Goal: Transaction & Acquisition: Book appointment/travel/reservation

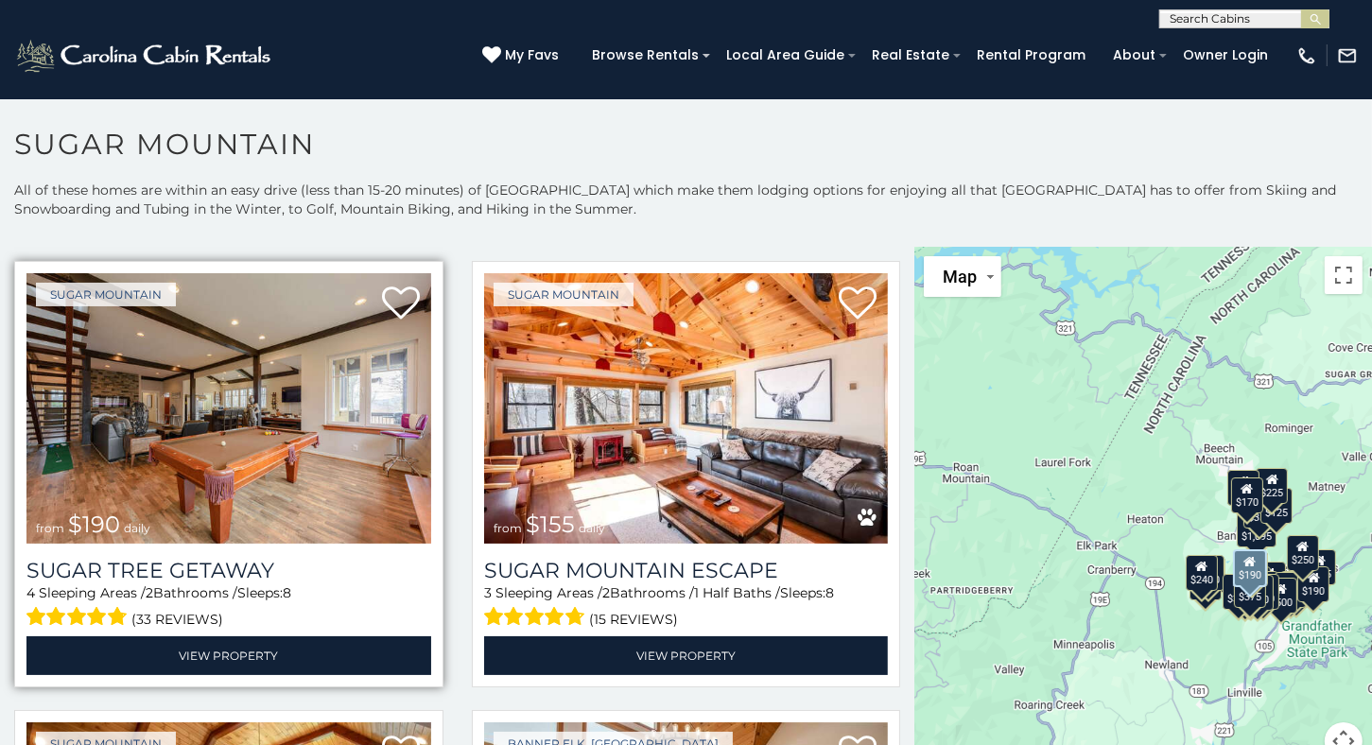
scroll to position [1796, 0]
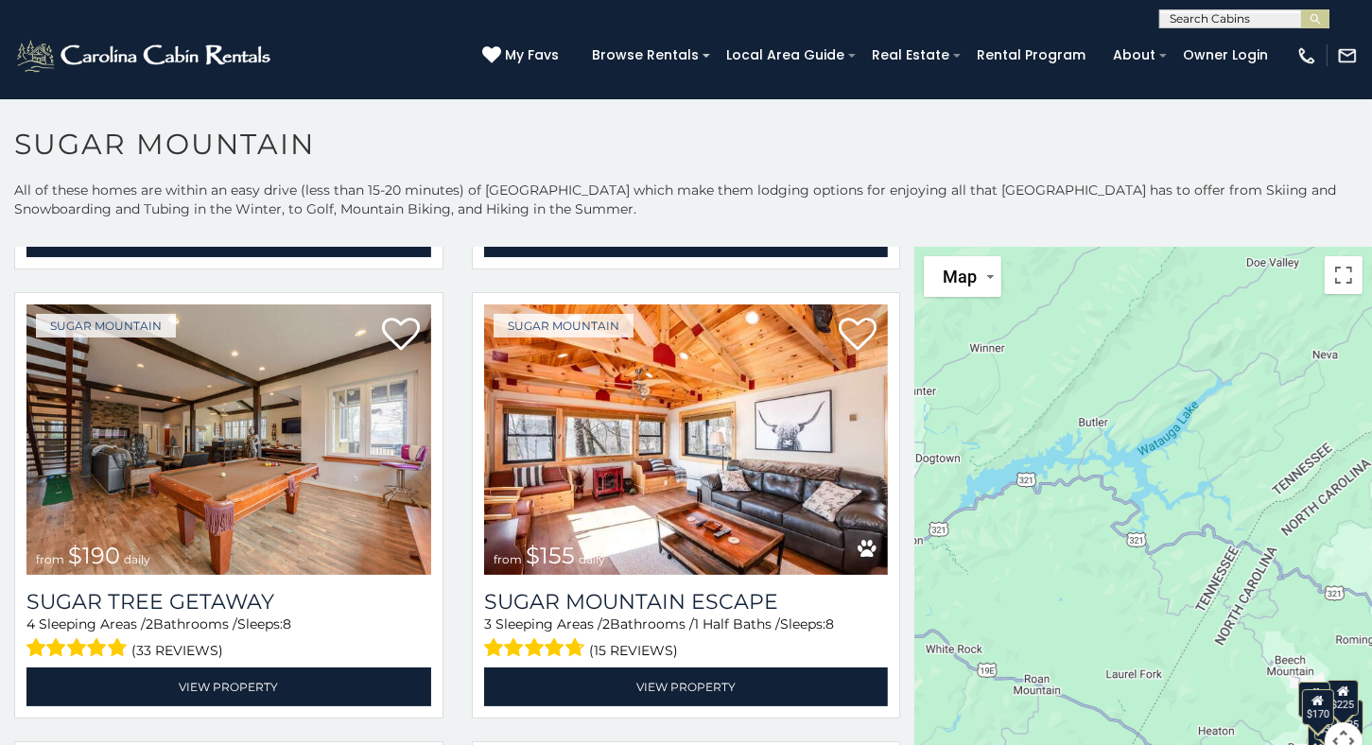
drag, startPoint x: 1149, startPoint y: 400, endPoint x: 1279, endPoint y: 613, distance: 249.0
click at [1277, 613] on div "$375 $350 $350 $200 $375 $195 $265 $175 $190 $155 $290 $345 $175 $1,095 $195 $2…" at bounding box center [1143, 515] width 458 height 536
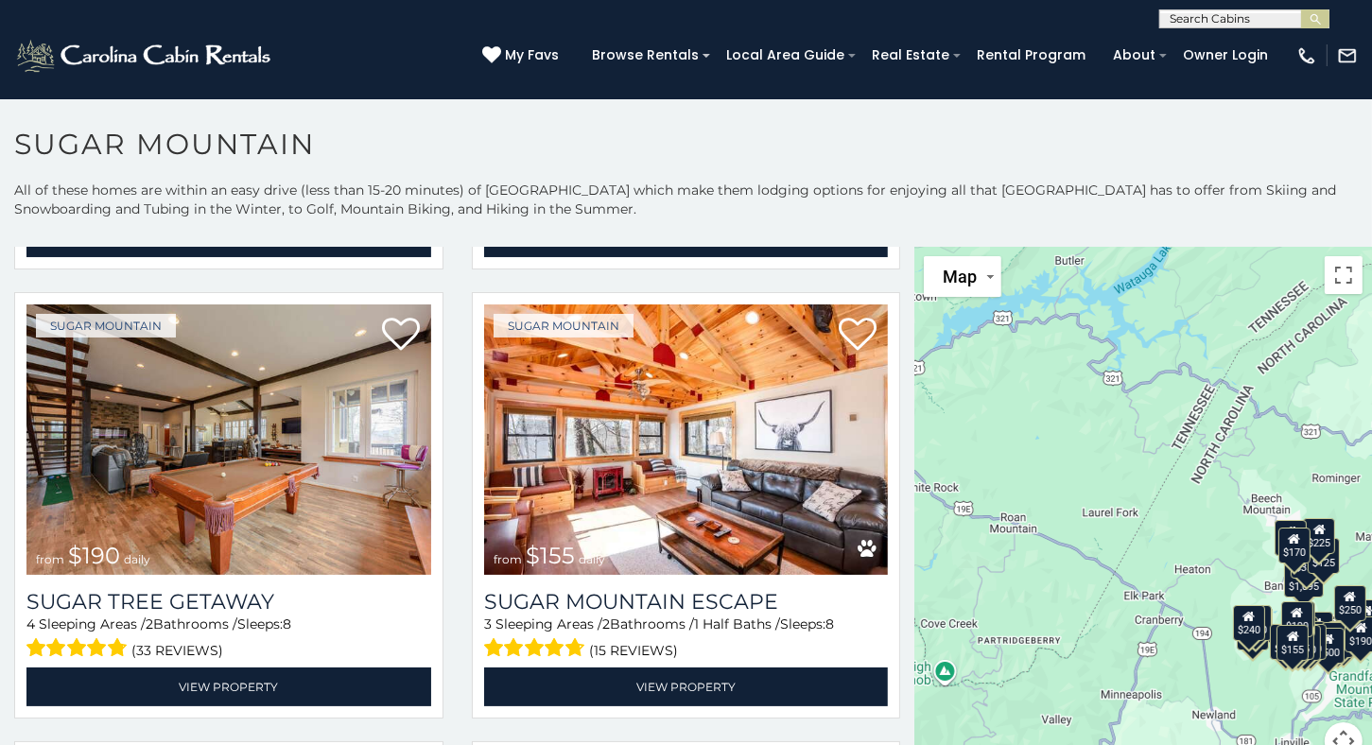
drag, startPoint x: 1142, startPoint y: 593, endPoint x: 1023, endPoint y: 351, distance: 269.7
click at [1023, 351] on div "$375 $350 $350 $200 $375 $195 $265 $175 $190 $155 $290 $345 $175 $1,095 $195 $2…" at bounding box center [1143, 515] width 458 height 536
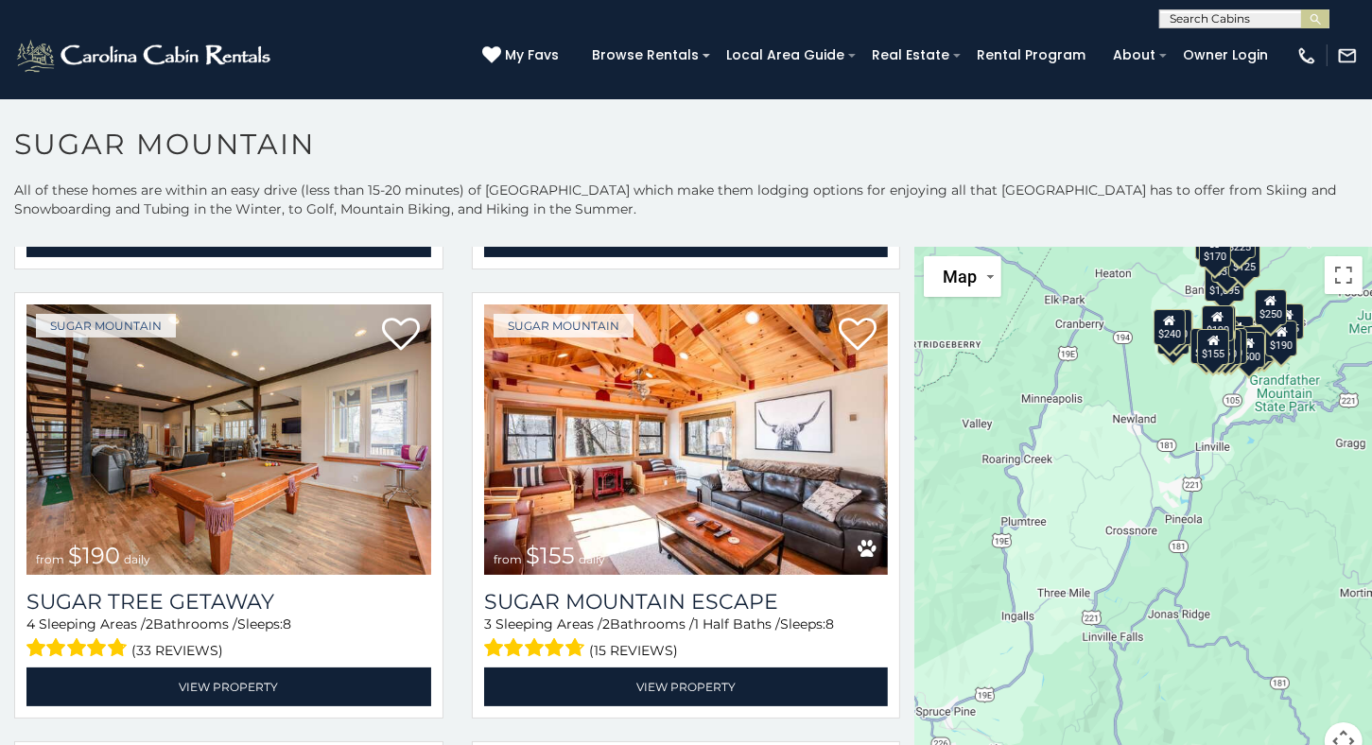
drag, startPoint x: 1097, startPoint y: 584, endPoint x: 1051, endPoint y: 380, distance: 209.4
click at [1053, 392] on div "$375 $350 $350 $200 $375 $195 $265 $175 $190 $155 $290 $345 $175 $1,095 $195 $2…" at bounding box center [1143, 515] width 458 height 536
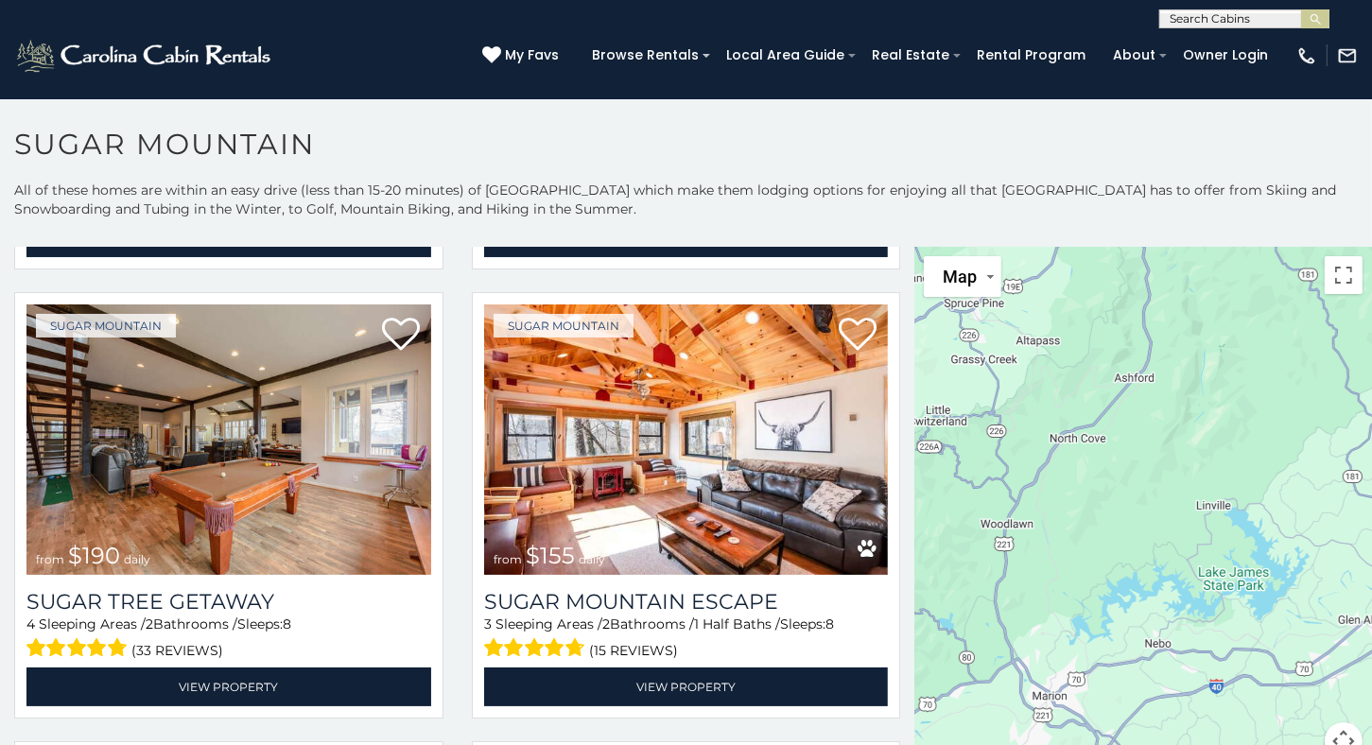
drag, startPoint x: 1127, startPoint y: 597, endPoint x: 1109, endPoint y: 136, distance: 461.6
click at [1112, 139] on div "**********" at bounding box center [686, 441] width 1372 height 629
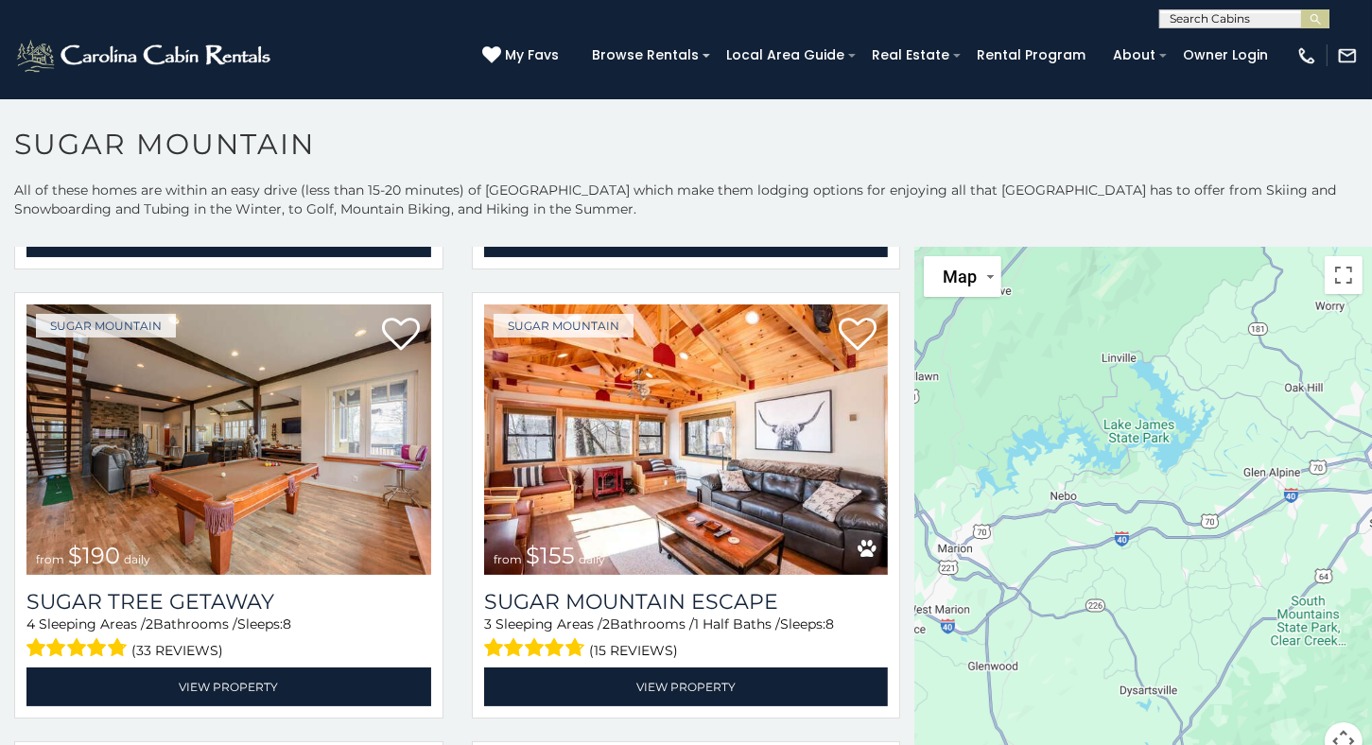
scroll to position [0, 0]
click at [1242, 22] on input "text" at bounding box center [1242, 22] width 165 height 19
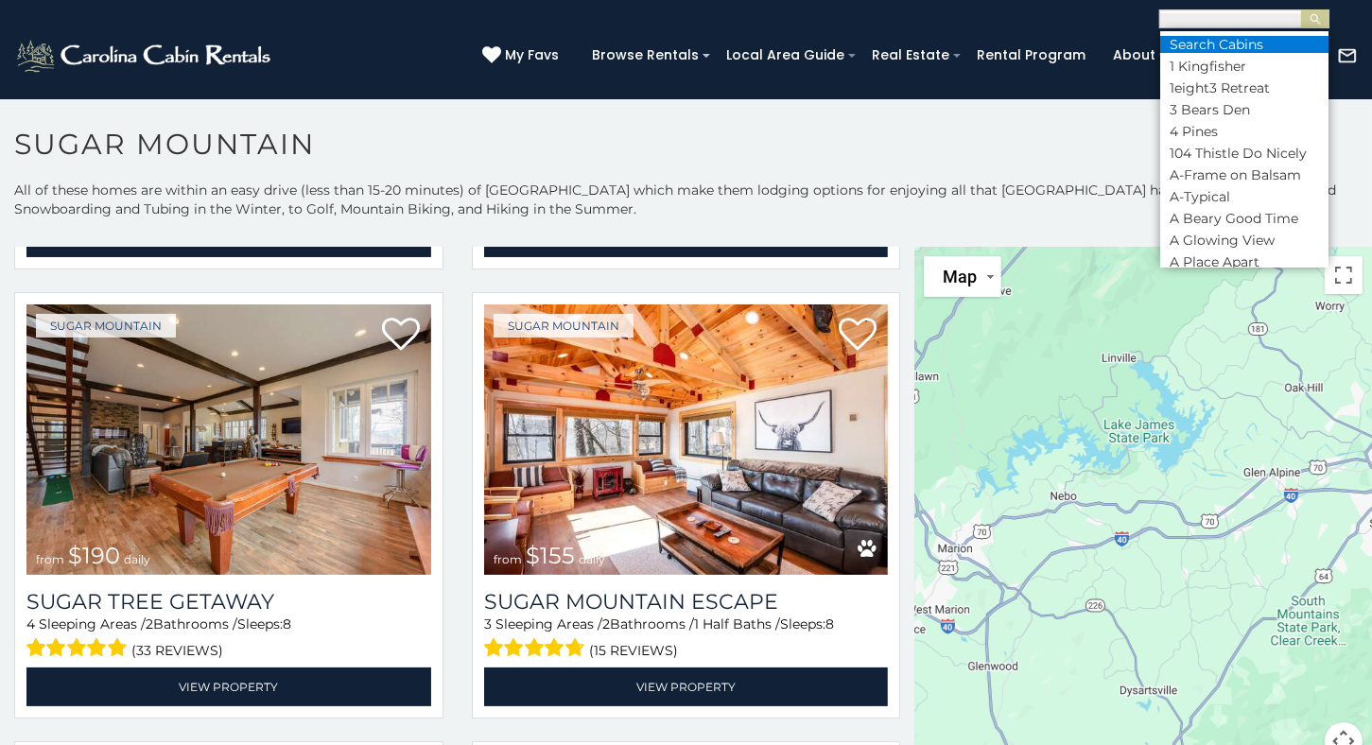
click at [1236, 39] on li "Search Cabins" at bounding box center [1244, 44] width 168 height 17
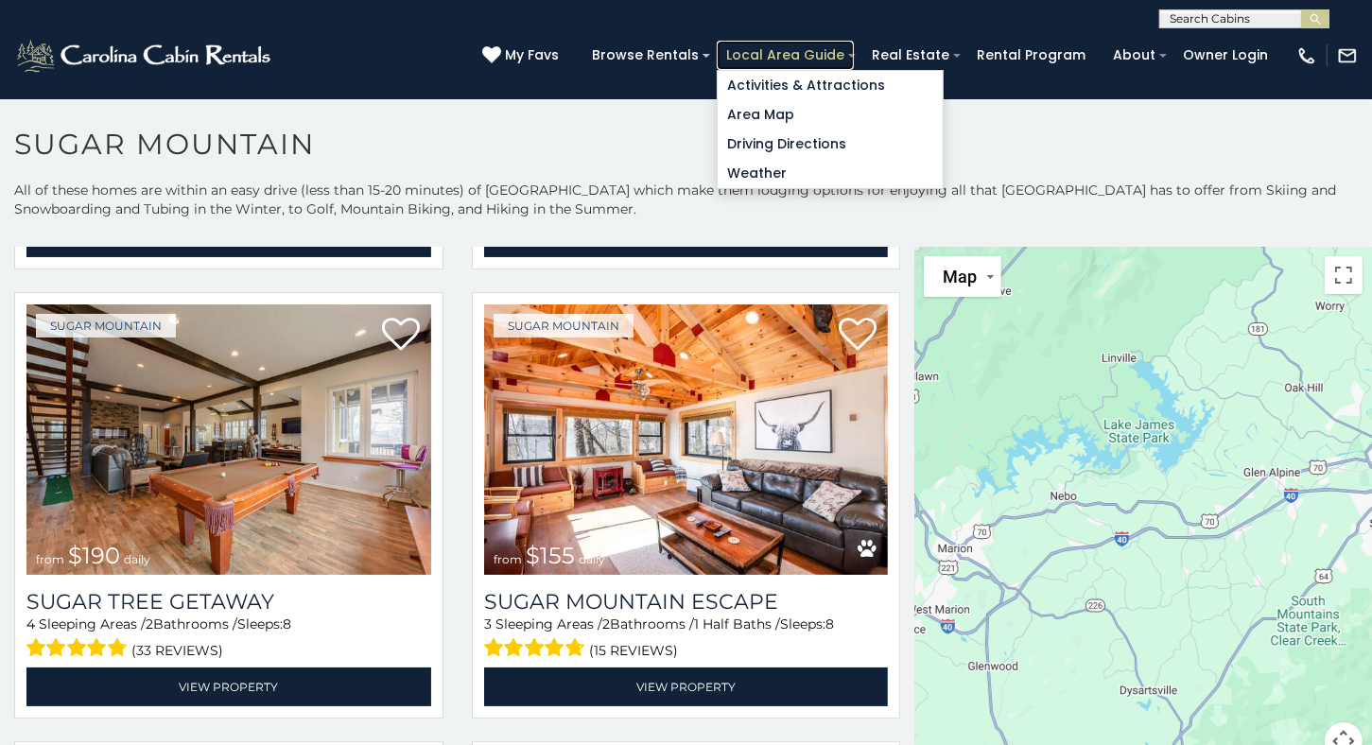
click at [820, 55] on link "Local Area Guide" at bounding box center [785, 55] width 137 height 29
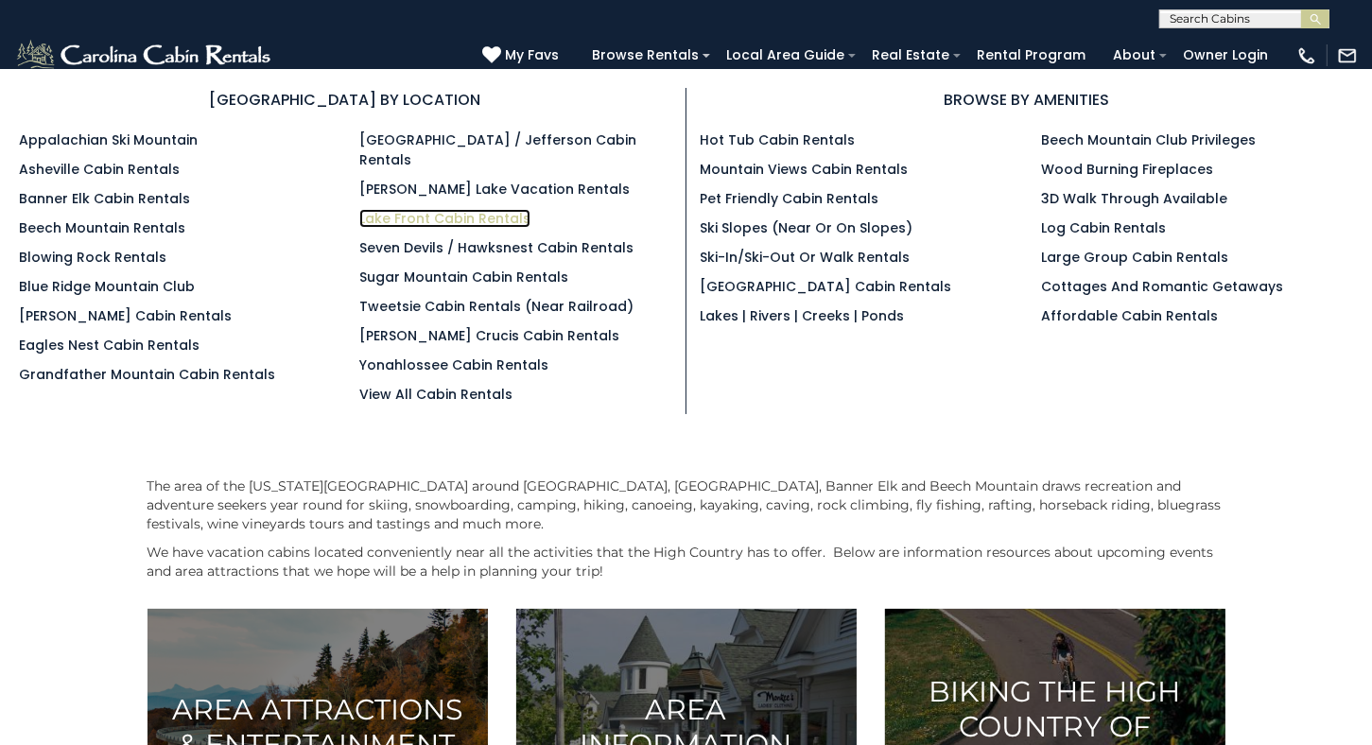
click at [416, 209] on link "Lake Front Cabin Rentals" at bounding box center [444, 218] width 171 height 19
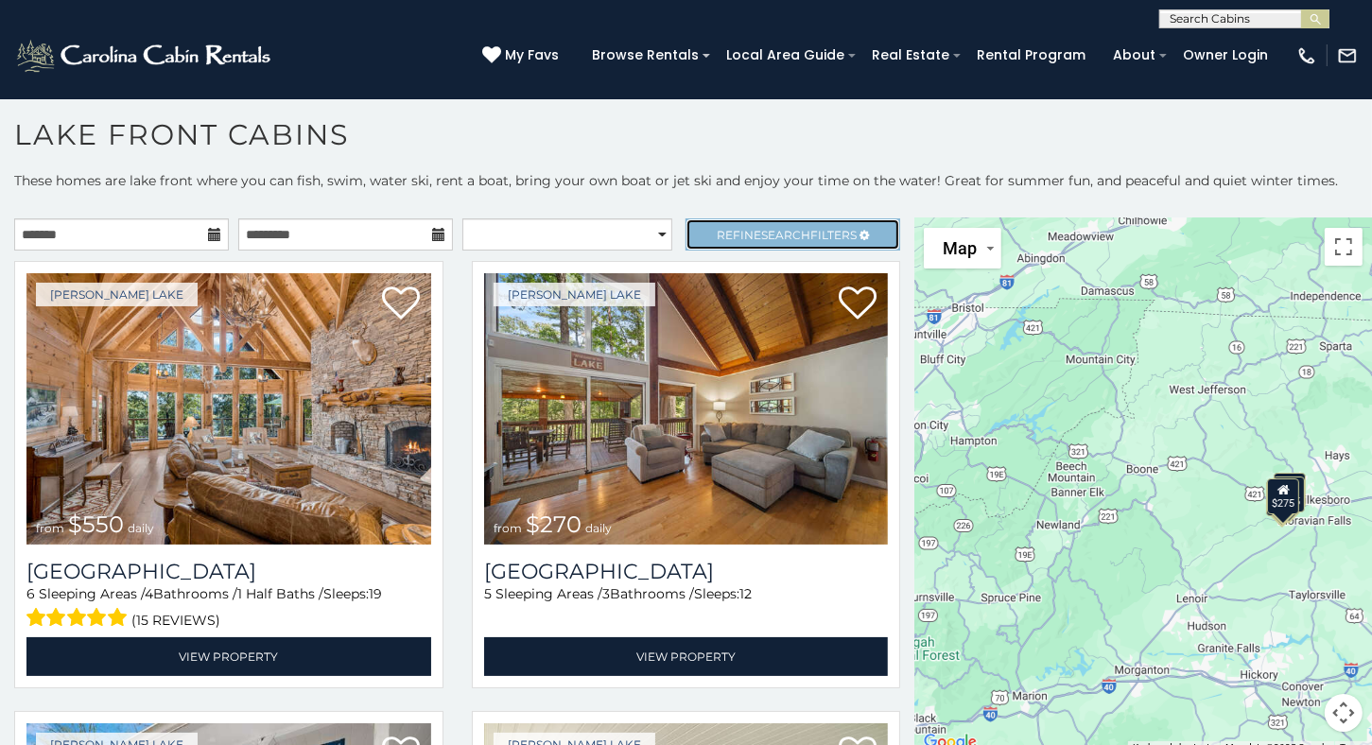
click at [833, 228] on span "Refine Search Filters" at bounding box center [787, 235] width 140 height 14
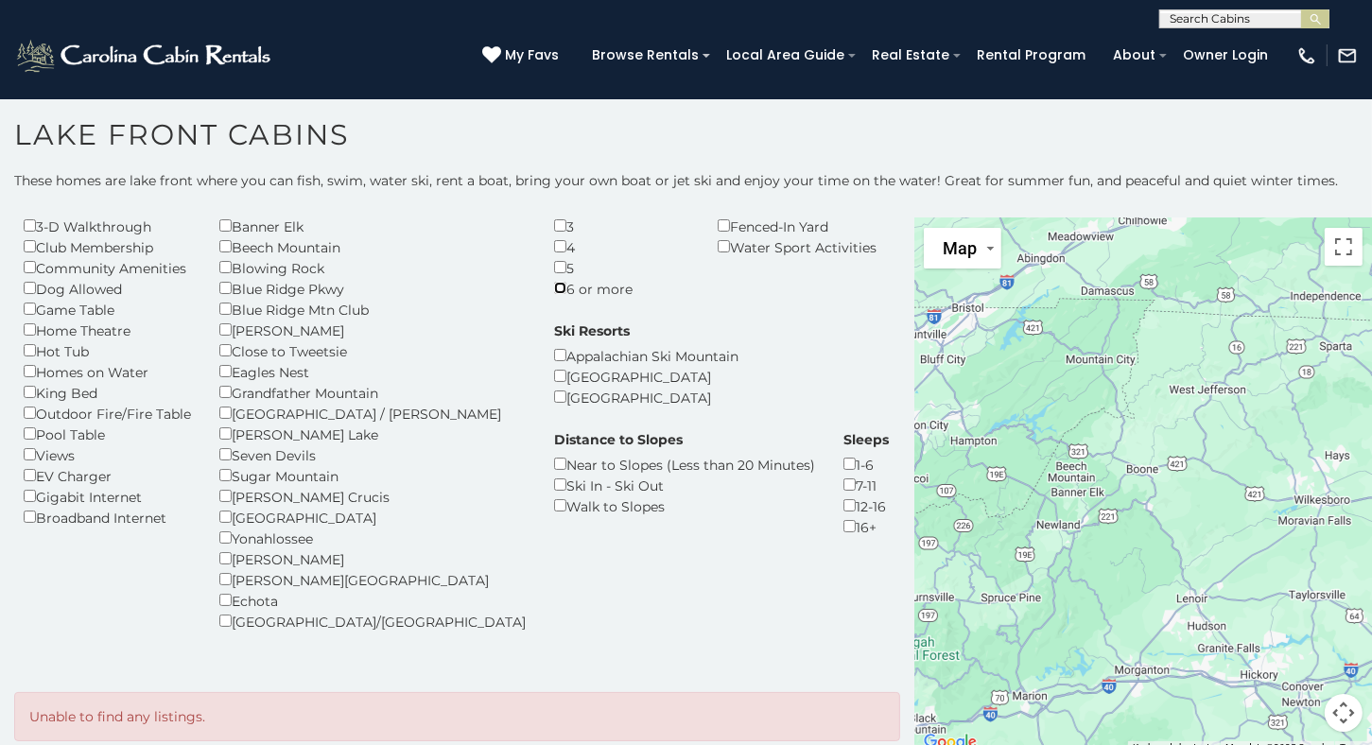
scroll to position [116, 0]
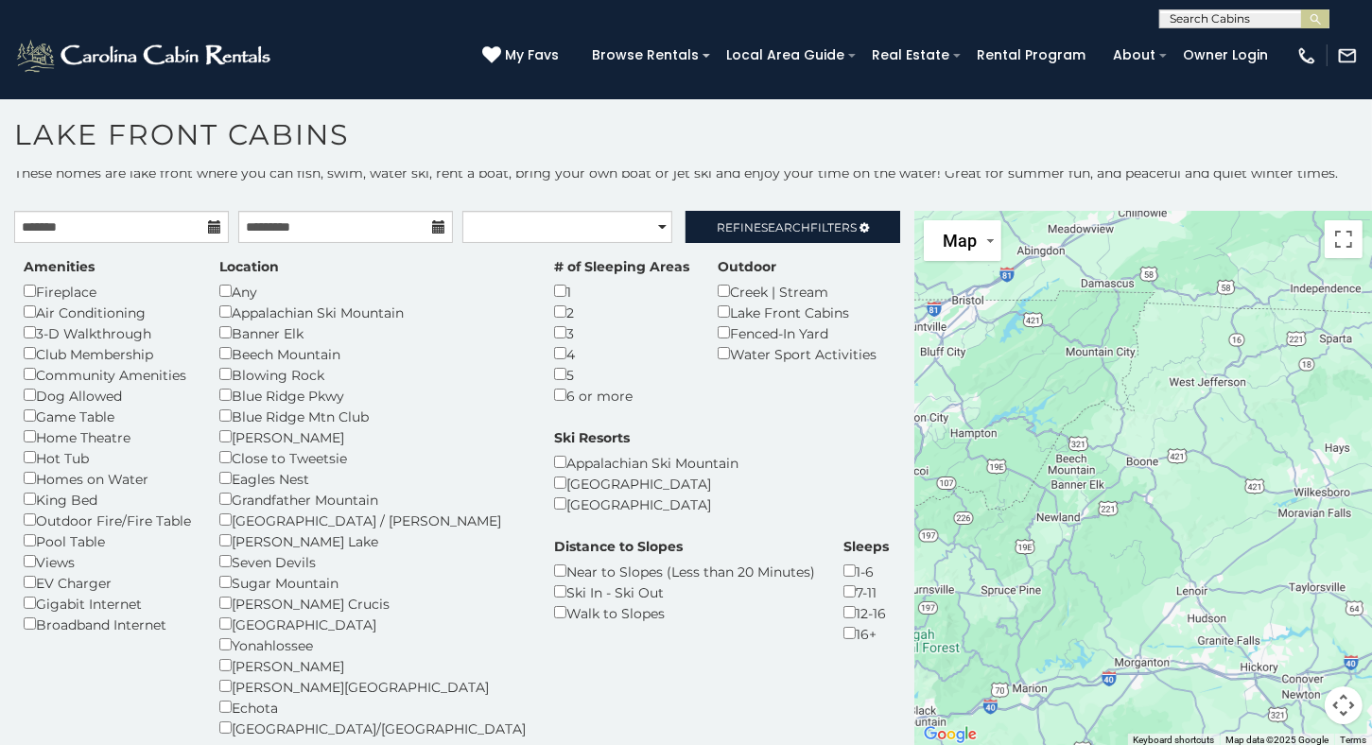
click at [52, 475] on div "Homes on Water" at bounding box center [107, 478] width 167 height 21
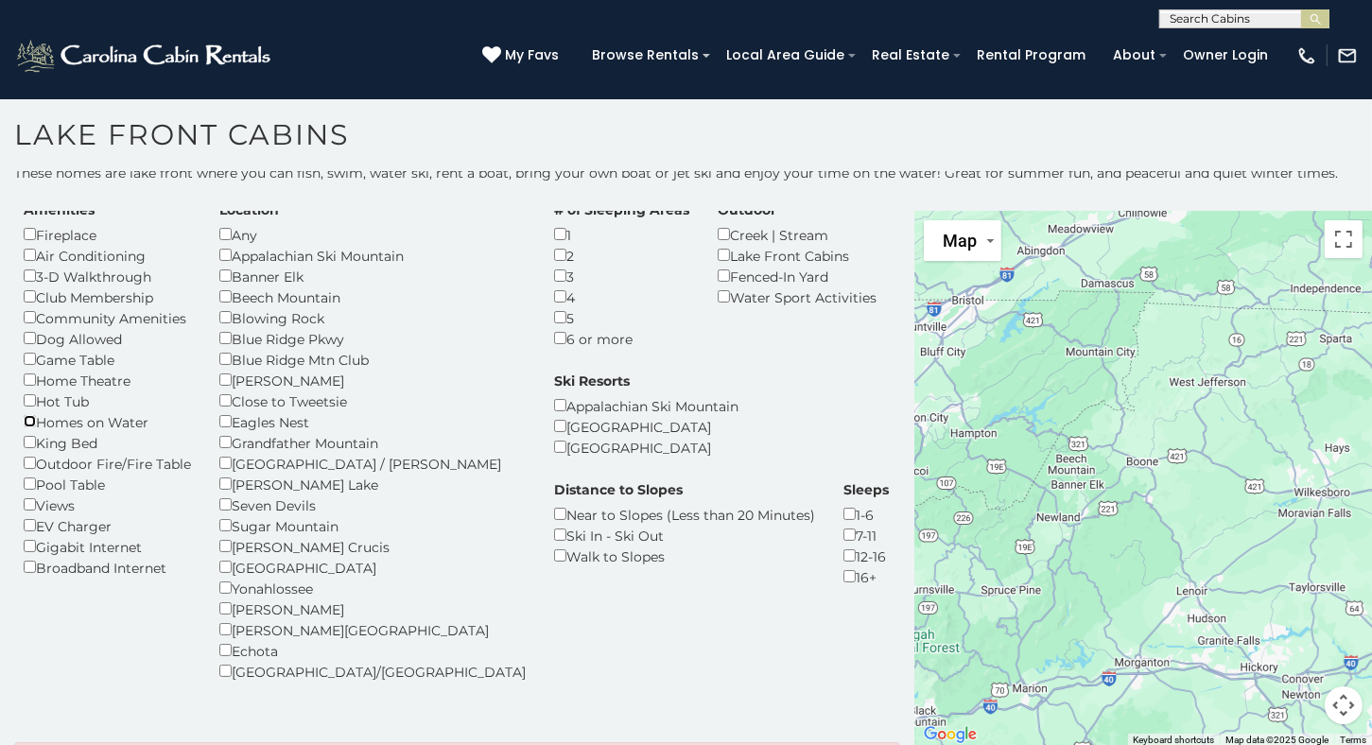
scroll to position [116, 0]
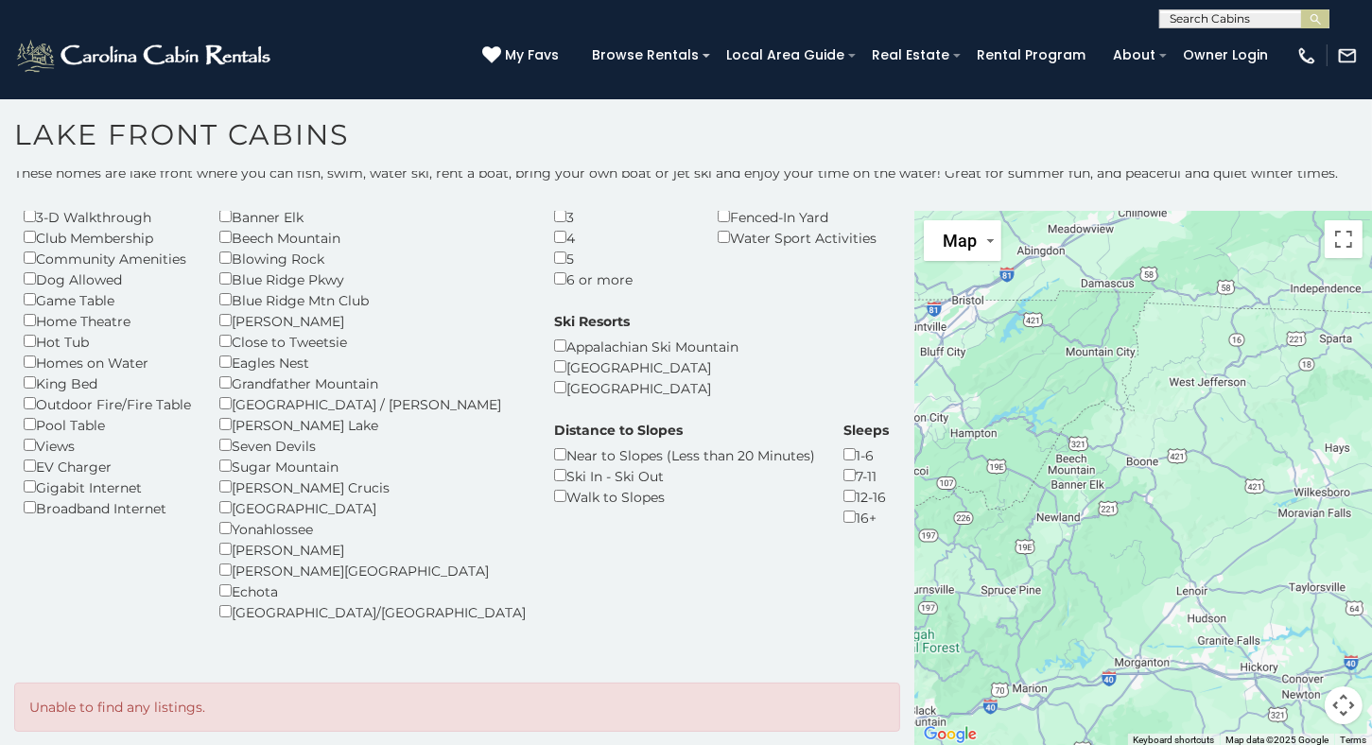
click at [234, 710] on div "Unable to find any listings." at bounding box center [457, 706] width 886 height 49
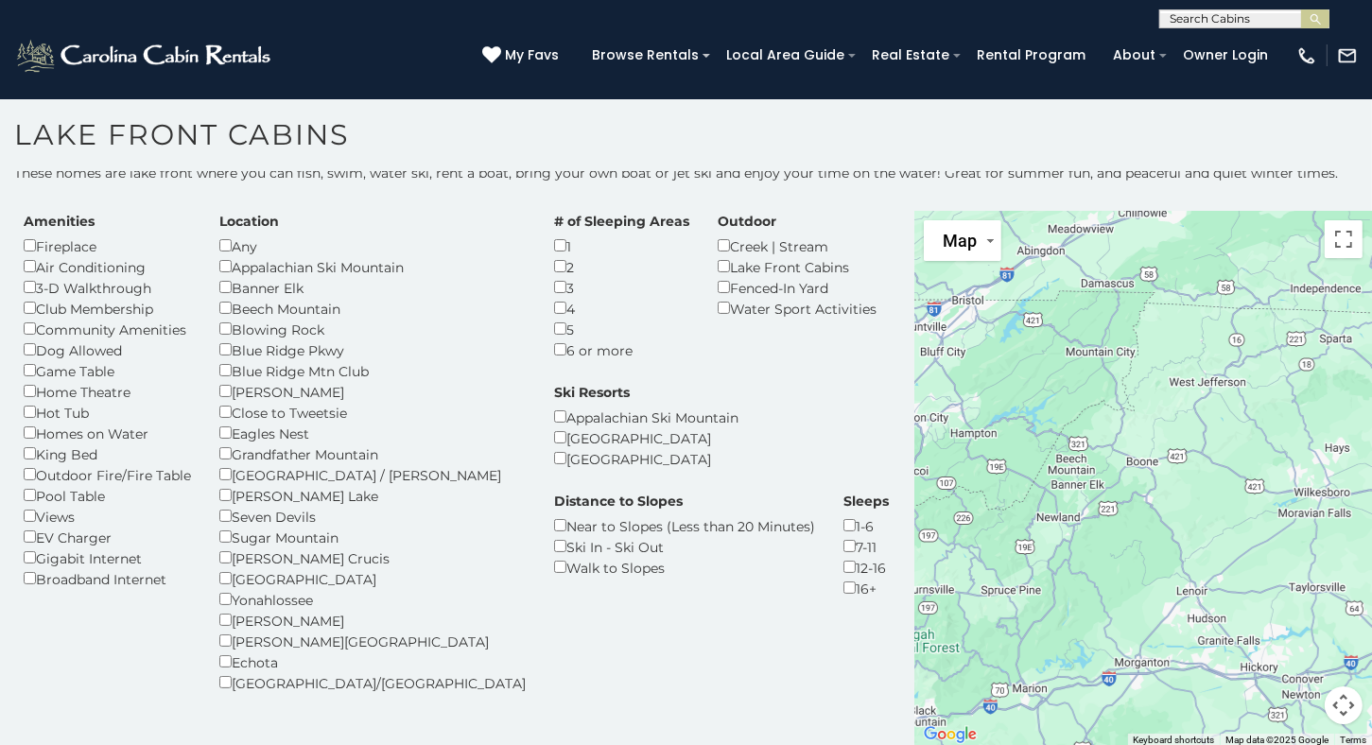
scroll to position [0, 0]
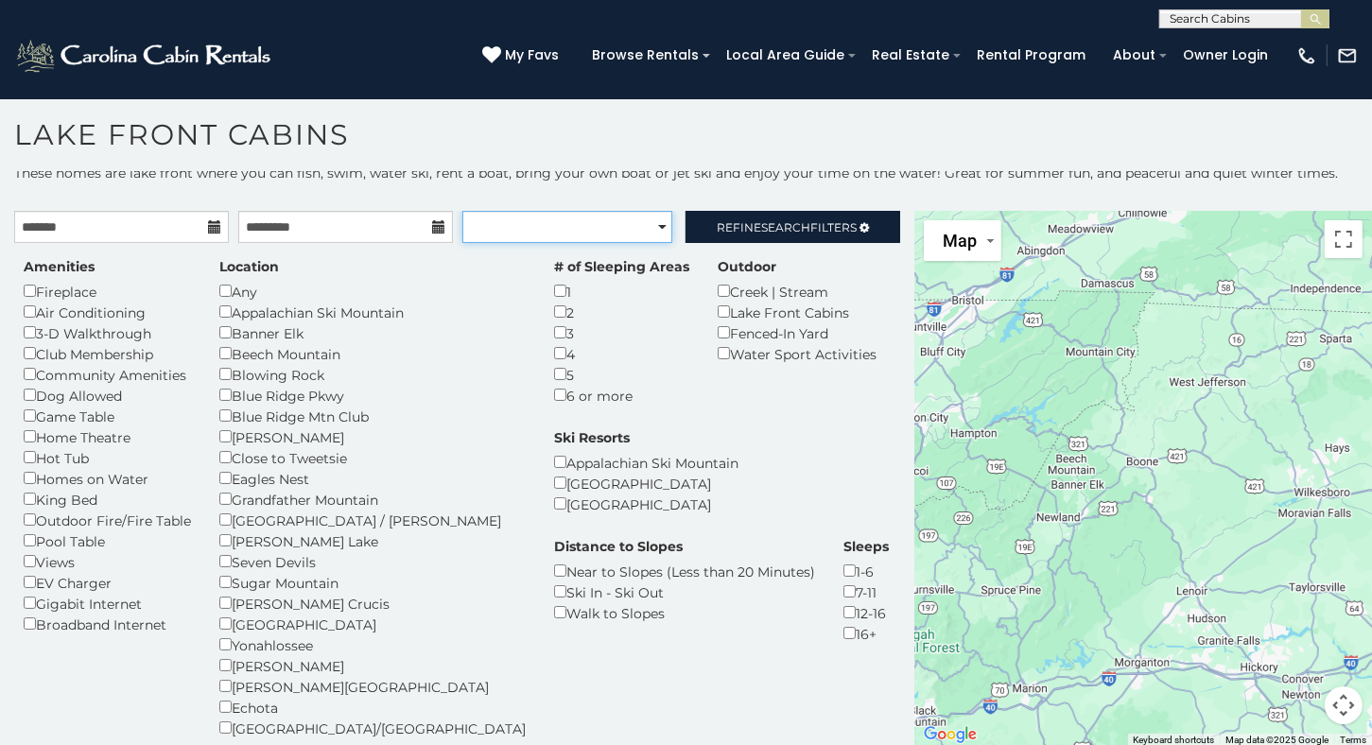
click at [534, 222] on select "**********" at bounding box center [567, 227] width 211 height 32
click at [270, 223] on input "text" at bounding box center [345, 227] width 215 height 32
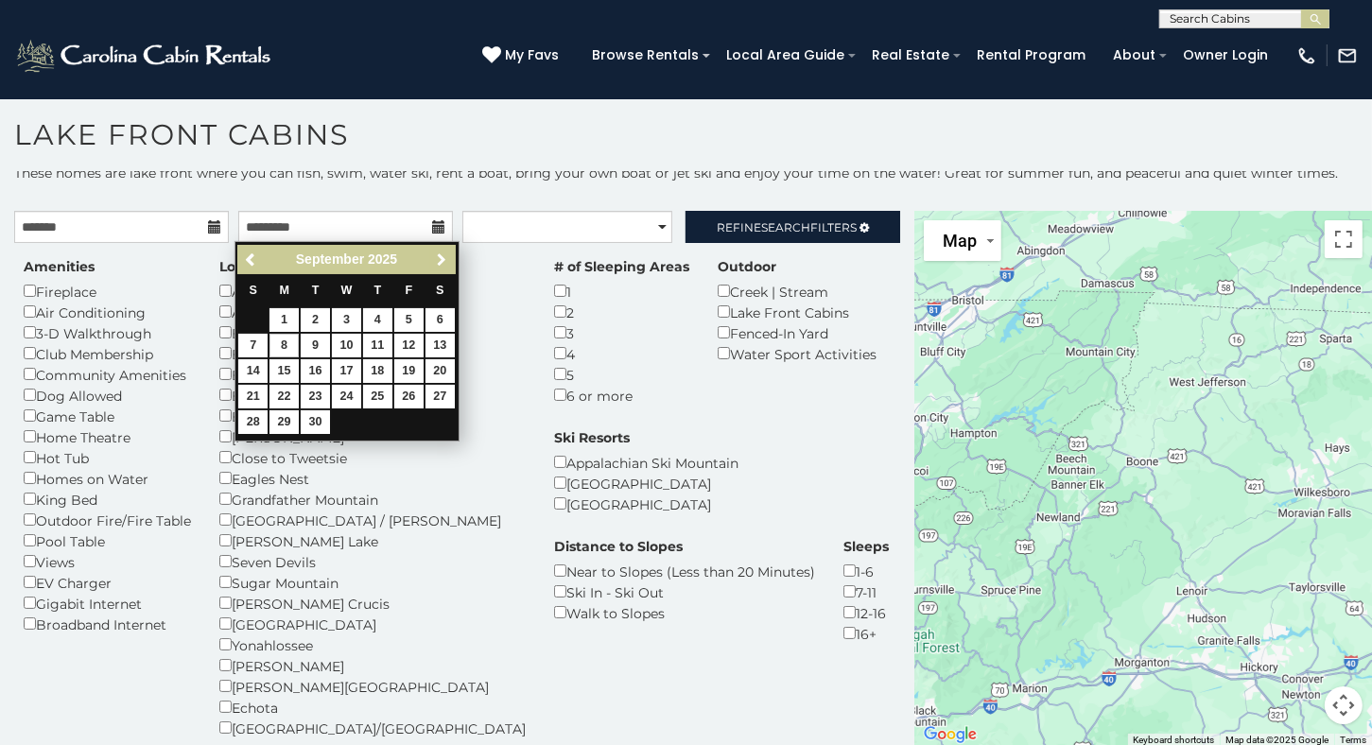
click at [441, 256] on span "Next" at bounding box center [441, 259] width 15 height 15
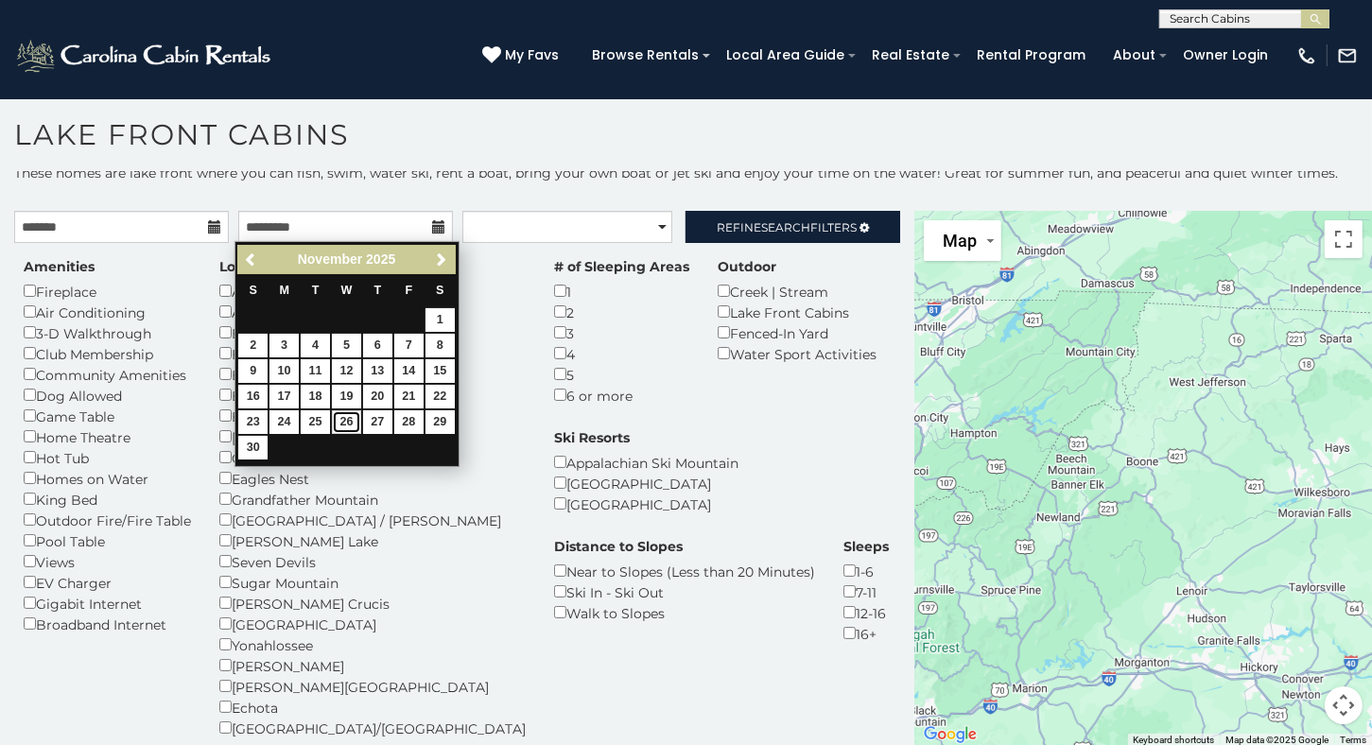
click at [342, 422] on link "26" at bounding box center [346, 422] width 29 height 24
type input "**********"
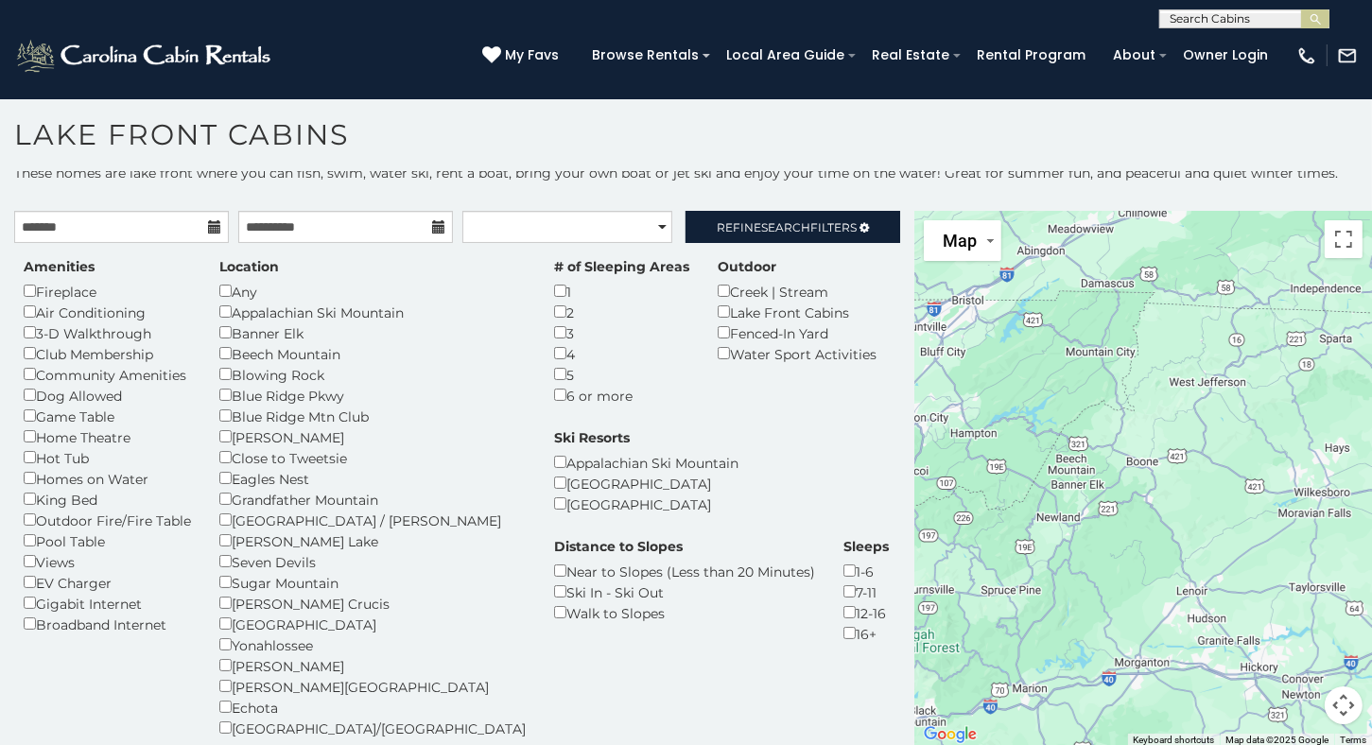
click at [208, 231] on icon at bounding box center [214, 226] width 13 height 13
click at [212, 224] on icon at bounding box center [214, 226] width 13 height 13
click at [413, 225] on input "**********" at bounding box center [345, 227] width 215 height 32
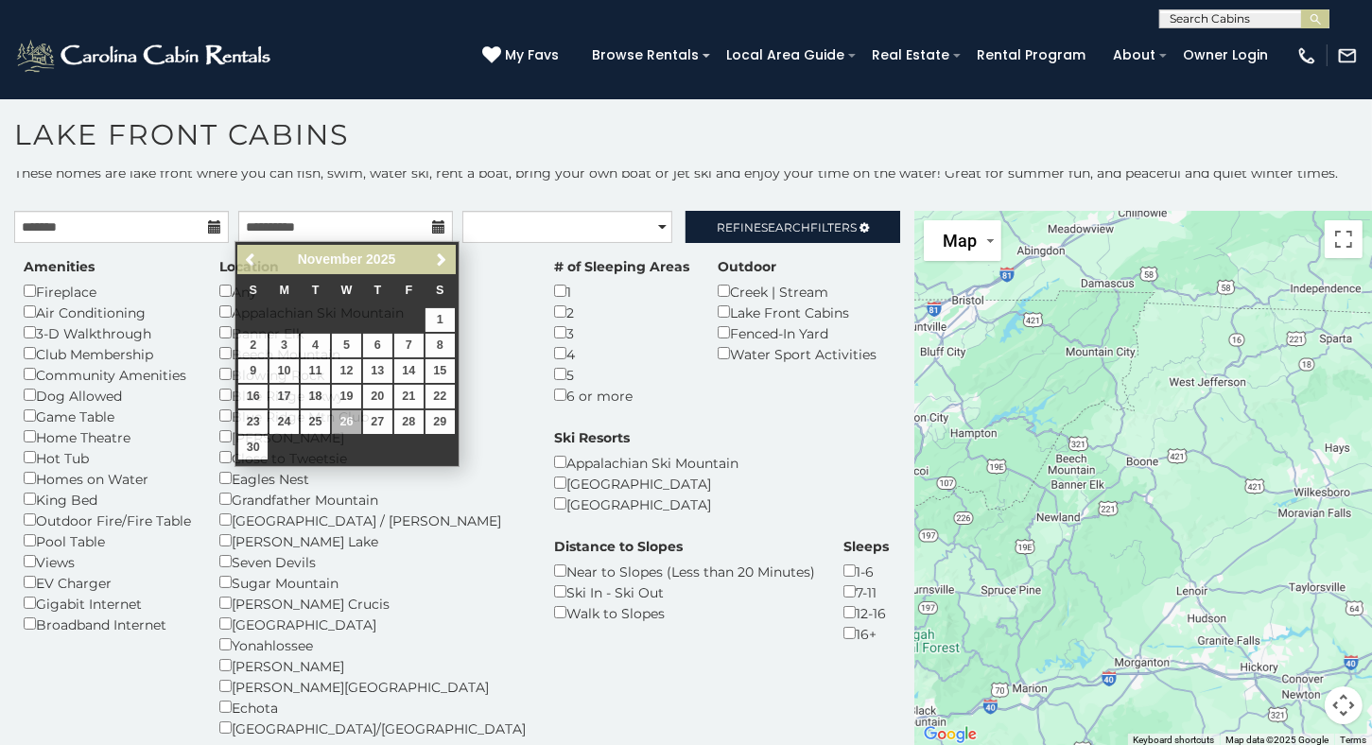
click at [210, 228] on icon at bounding box center [214, 226] width 13 height 13
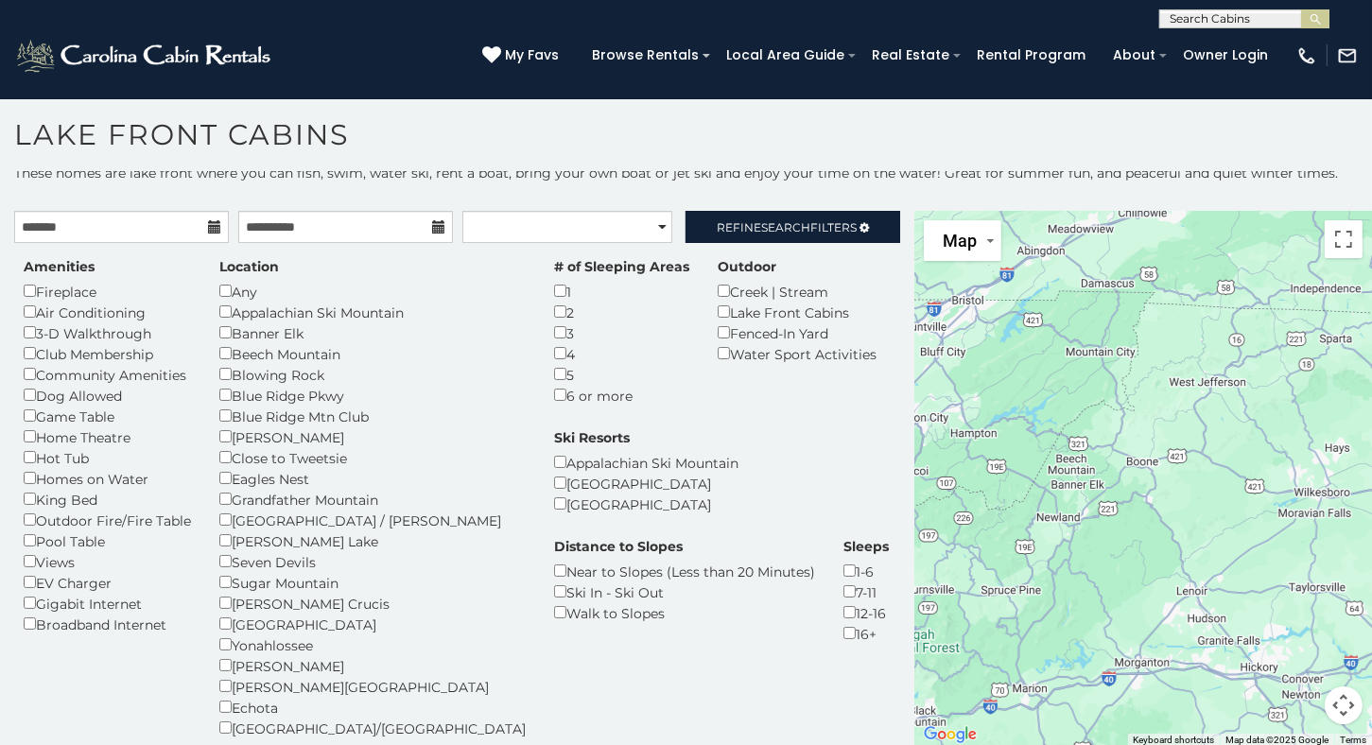
click at [210, 228] on icon at bounding box center [214, 226] width 13 height 13
click at [70, 216] on input "text" at bounding box center [121, 227] width 215 height 32
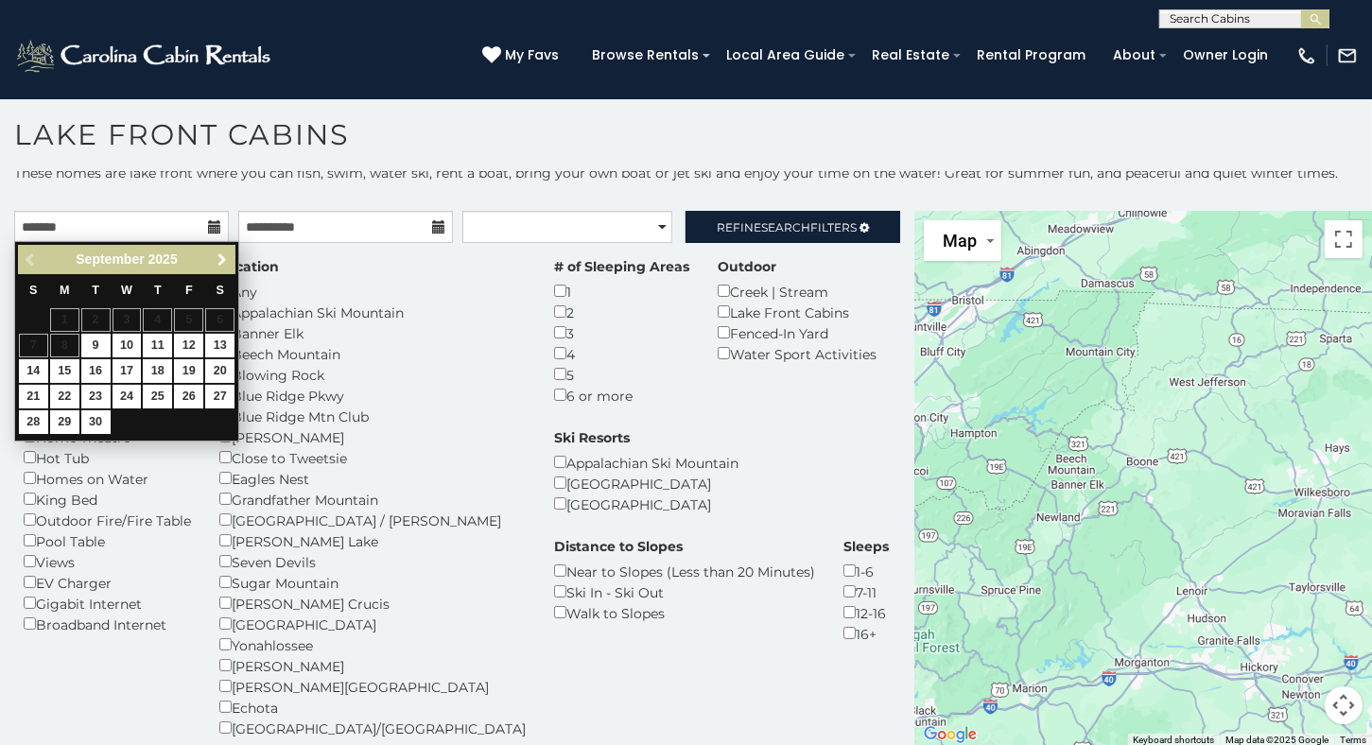
click at [223, 258] on span "Next" at bounding box center [222, 259] width 15 height 15
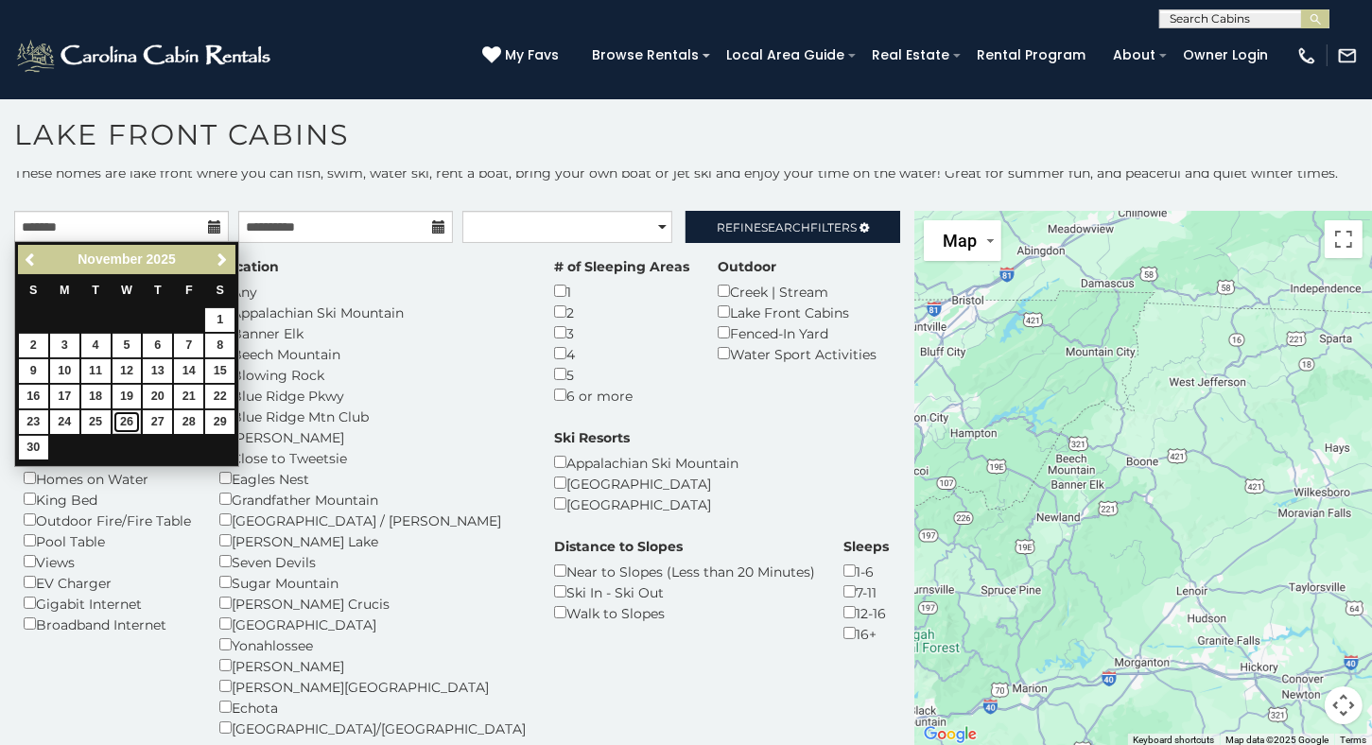
click at [117, 424] on link "26" at bounding box center [126, 422] width 29 height 24
type input "**********"
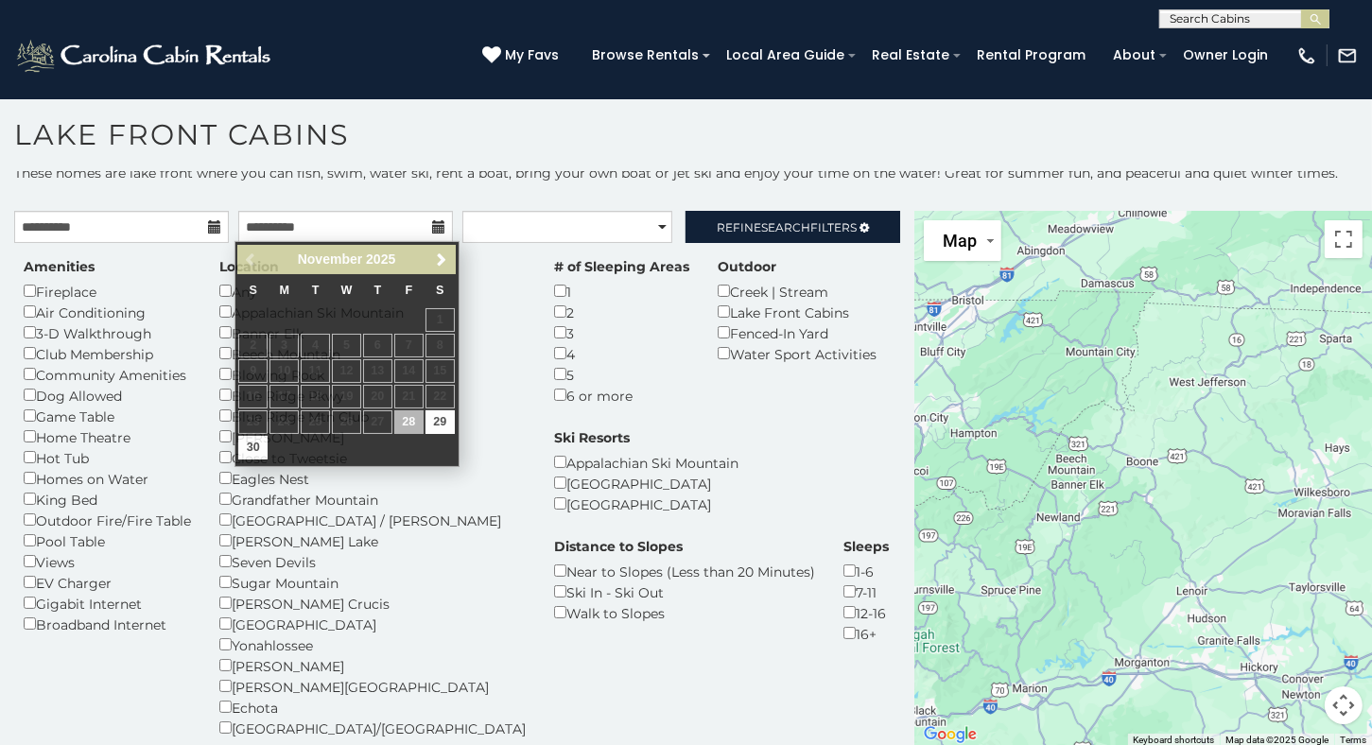
click at [432, 227] on icon at bounding box center [438, 226] width 13 height 13
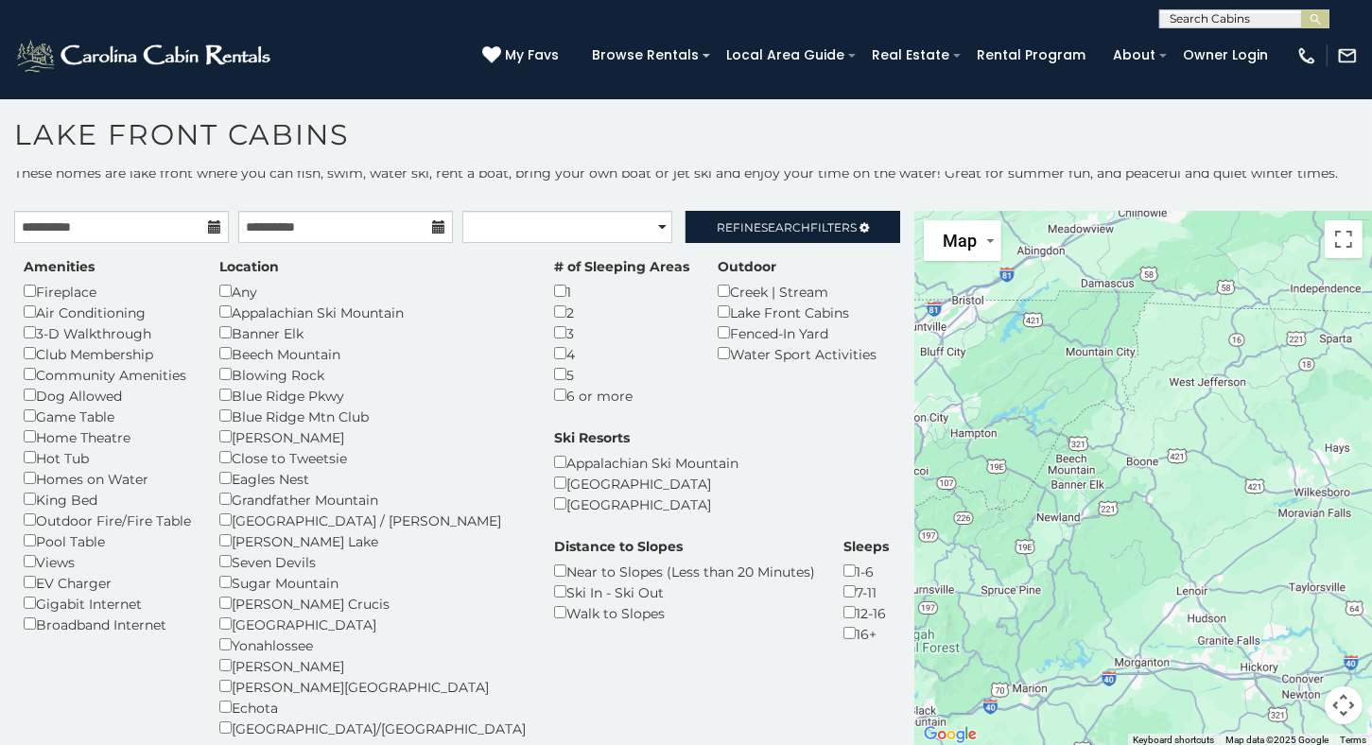
click at [432, 222] on icon at bounding box center [438, 226] width 13 height 13
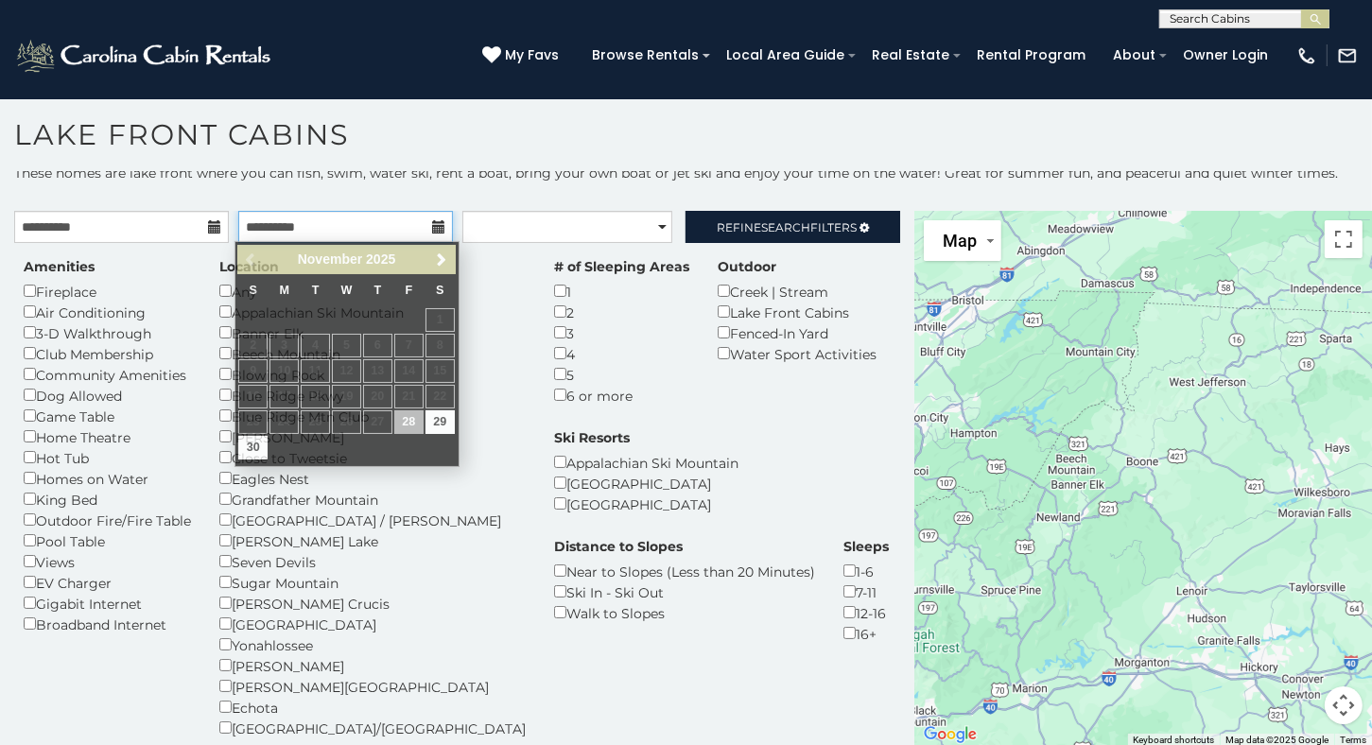
click at [291, 226] on input "**********" at bounding box center [345, 227] width 215 height 32
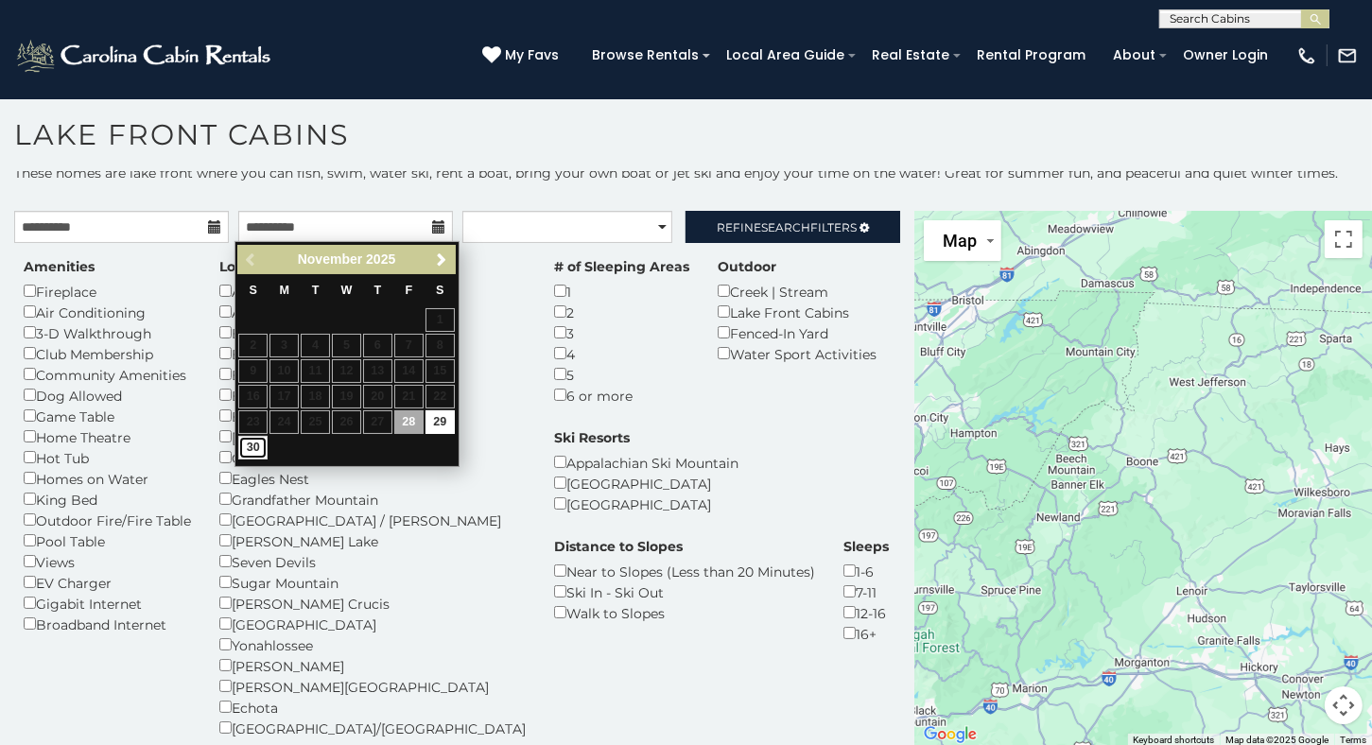
click at [243, 444] on link "30" at bounding box center [252, 448] width 29 height 24
type input "**********"
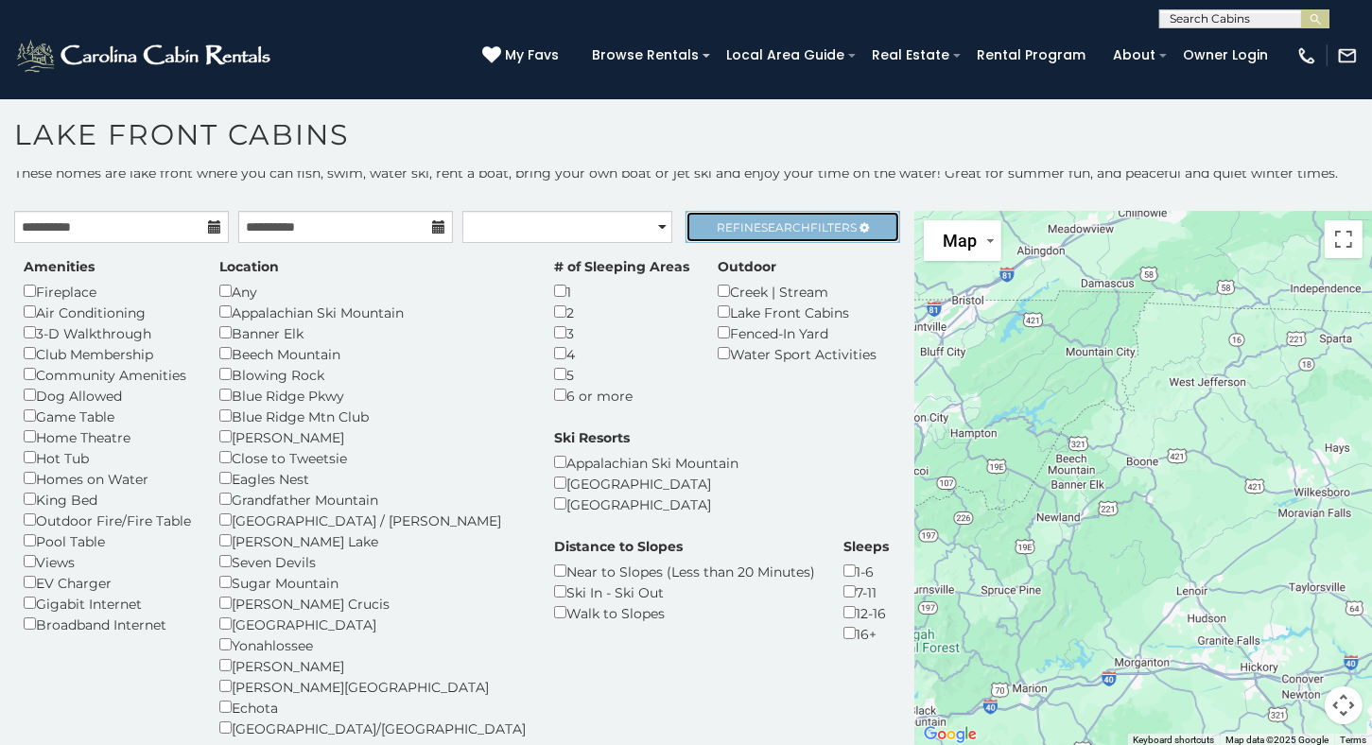
click at [765, 229] on span "Search" at bounding box center [785, 227] width 49 height 14
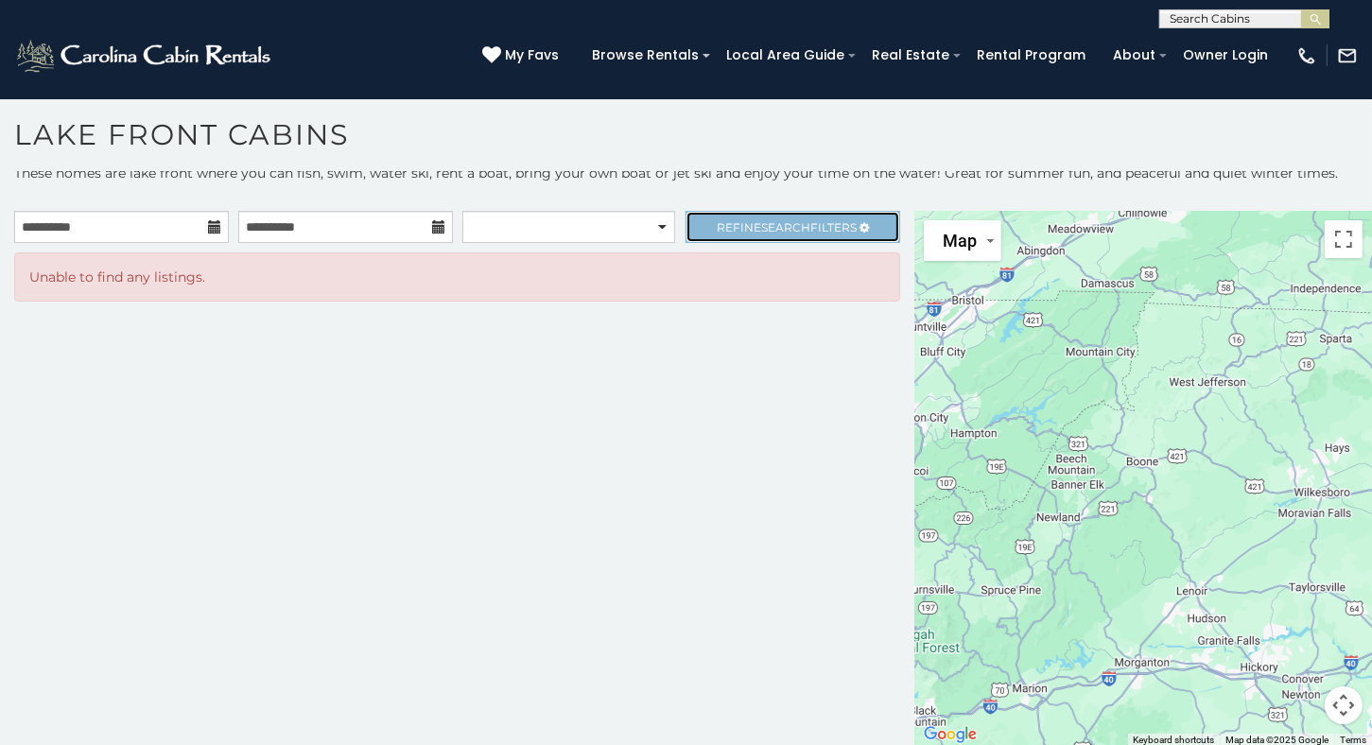
click at [842, 231] on span "Refine Search Filters" at bounding box center [787, 227] width 140 height 14
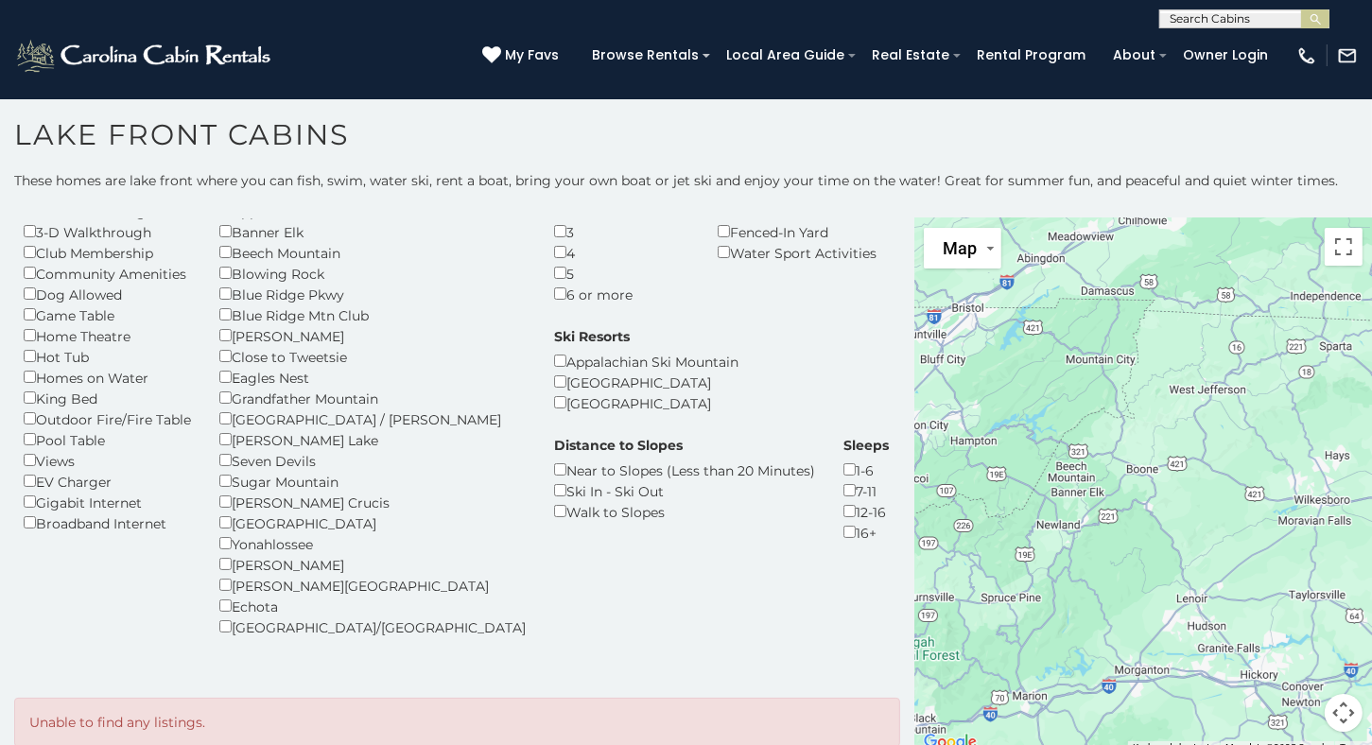
scroll to position [116, 0]
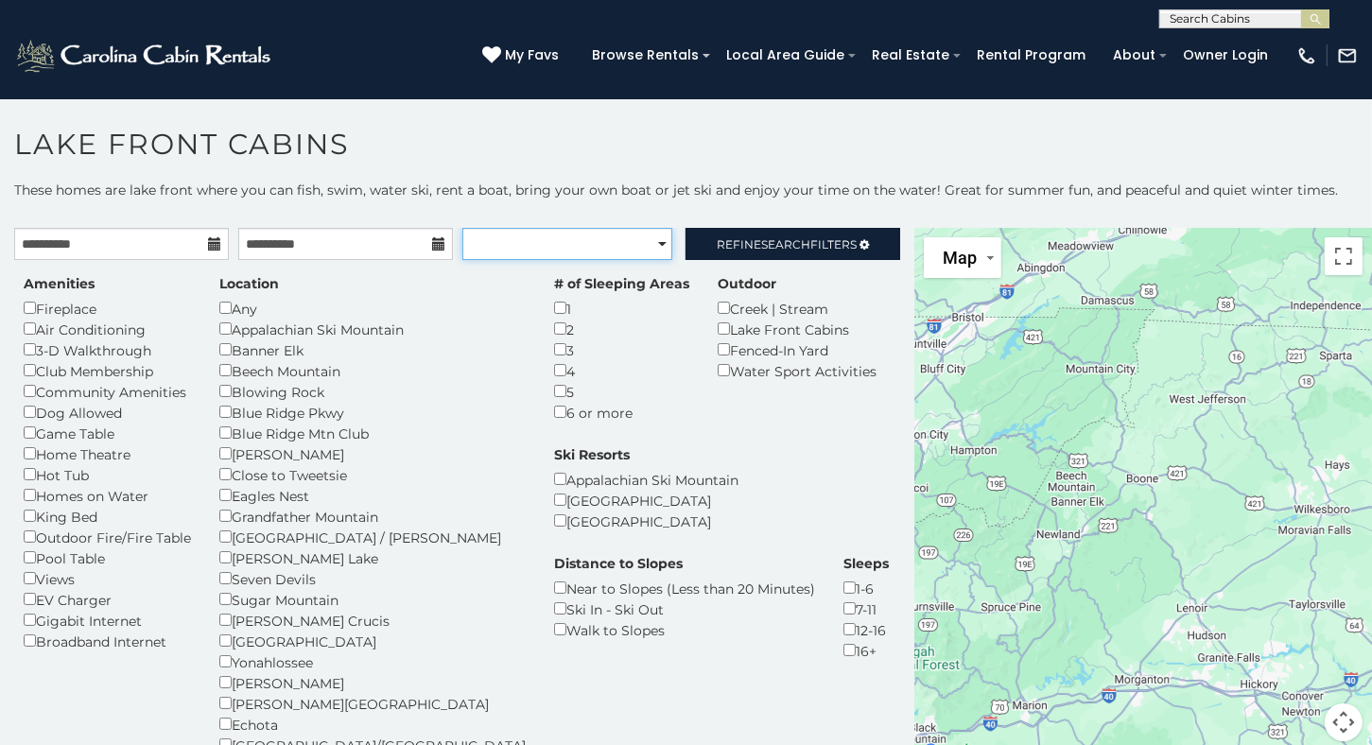
click at [647, 233] on select "**********" at bounding box center [567, 244] width 211 height 32
select select "**********"
click at [462, 228] on select "**********" at bounding box center [567, 244] width 211 height 32
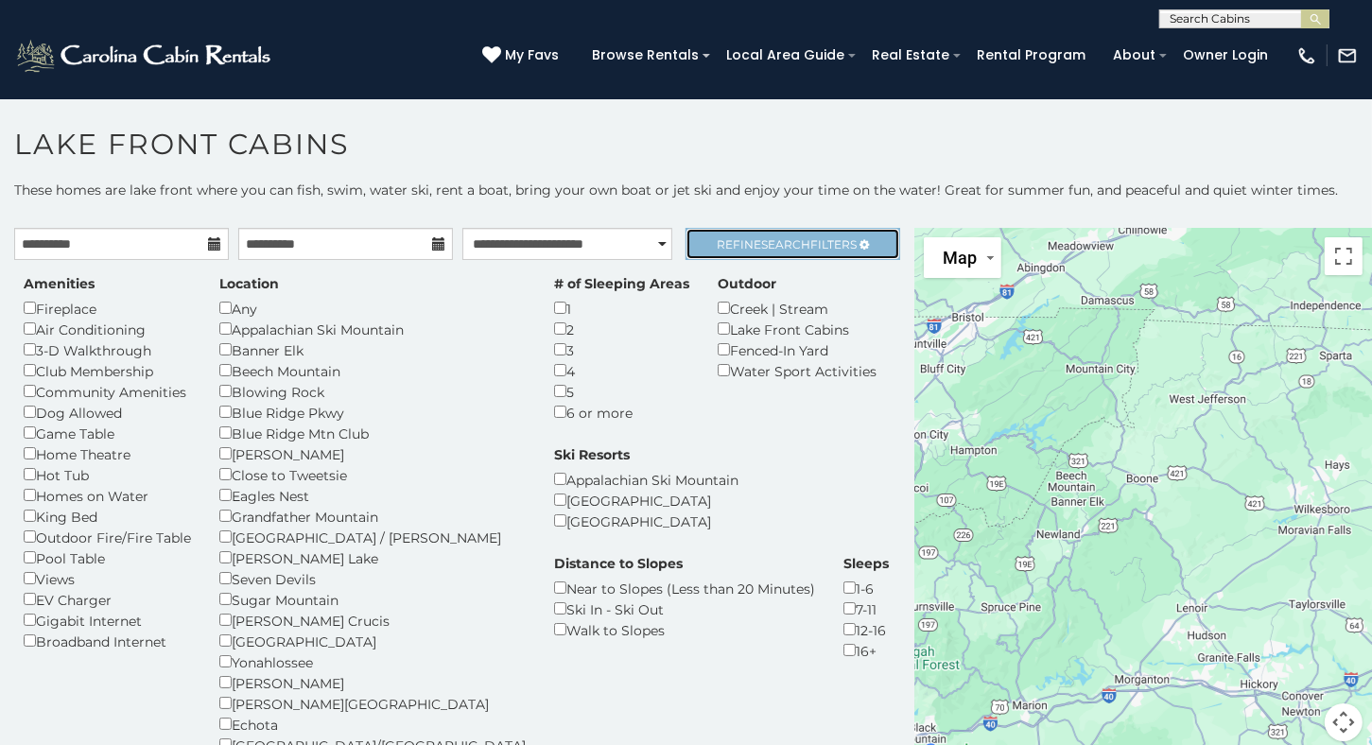
click at [785, 237] on span "Search" at bounding box center [785, 244] width 49 height 14
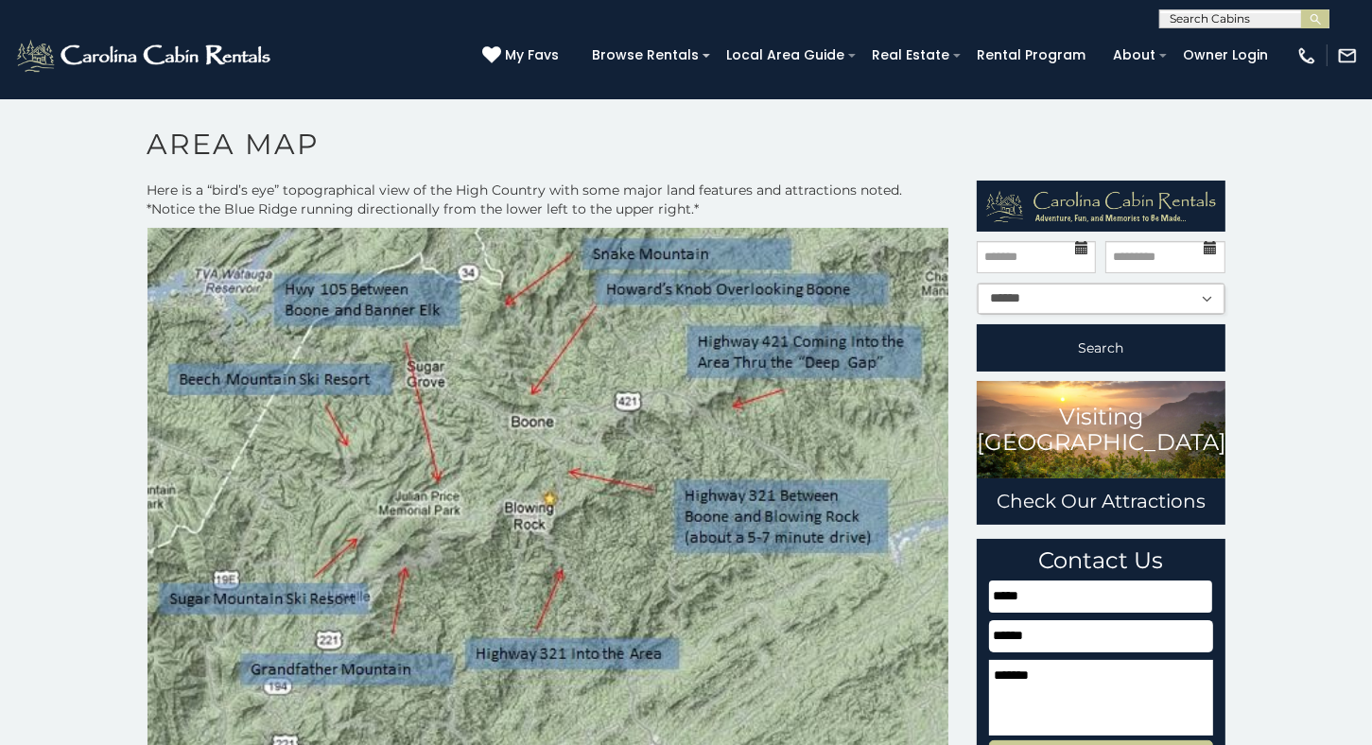
click at [1081, 245] on icon at bounding box center [1081, 247] width 13 height 13
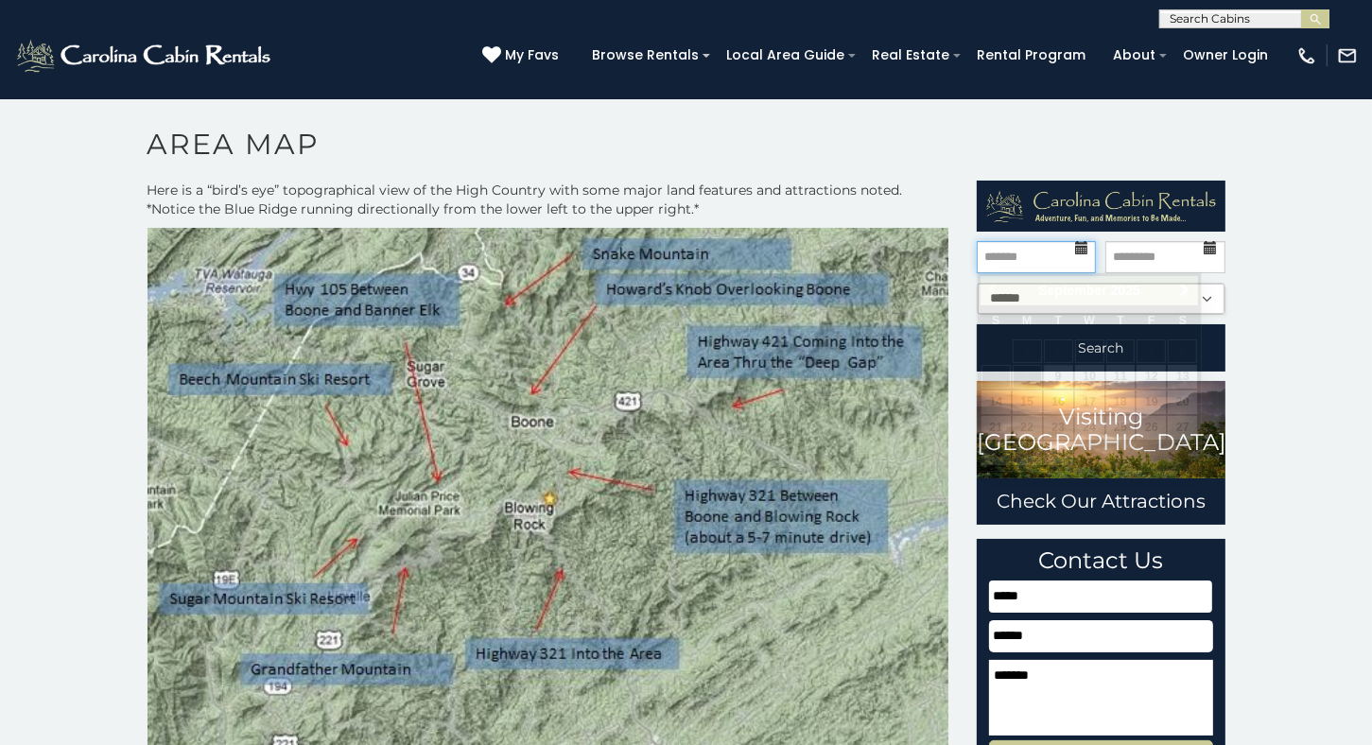
click at [1040, 250] on input "text" at bounding box center [1035, 257] width 119 height 32
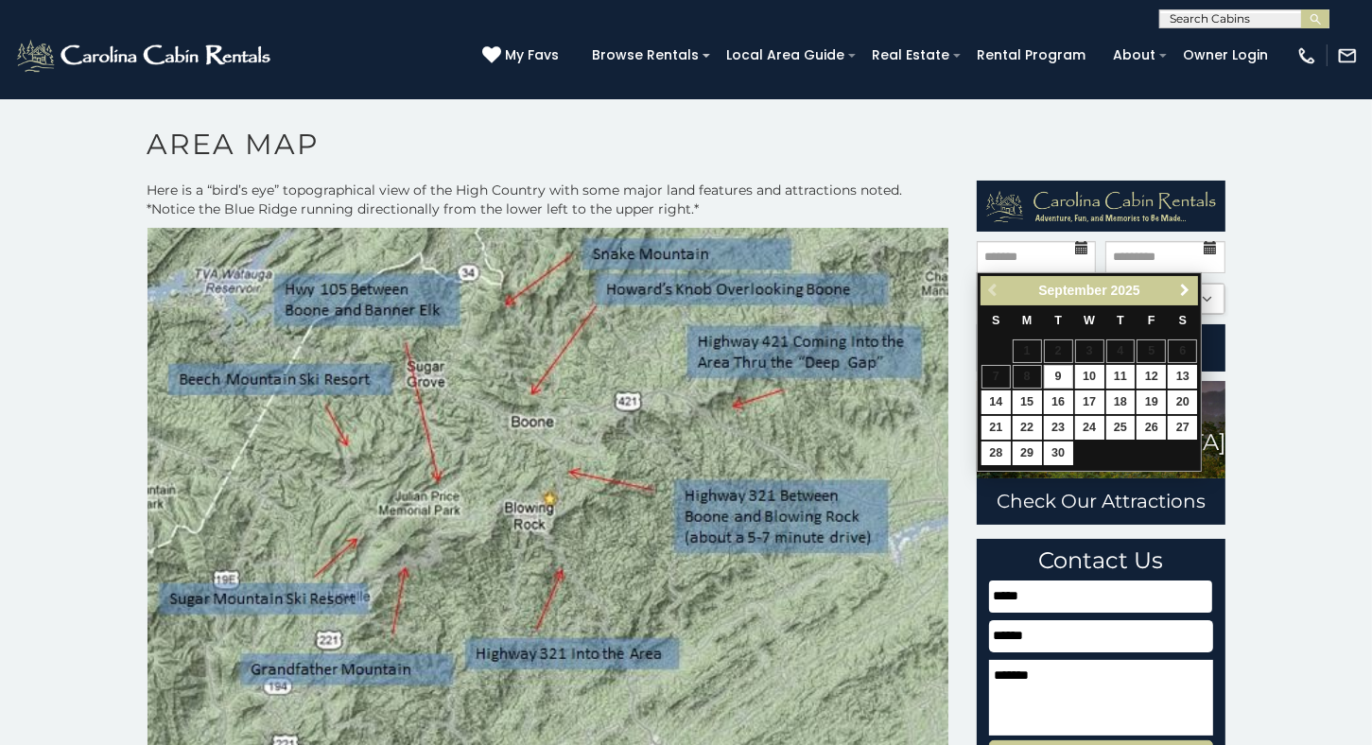
click at [1180, 290] on span "Next" at bounding box center [1184, 290] width 15 height 15
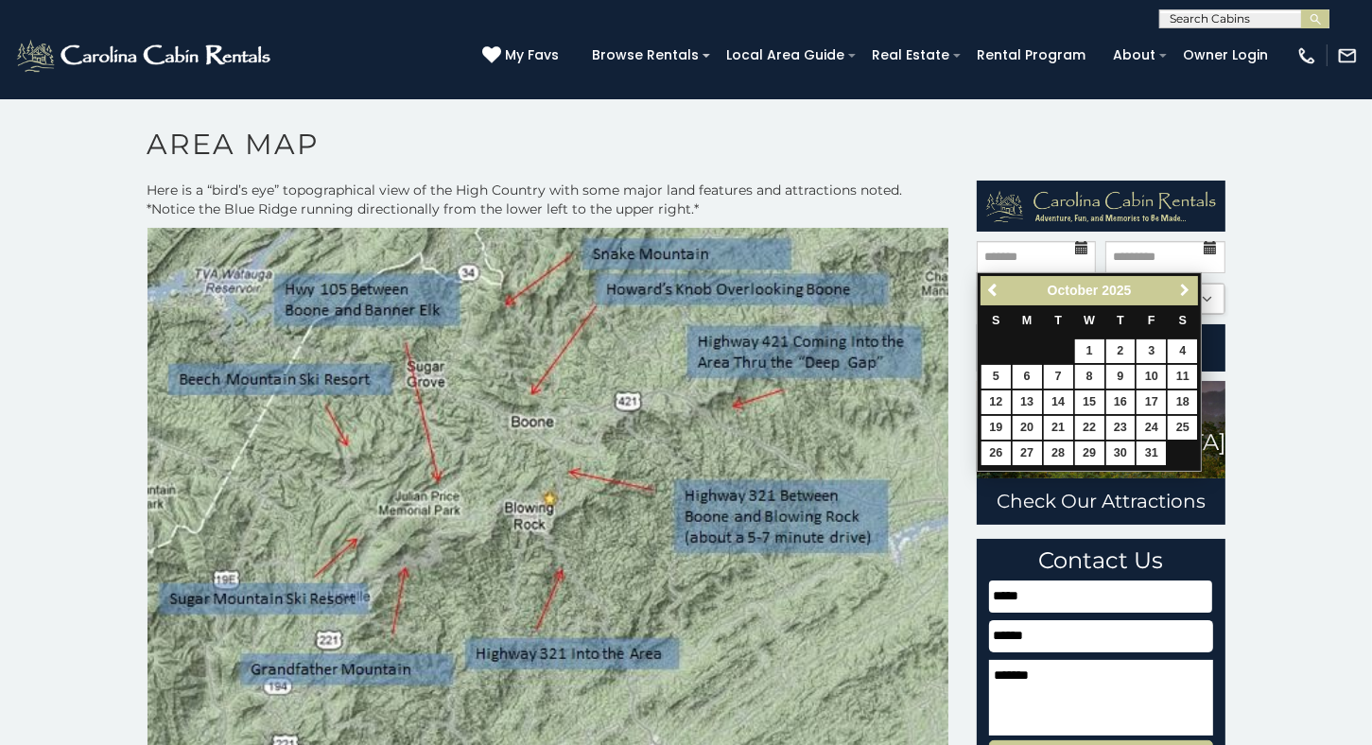
click at [1180, 290] on span "Next" at bounding box center [1184, 290] width 15 height 15
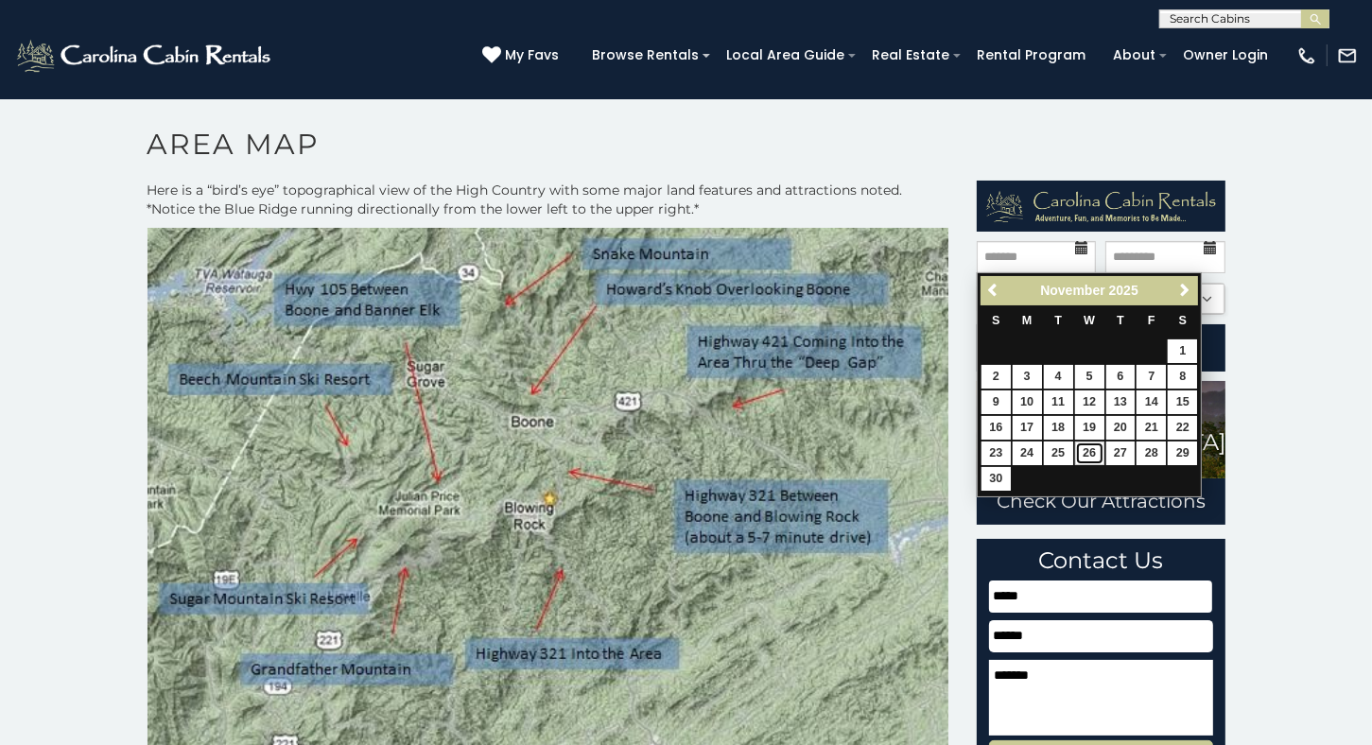
click at [1080, 452] on link "26" at bounding box center [1089, 453] width 29 height 24
type input "********"
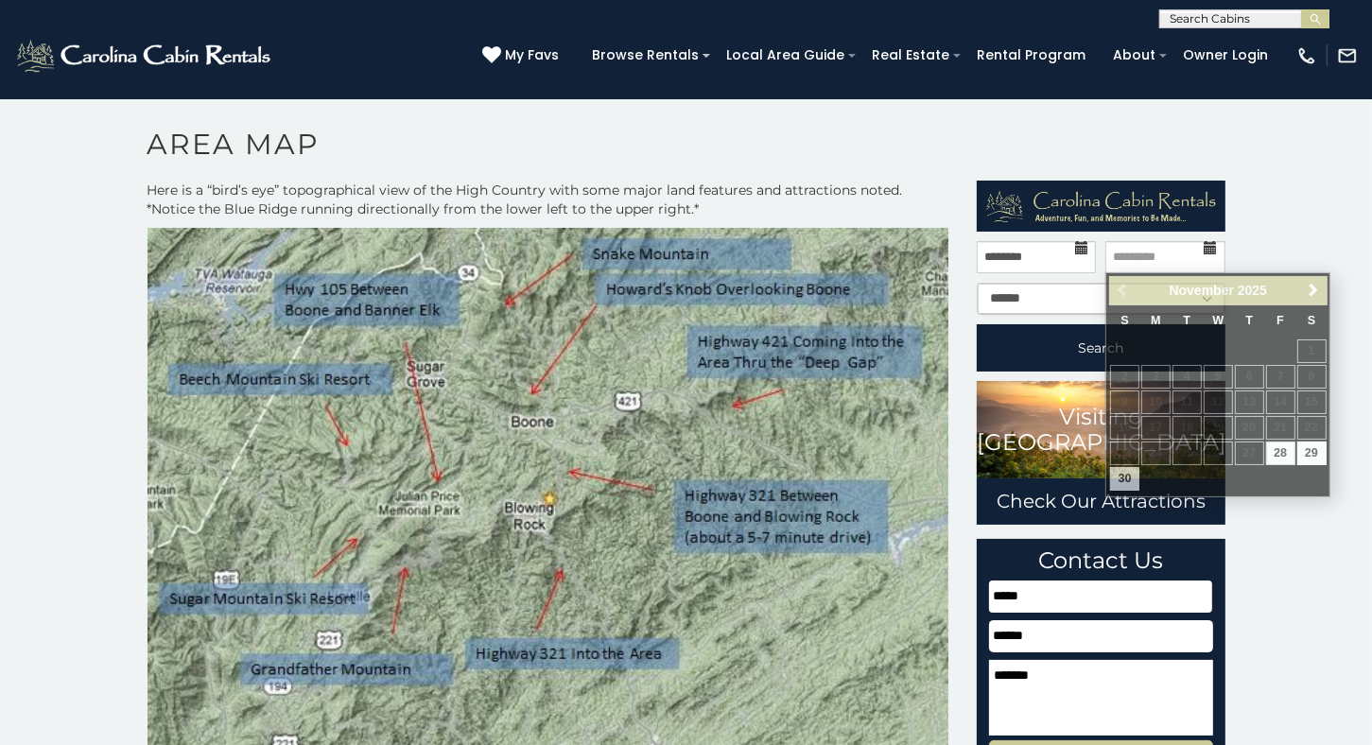
click at [1211, 246] on icon at bounding box center [1210, 247] width 13 height 13
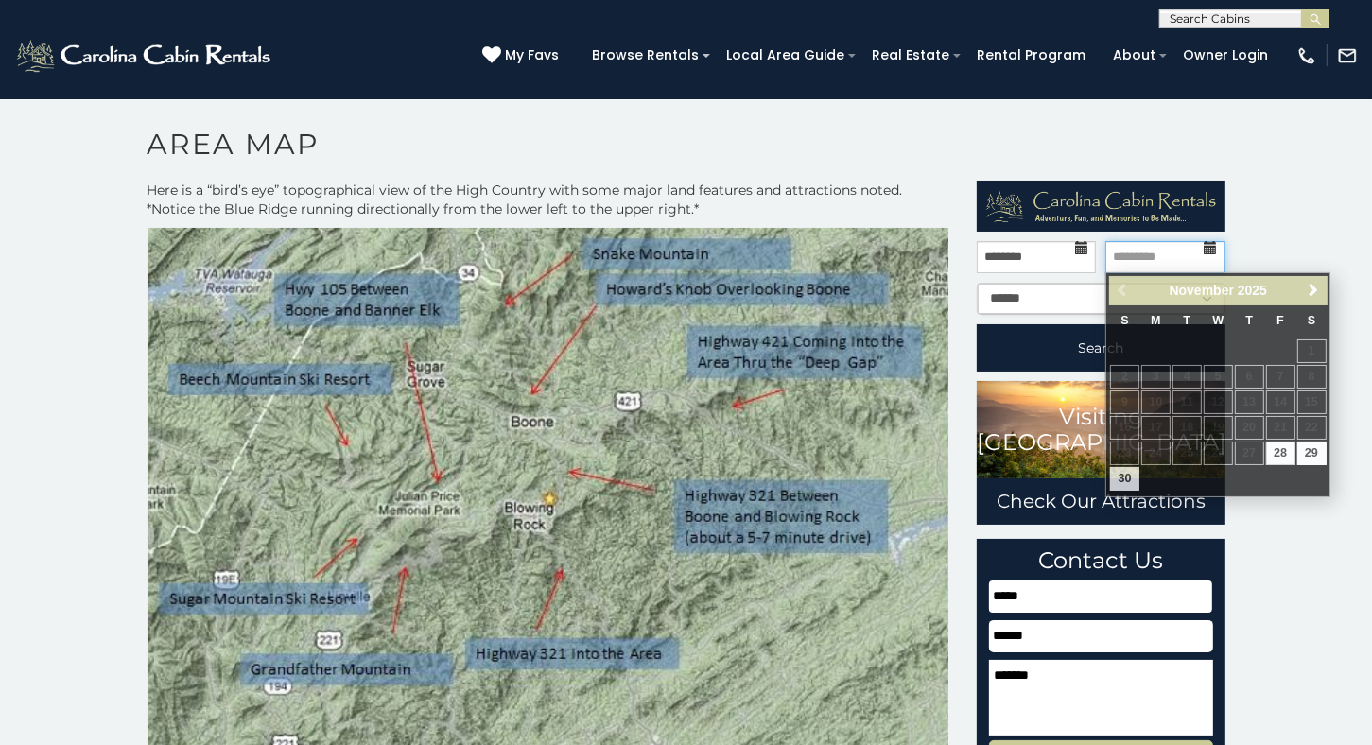
click at [1183, 251] on input "text" at bounding box center [1164, 257] width 119 height 32
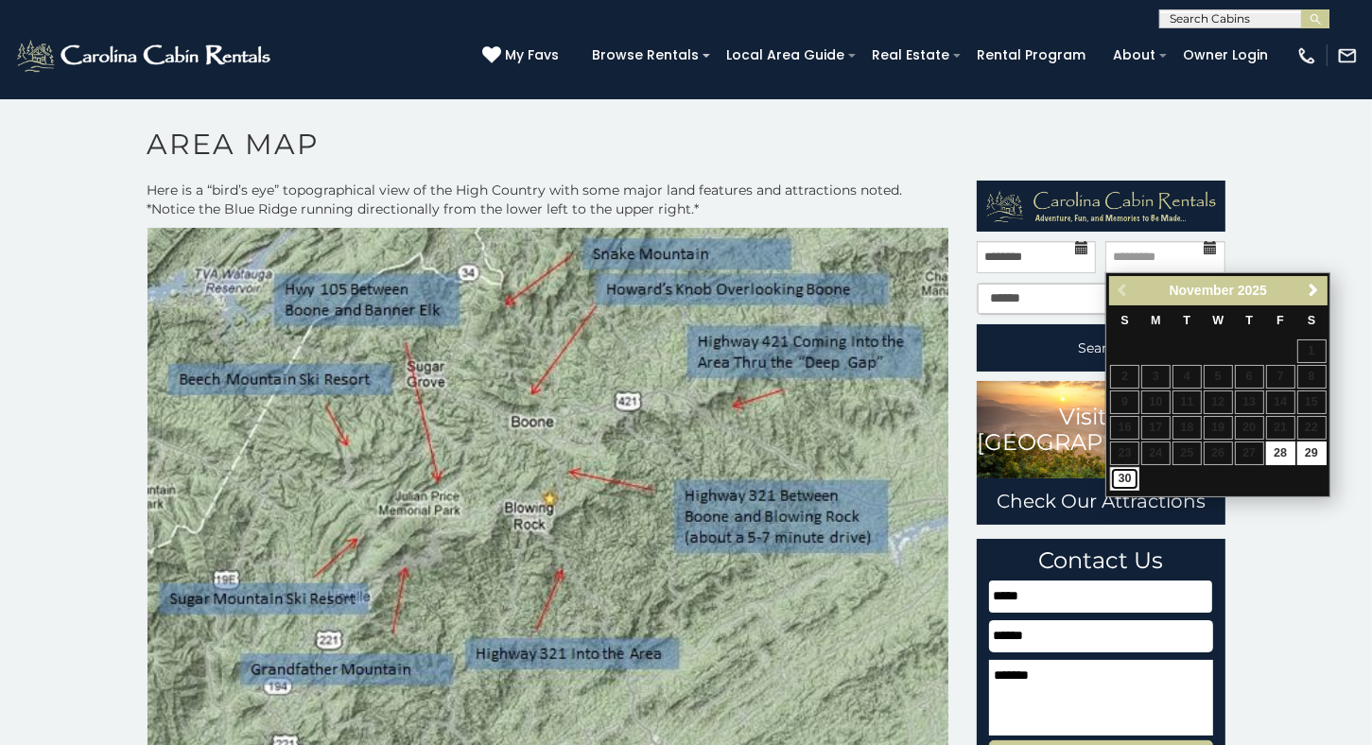
click at [1127, 475] on link "30" at bounding box center [1124, 479] width 29 height 24
type input "********"
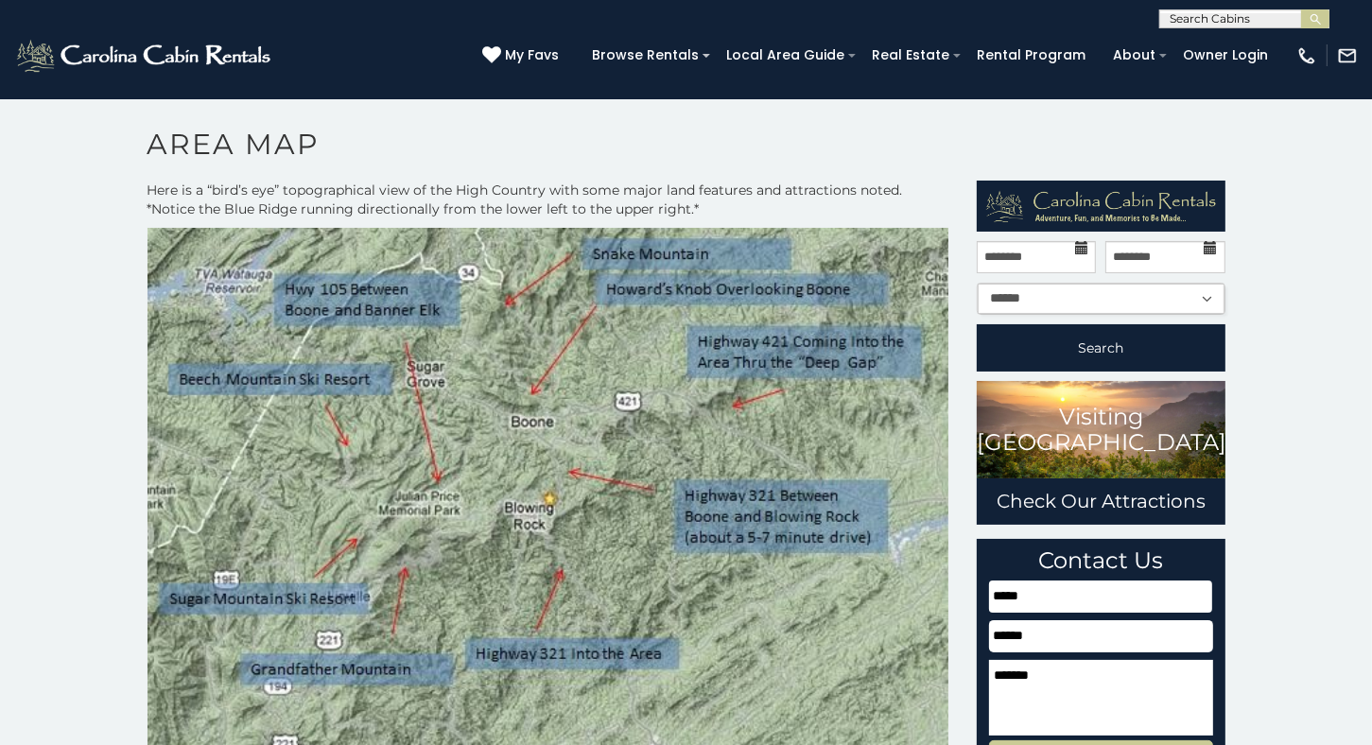
click at [1083, 296] on select "****** ** ** ** ** ** ** ** ** ** ***" at bounding box center [1100, 299] width 247 height 30
select select "*"
click at [977, 284] on select "****** ** ** ** ** ** ** ** ** ** ***" at bounding box center [1100, 299] width 247 height 30
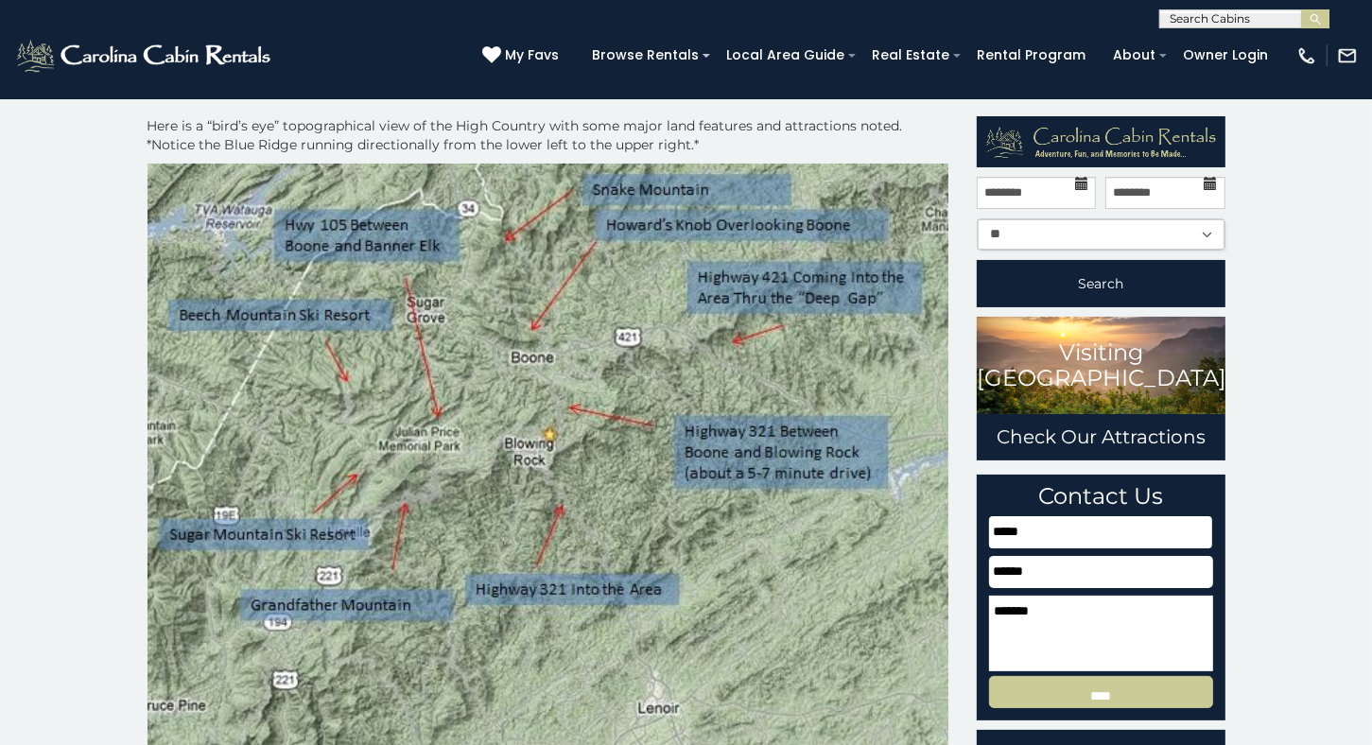
scroll to position [189, 0]
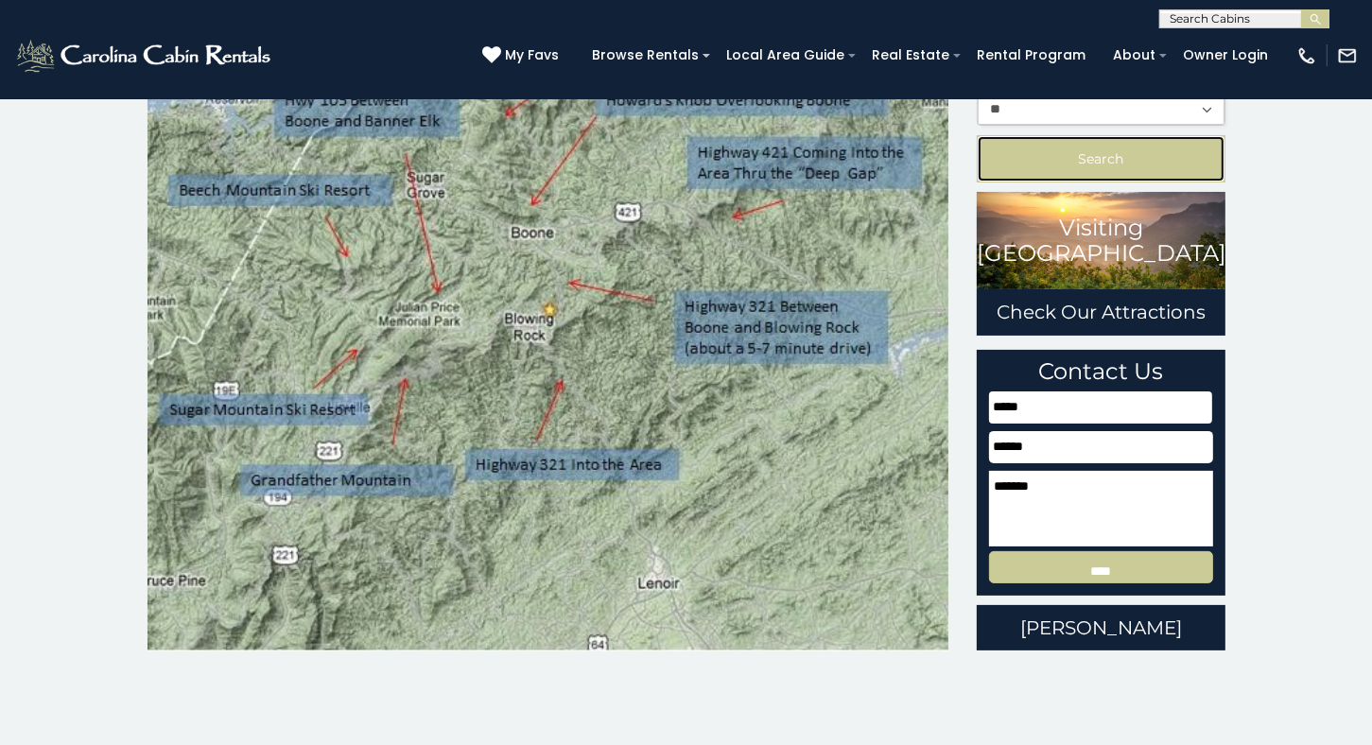
click at [1096, 154] on button "Search" at bounding box center [1100, 158] width 249 height 47
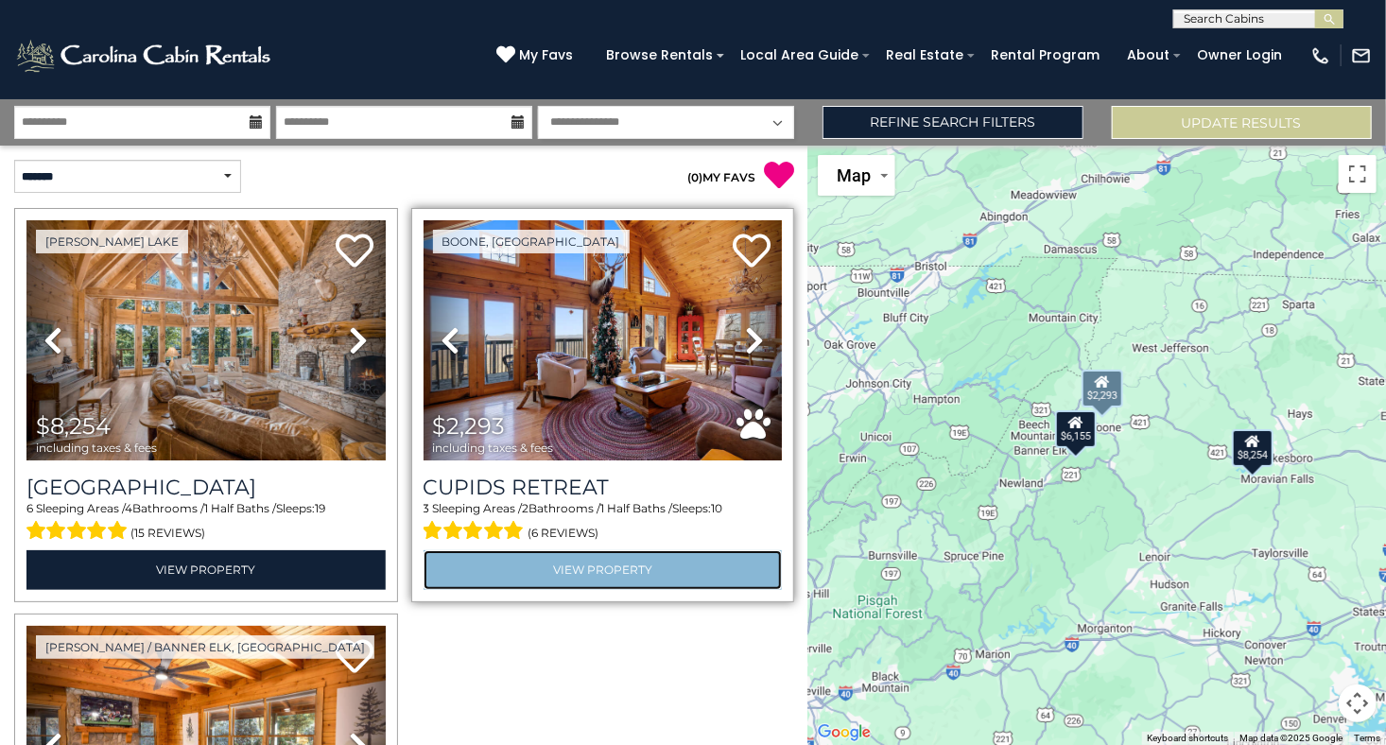
click at [578, 574] on link "View Property" at bounding box center [602, 569] width 359 height 39
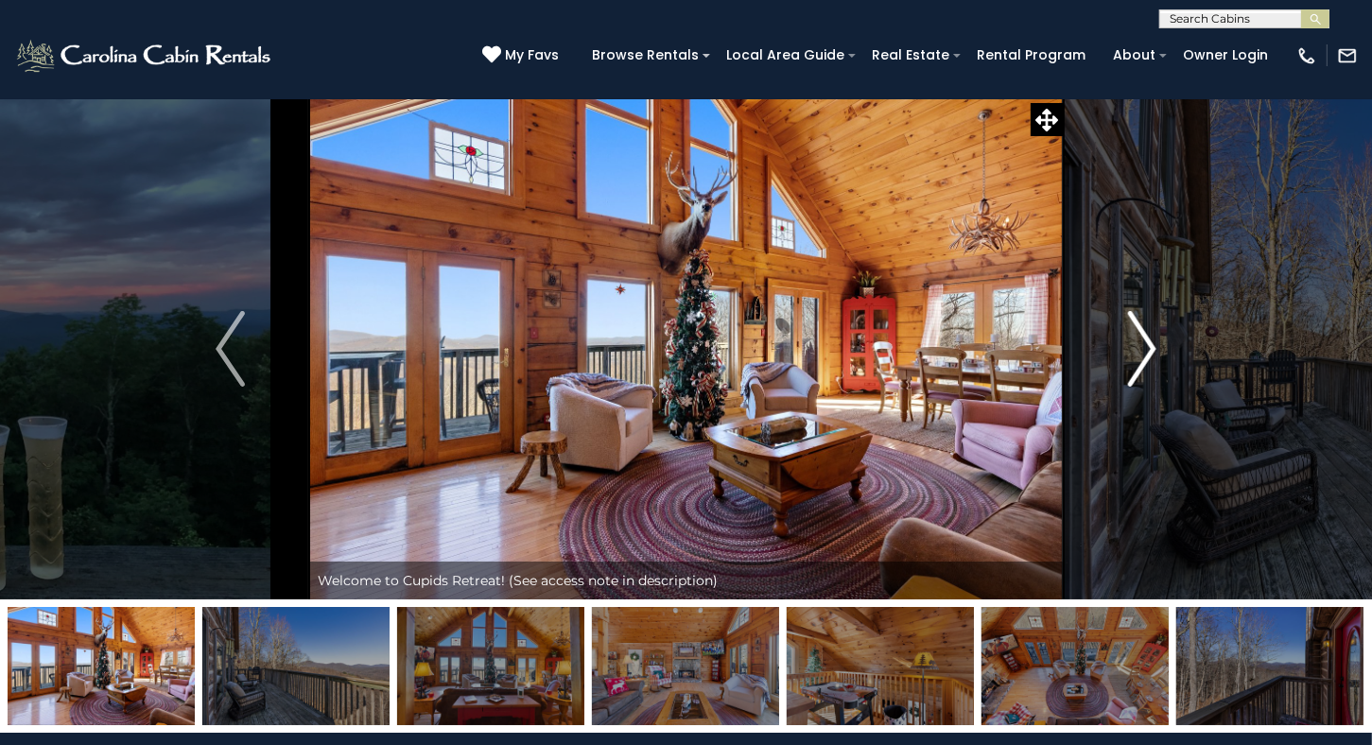
click at [1146, 334] on img "Next" at bounding box center [1141, 349] width 28 height 76
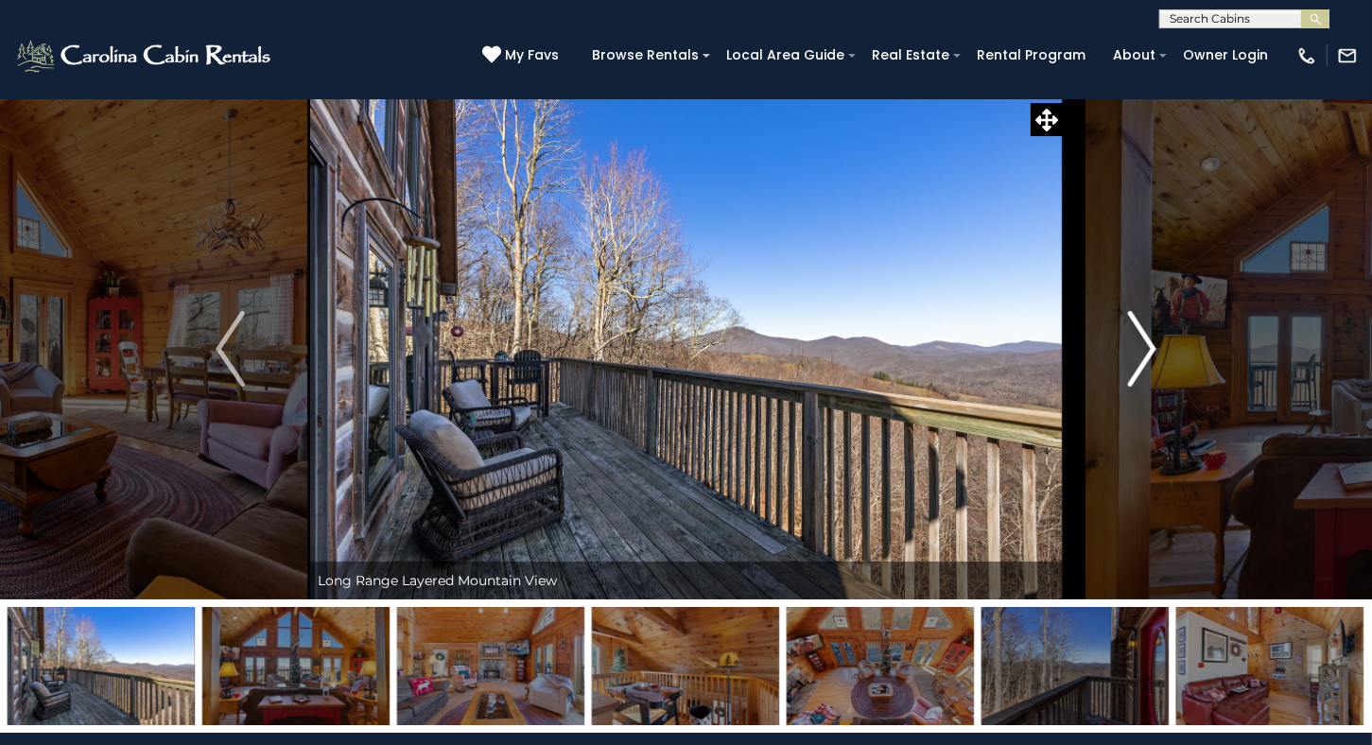
click at [1149, 344] on img "Next" at bounding box center [1141, 349] width 28 height 76
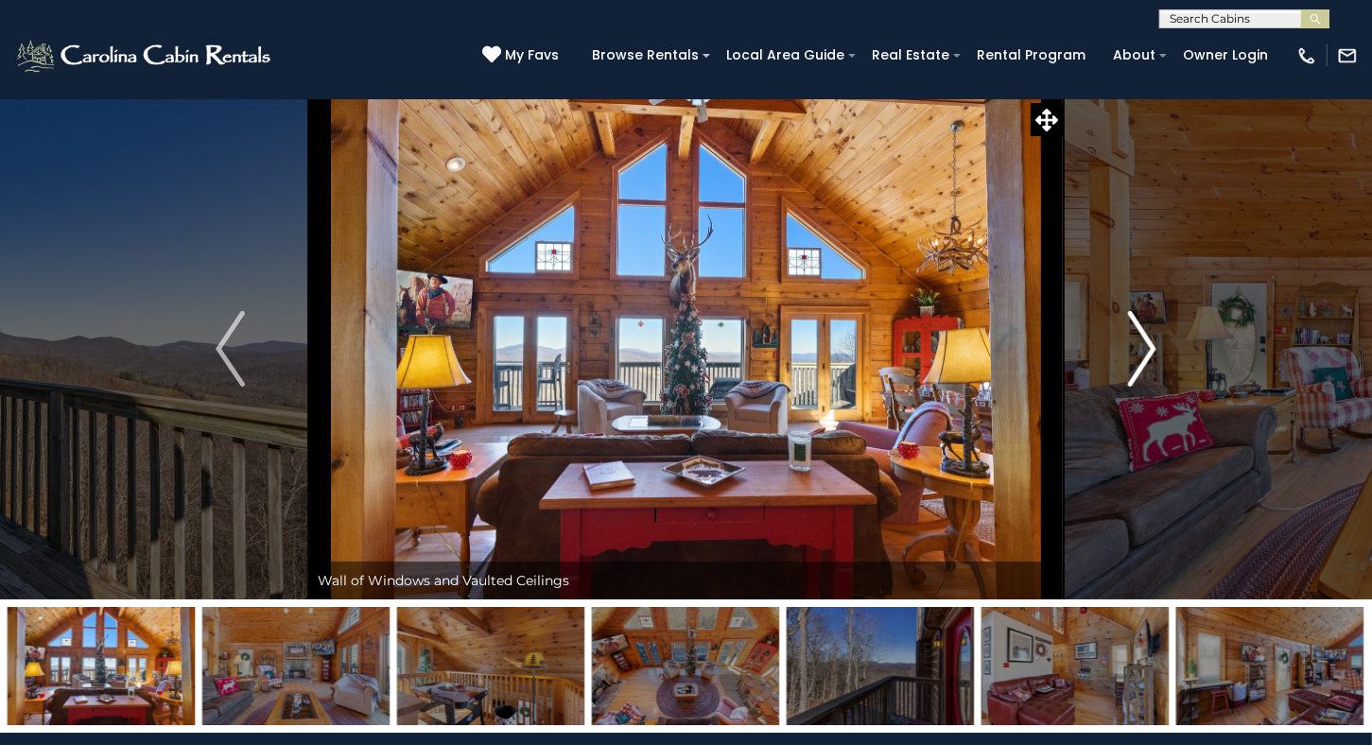
click at [1149, 344] on img "Next" at bounding box center [1141, 349] width 28 height 76
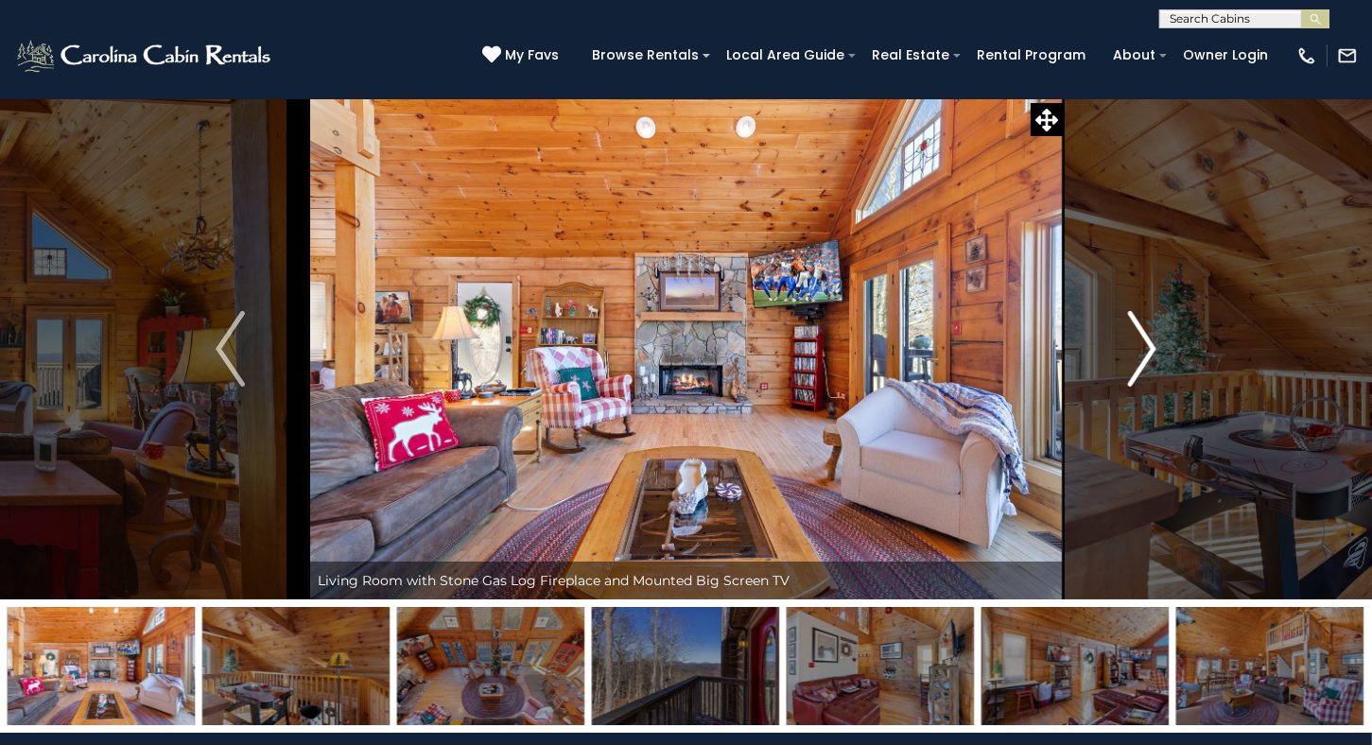
click at [1149, 344] on img "Next" at bounding box center [1141, 349] width 28 height 76
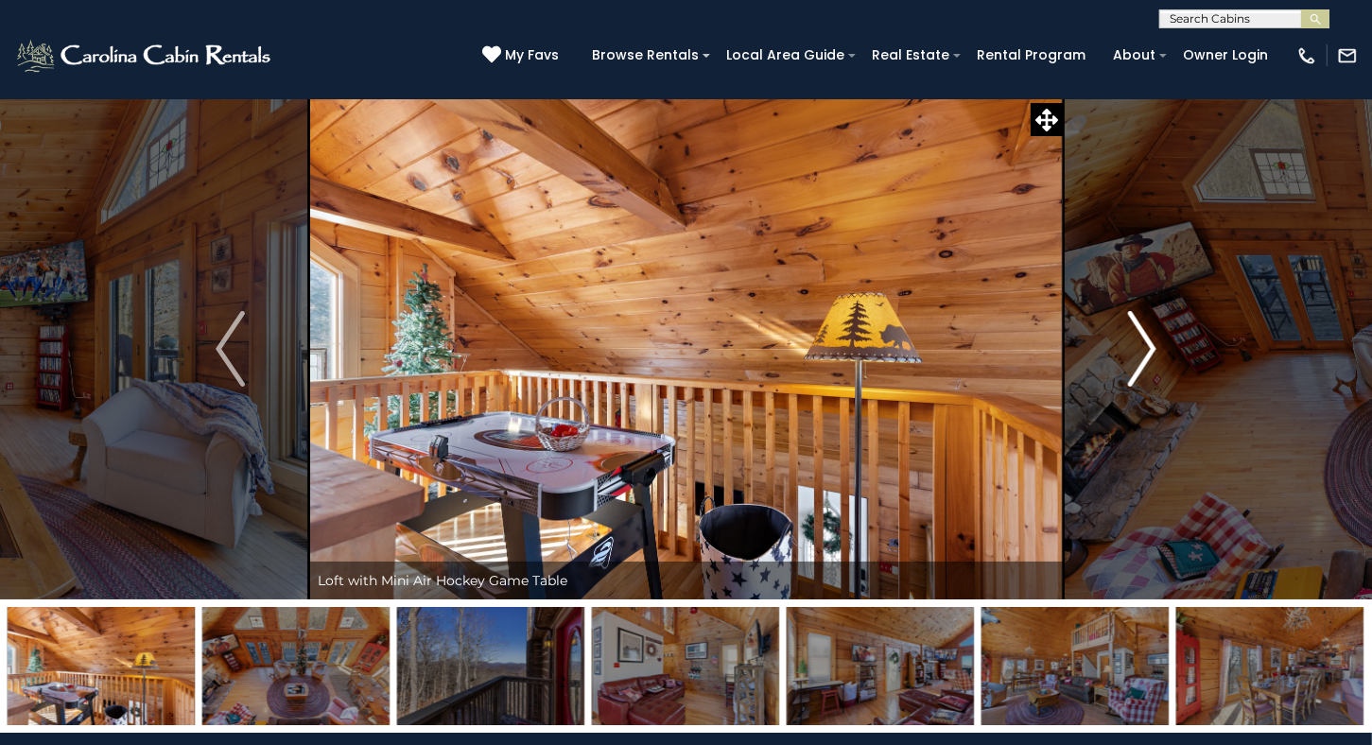
click at [1149, 344] on img "Next" at bounding box center [1141, 349] width 28 height 76
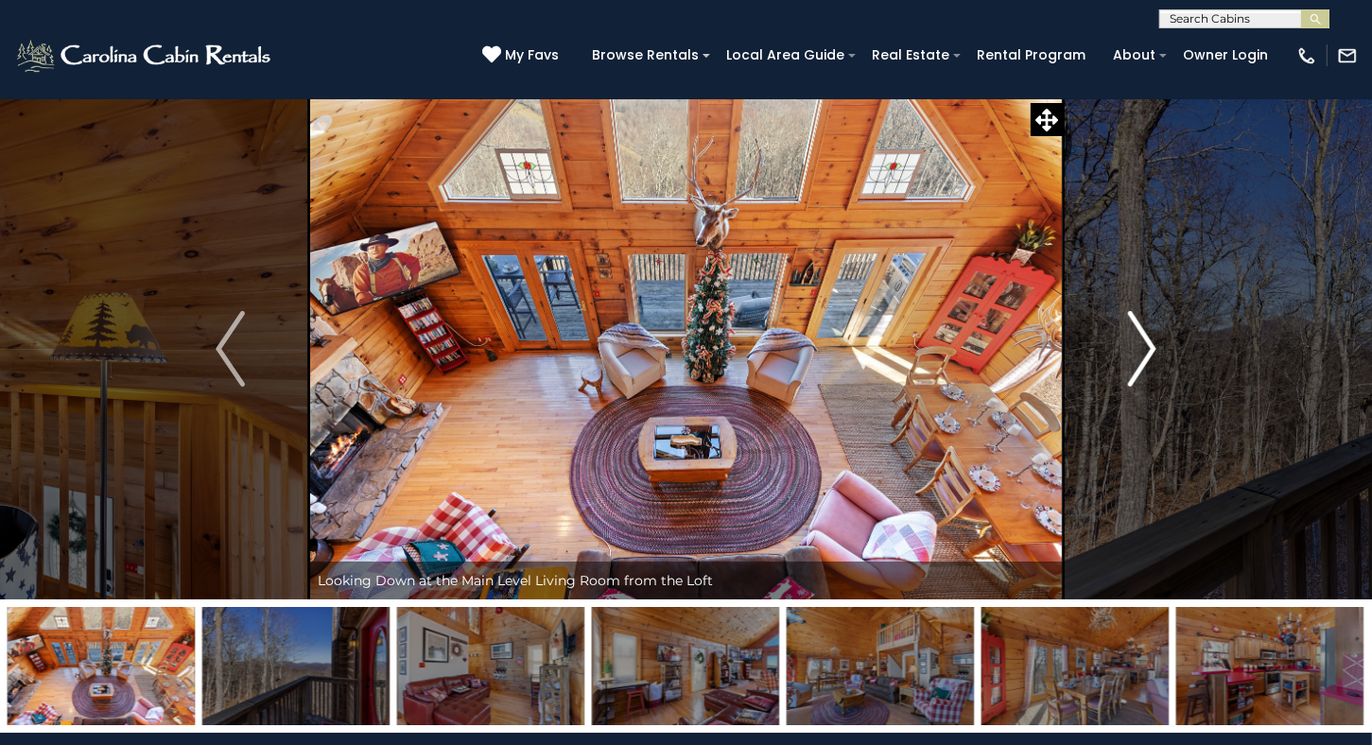
click at [1149, 344] on img "Next" at bounding box center [1141, 349] width 28 height 76
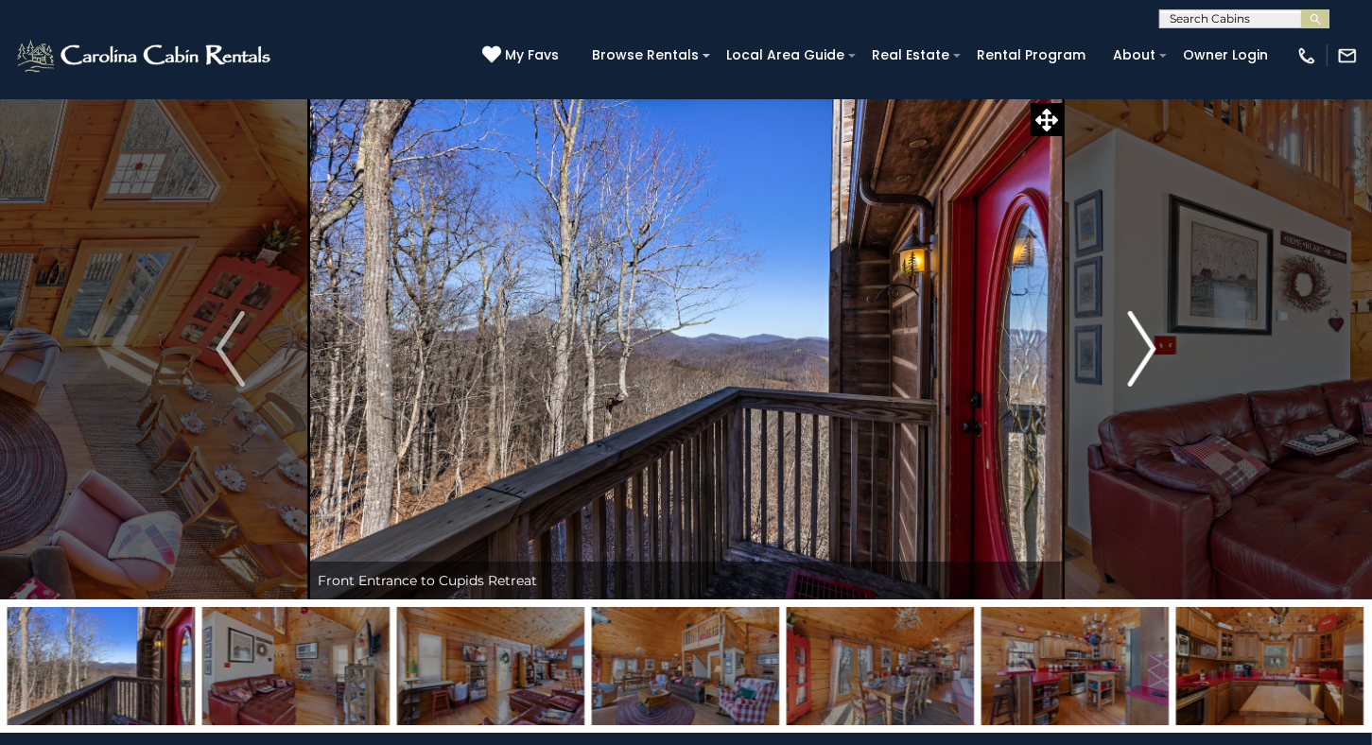
click at [1149, 344] on img "Next" at bounding box center [1141, 349] width 28 height 76
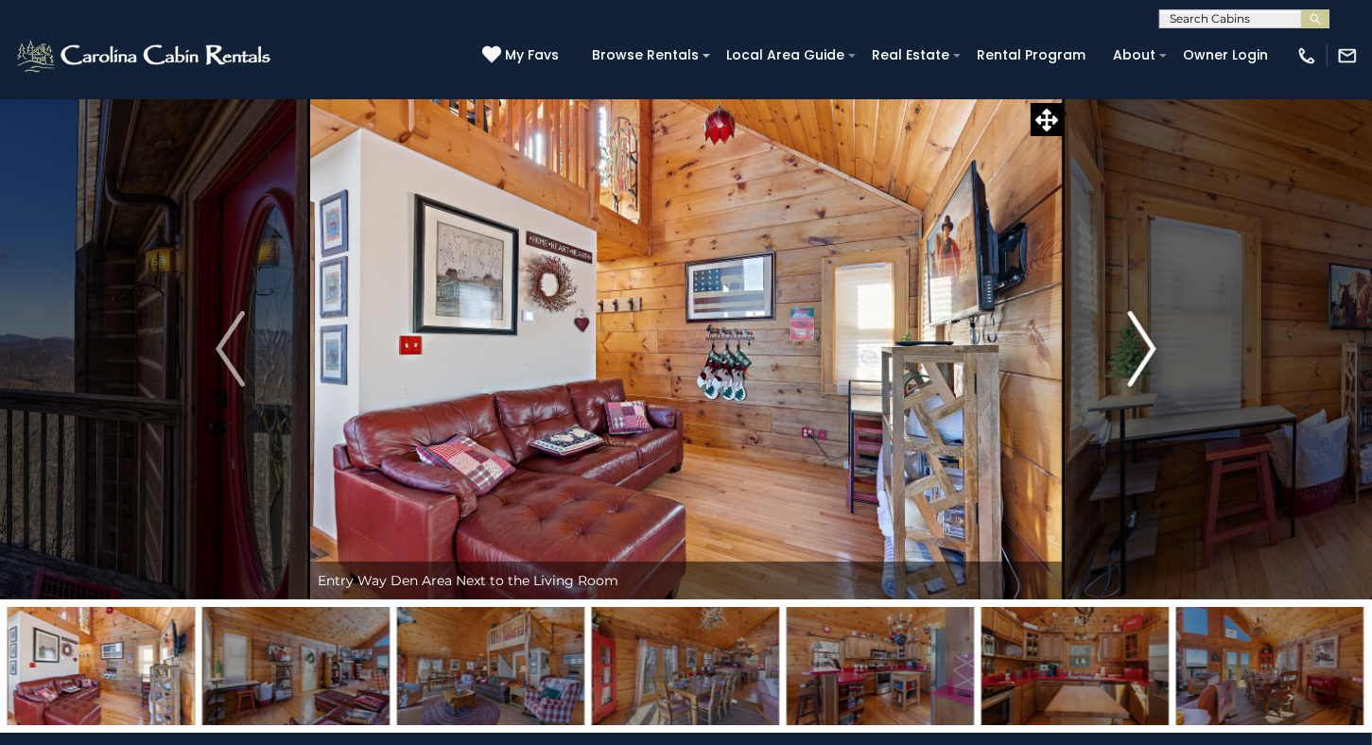
click at [1149, 344] on img "Next" at bounding box center [1141, 349] width 28 height 76
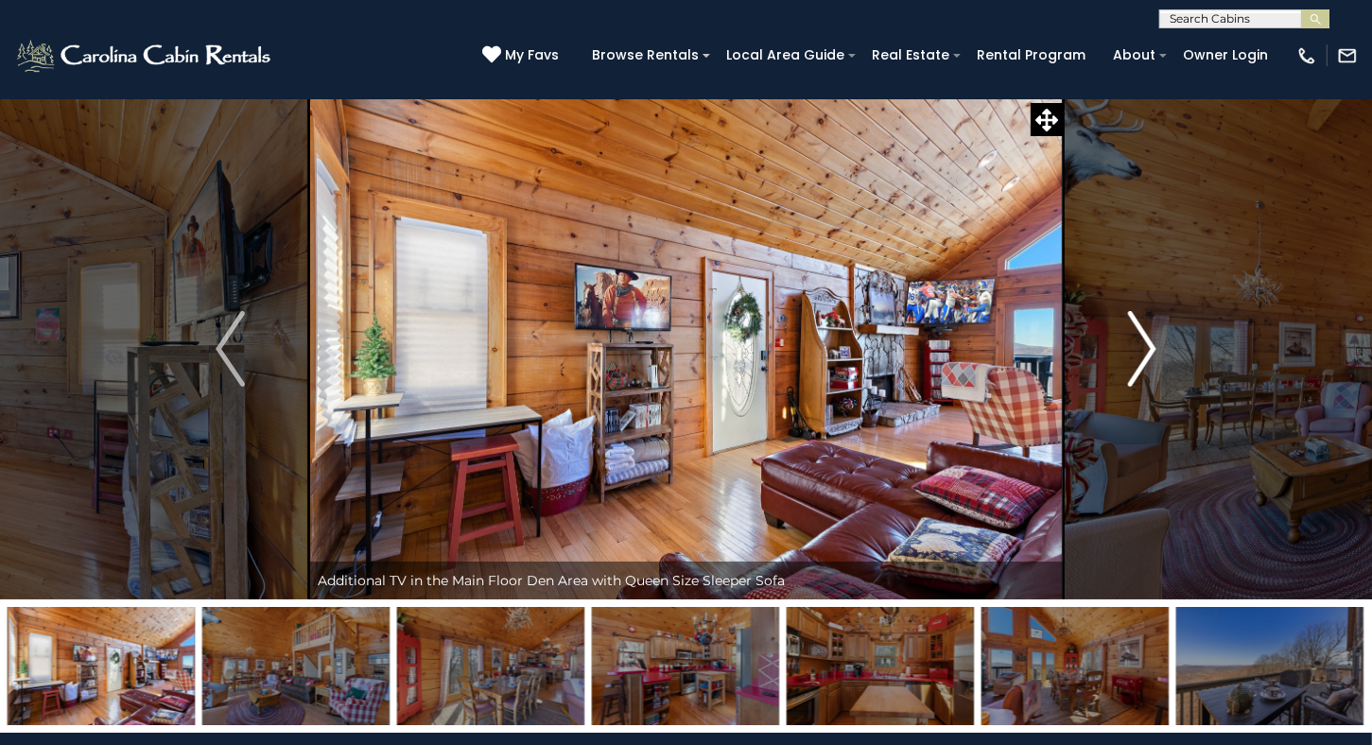
click at [1149, 344] on img "Next" at bounding box center [1141, 349] width 28 height 76
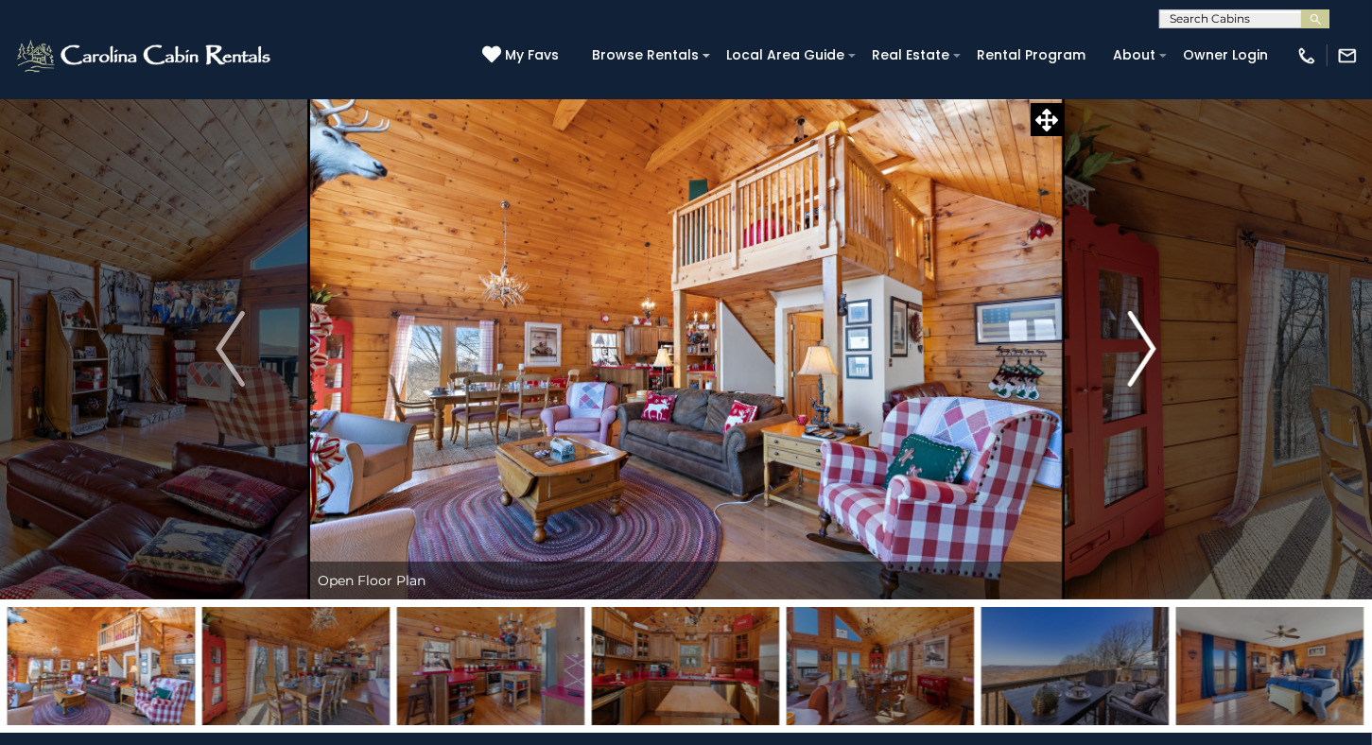
click at [1149, 344] on img "Next" at bounding box center [1141, 349] width 28 height 76
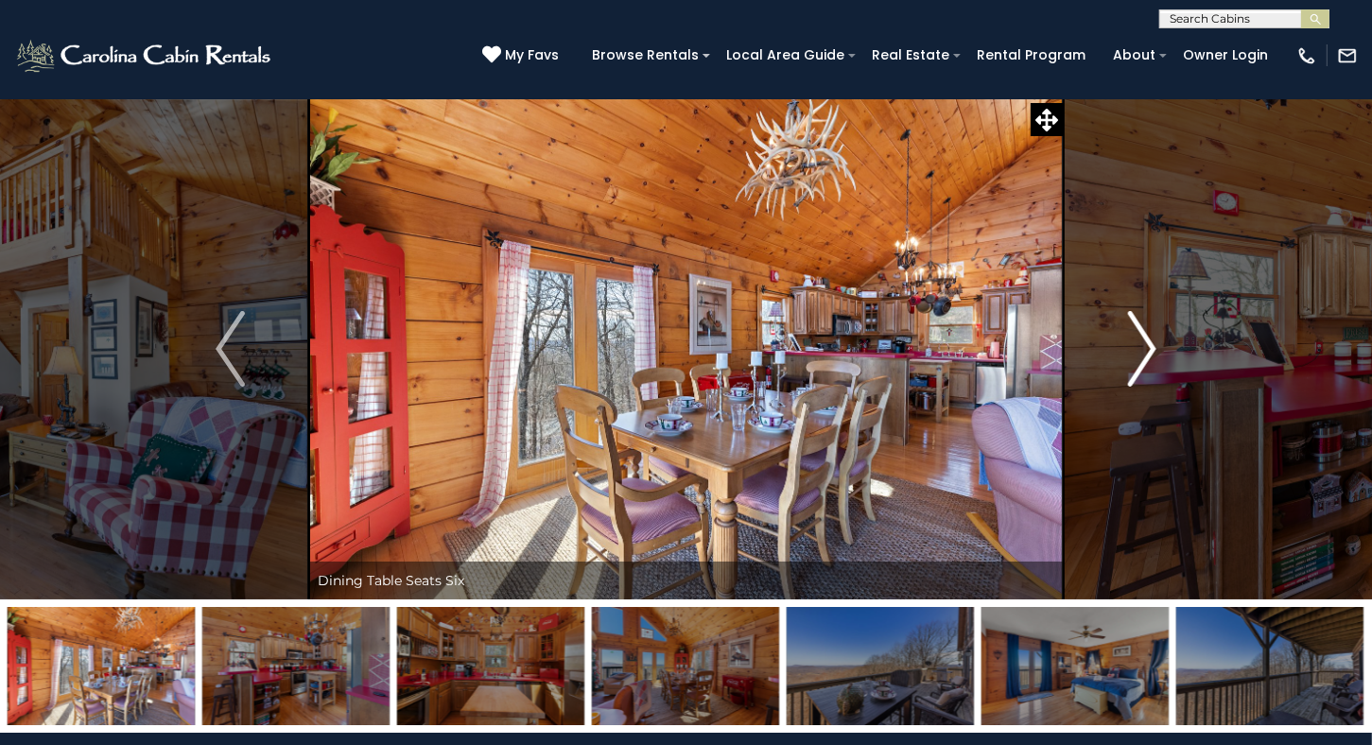
click at [1149, 344] on img "Next" at bounding box center [1141, 349] width 28 height 76
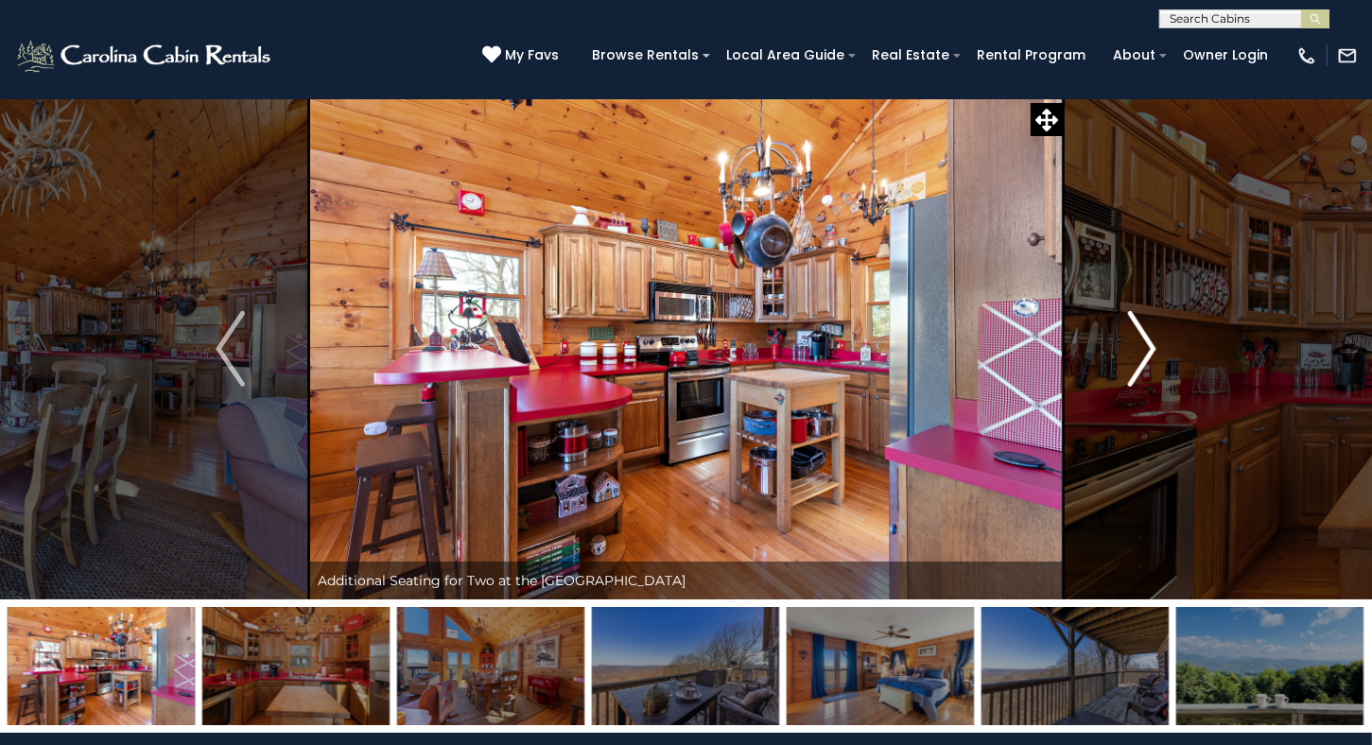
click at [1149, 344] on img "Next" at bounding box center [1141, 349] width 28 height 76
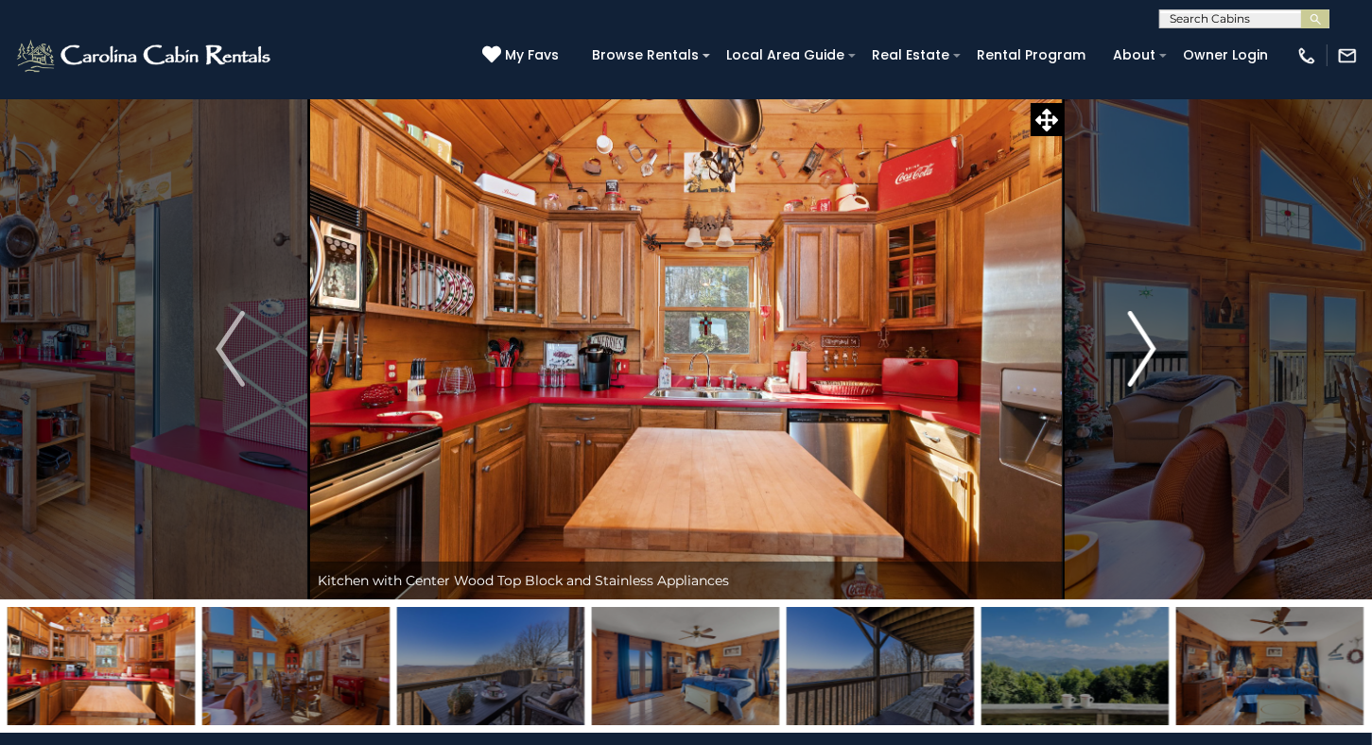
click at [1149, 344] on img "Next" at bounding box center [1141, 349] width 28 height 76
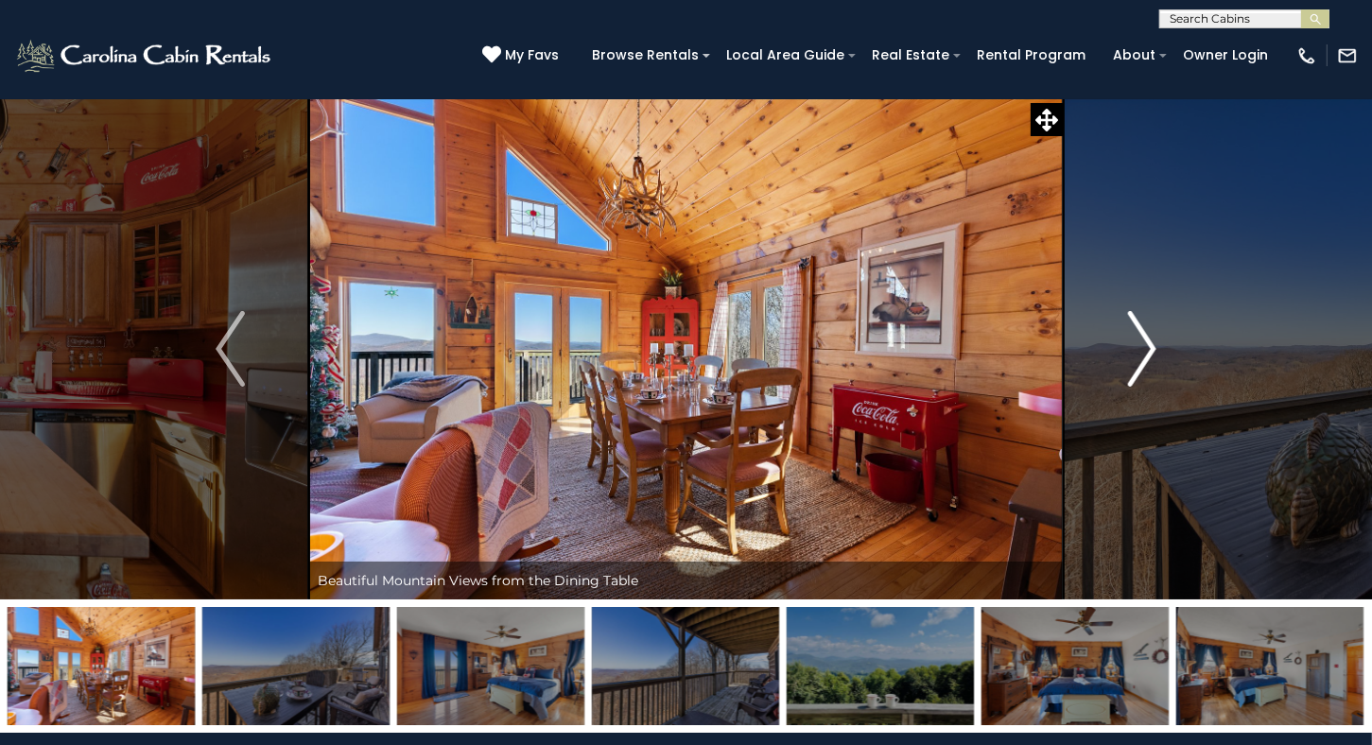
click at [1149, 344] on img "Next" at bounding box center [1141, 349] width 28 height 76
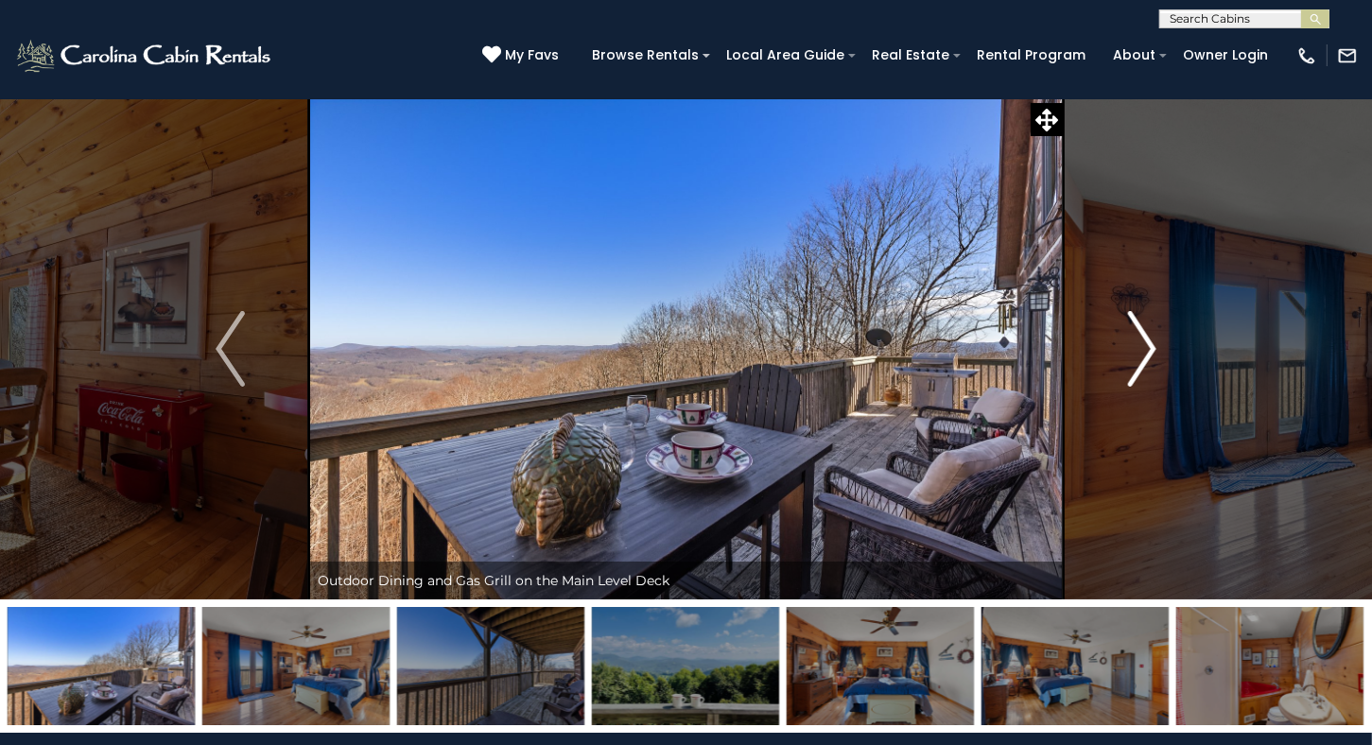
click at [1149, 344] on img "Next" at bounding box center [1141, 349] width 28 height 76
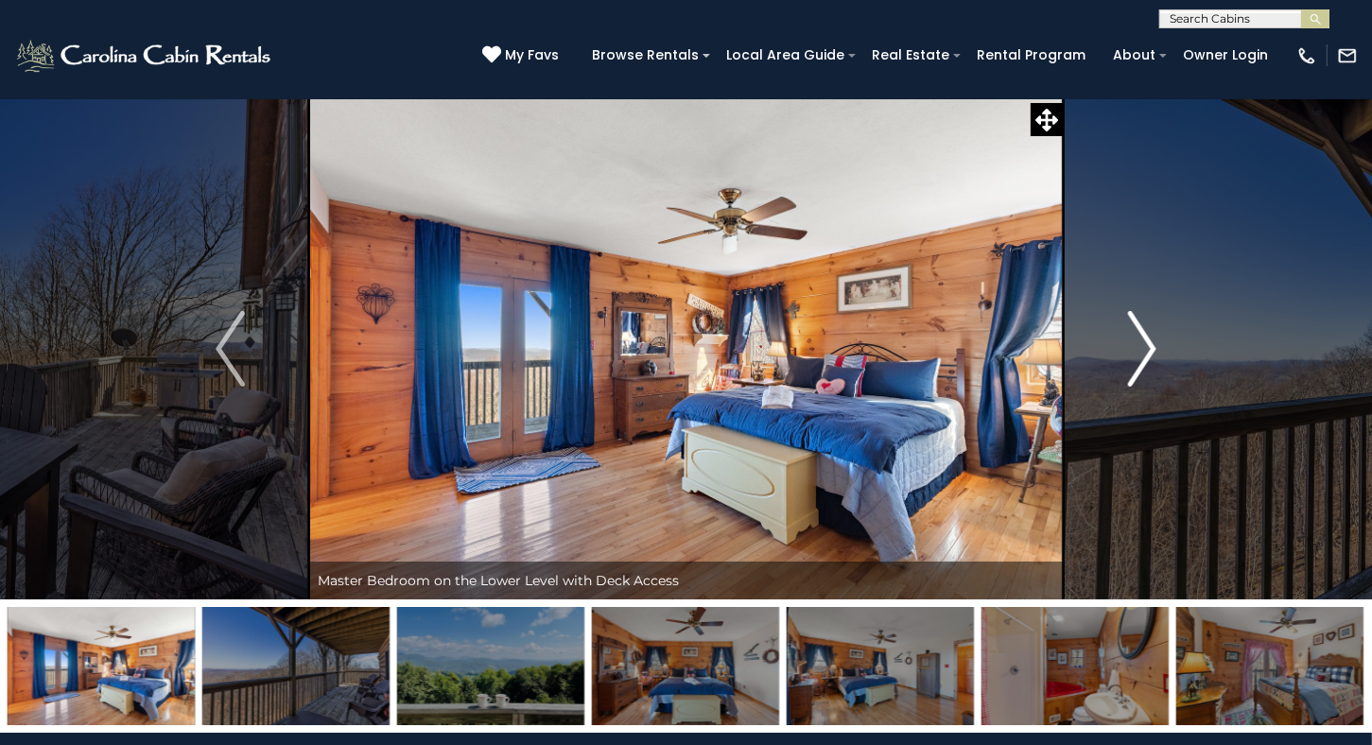
click at [1149, 344] on img "Next" at bounding box center [1141, 349] width 28 height 76
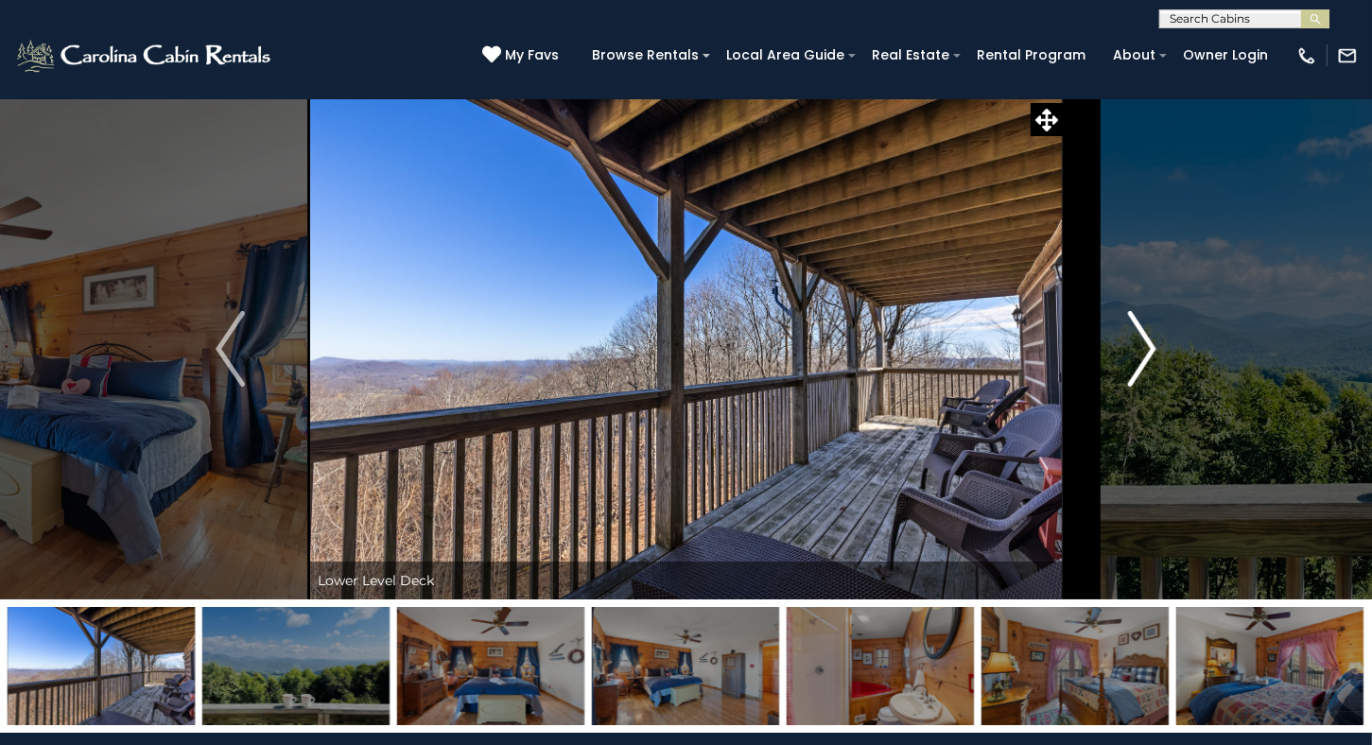
click at [1149, 344] on img "Next" at bounding box center [1141, 349] width 28 height 76
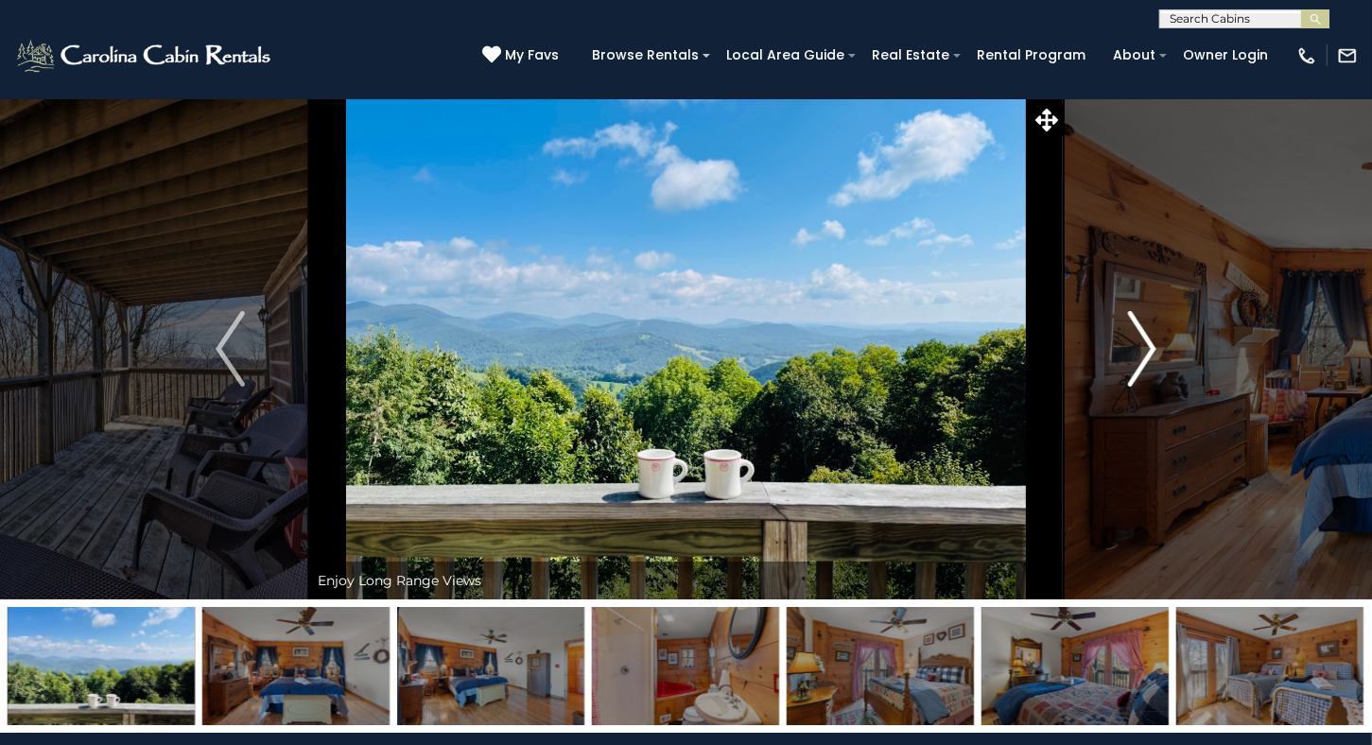
click at [1149, 344] on img "Next" at bounding box center [1141, 349] width 28 height 76
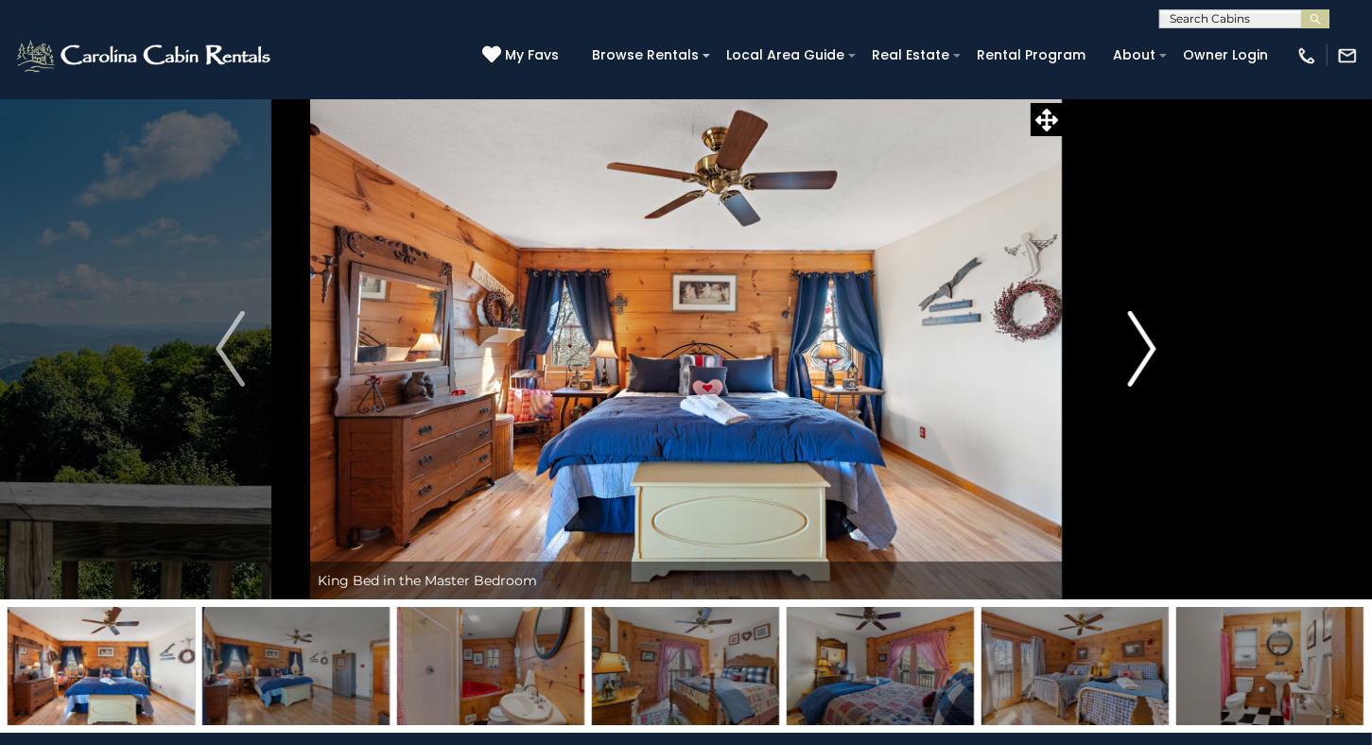
click at [1149, 344] on img "Next" at bounding box center [1141, 349] width 28 height 76
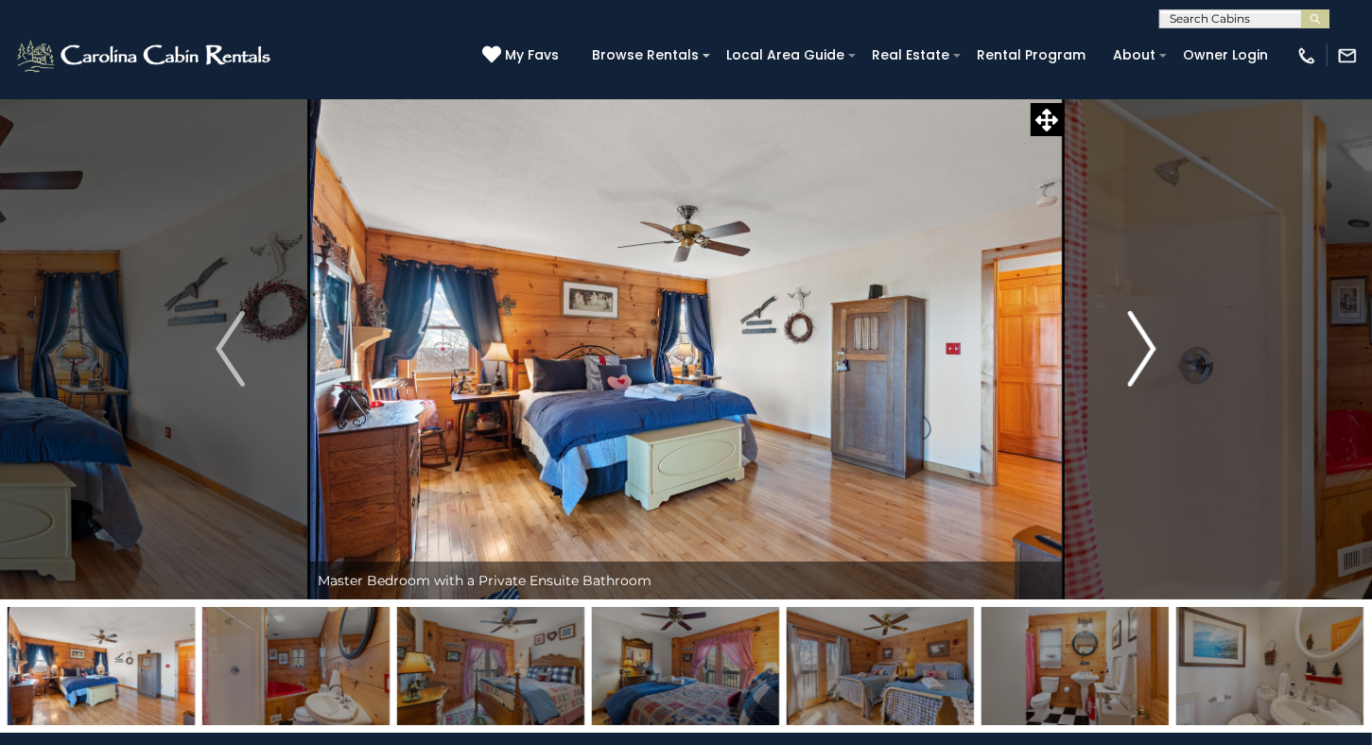
click at [1149, 344] on img "Next" at bounding box center [1141, 349] width 28 height 76
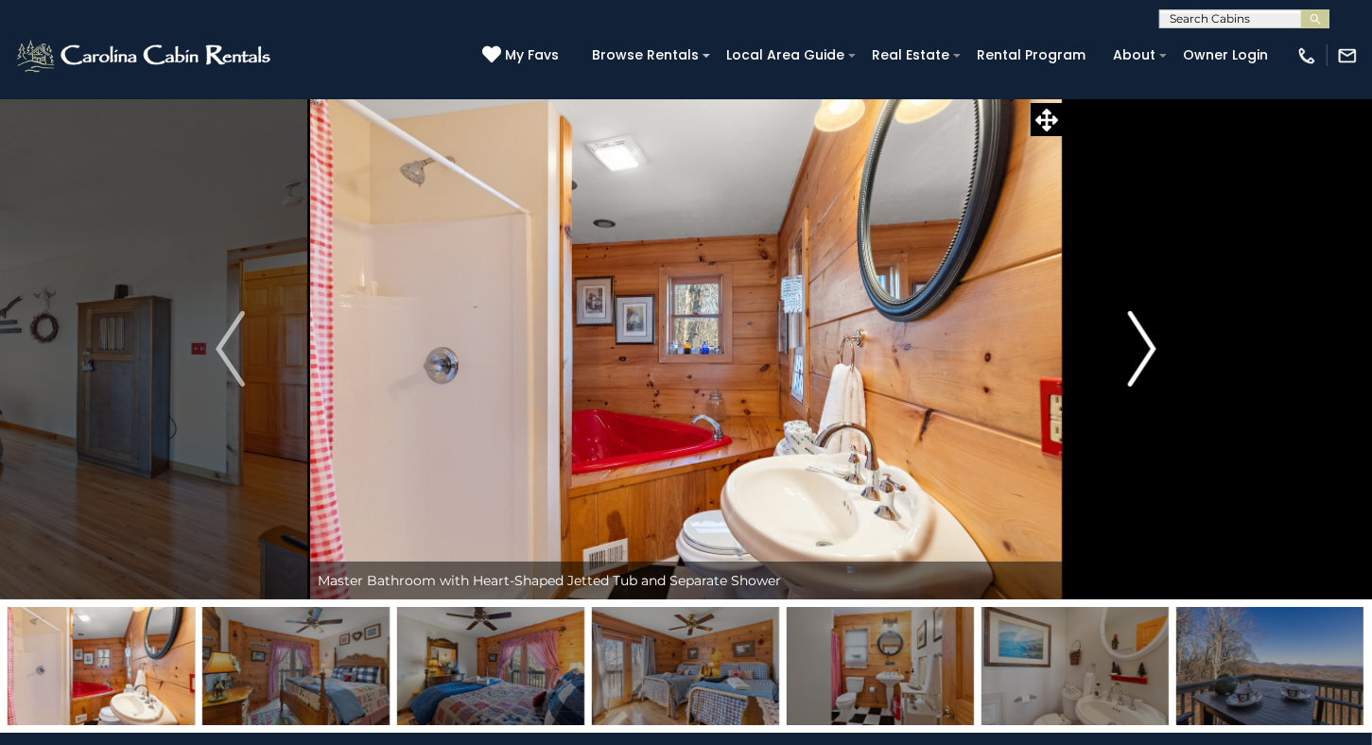
click at [1149, 344] on img "Next" at bounding box center [1141, 349] width 28 height 76
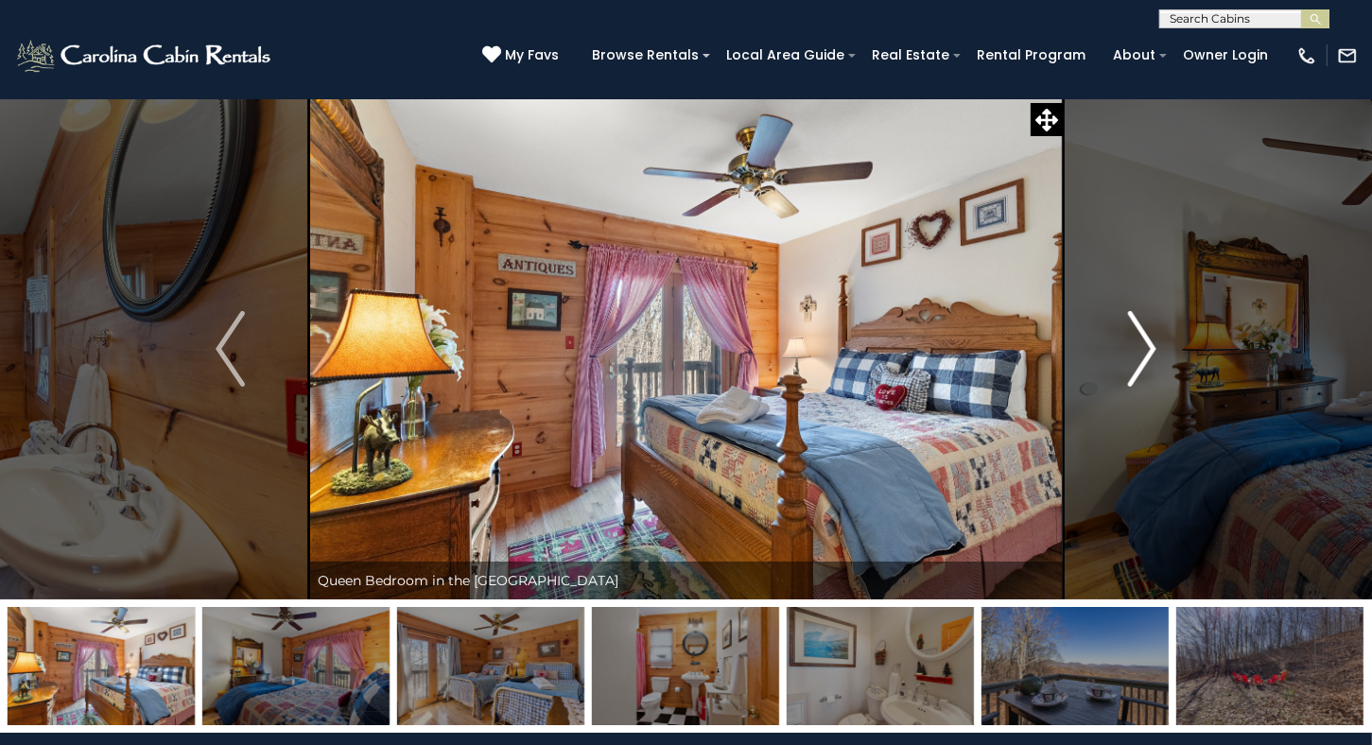
click at [1149, 344] on img "Next" at bounding box center [1141, 349] width 28 height 76
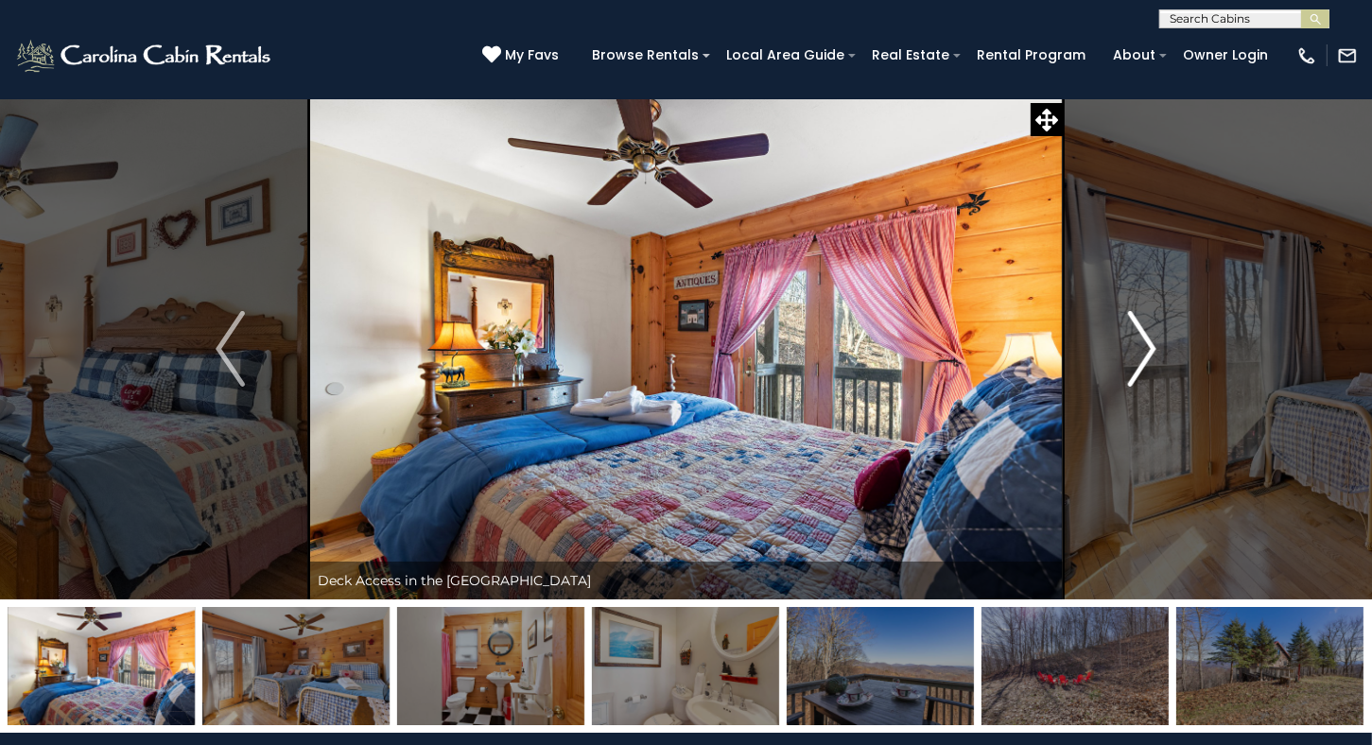
click at [1149, 344] on img "Next" at bounding box center [1141, 349] width 28 height 76
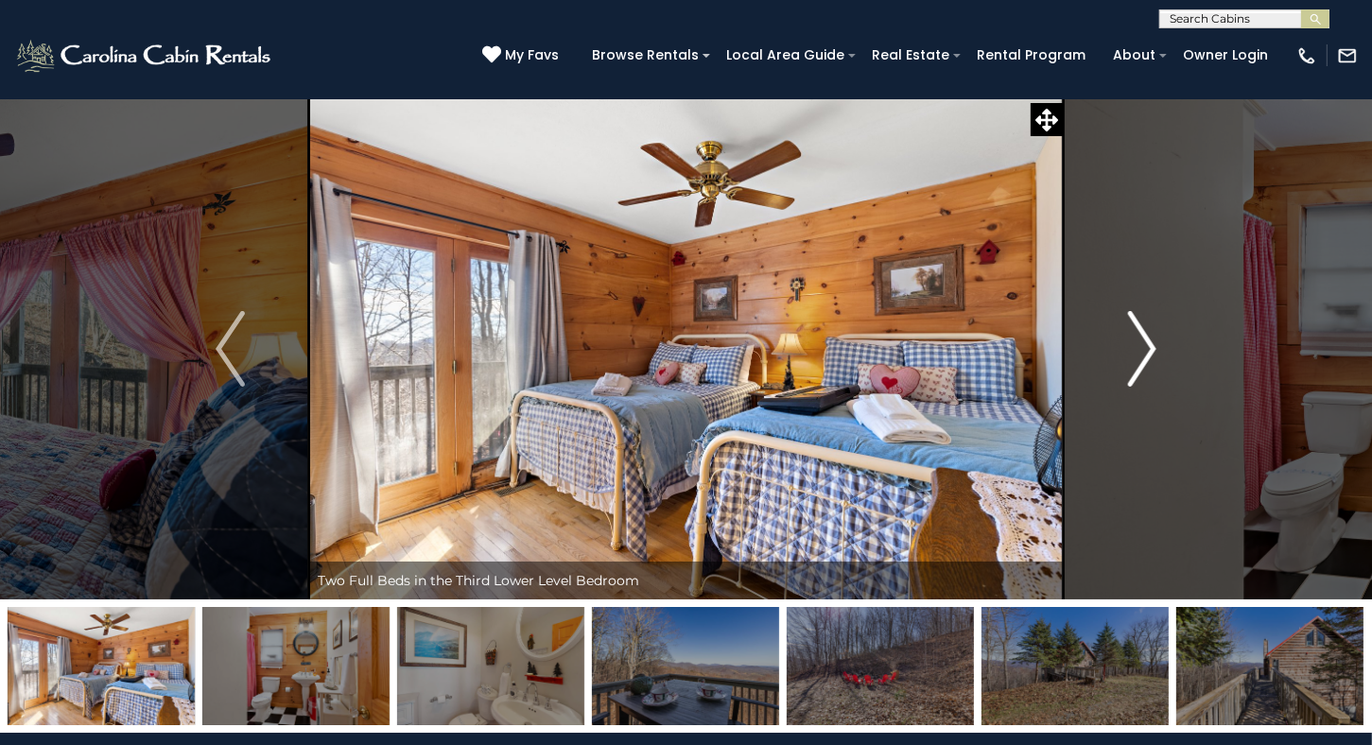
click at [1149, 344] on img "Next" at bounding box center [1141, 349] width 28 height 76
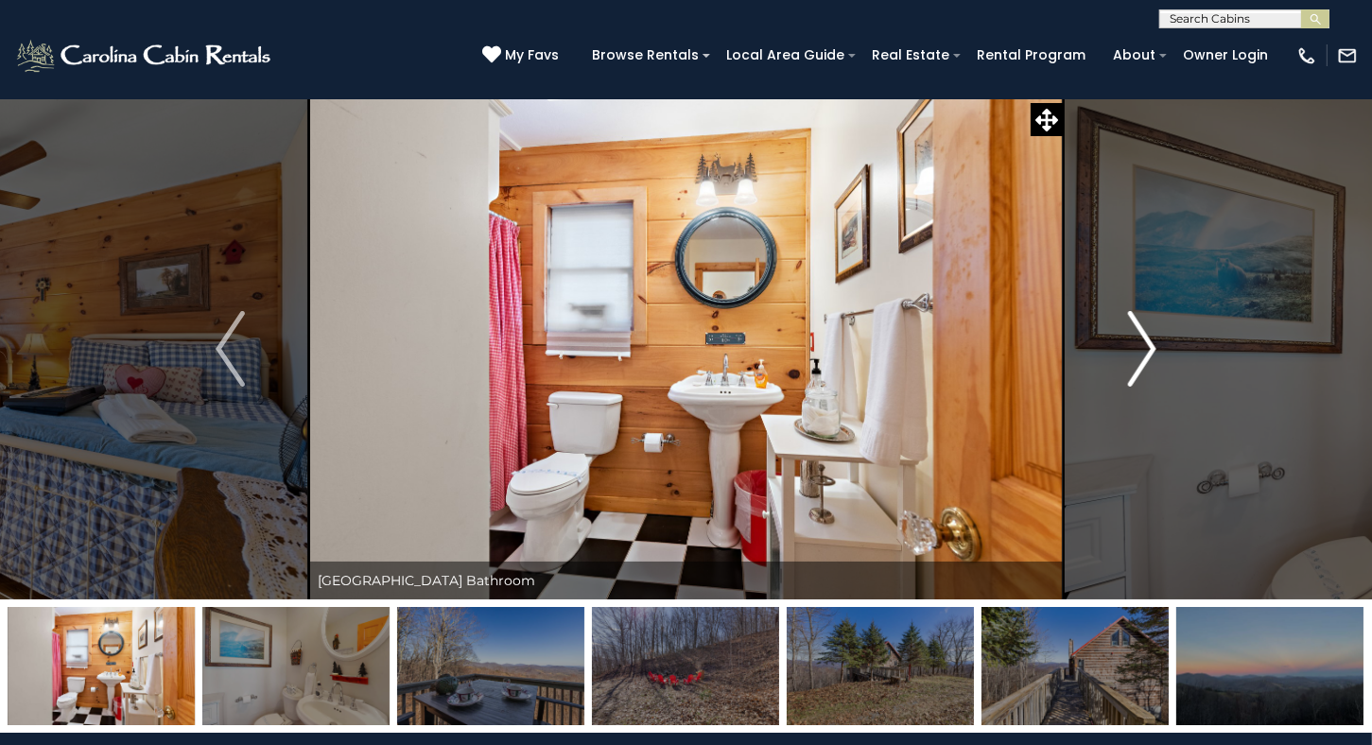
click at [1149, 344] on img "Next" at bounding box center [1141, 349] width 28 height 76
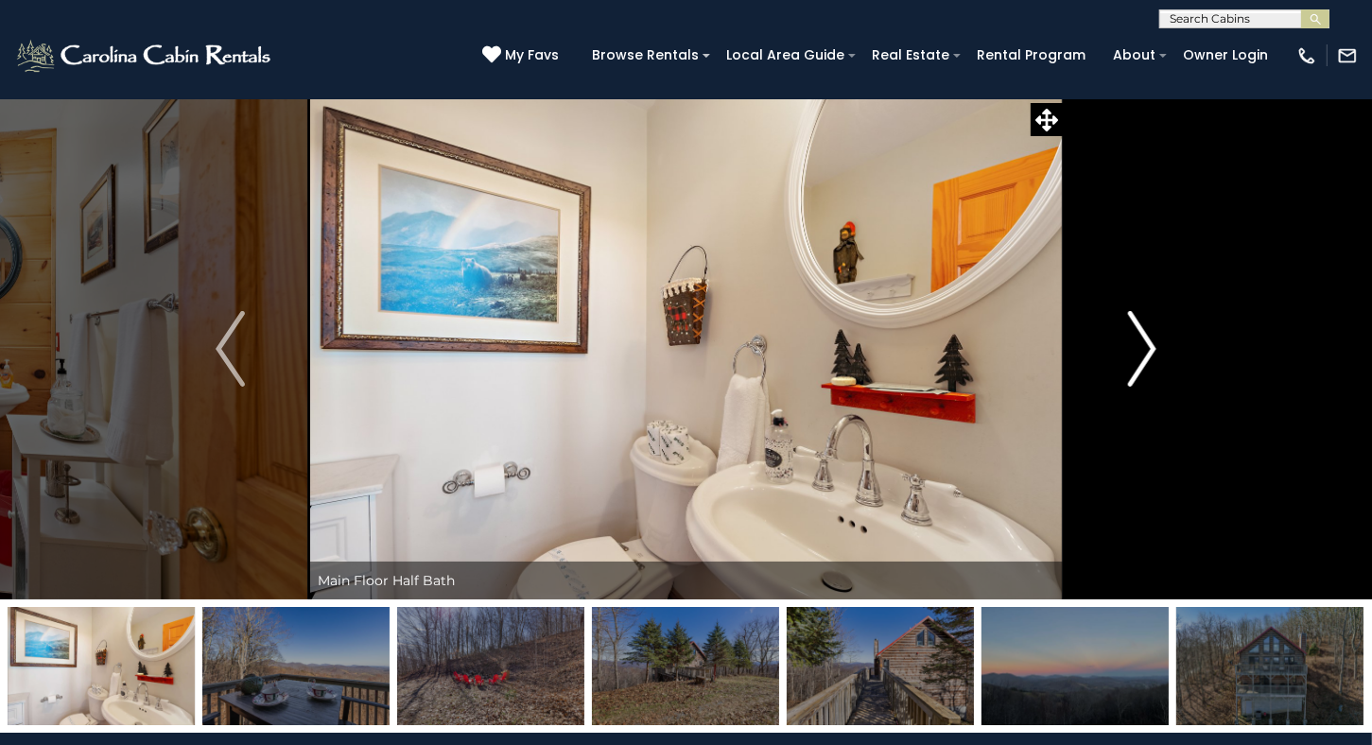
click at [1149, 344] on img "Next" at bounding box center [1141, 349] width 28 height 76
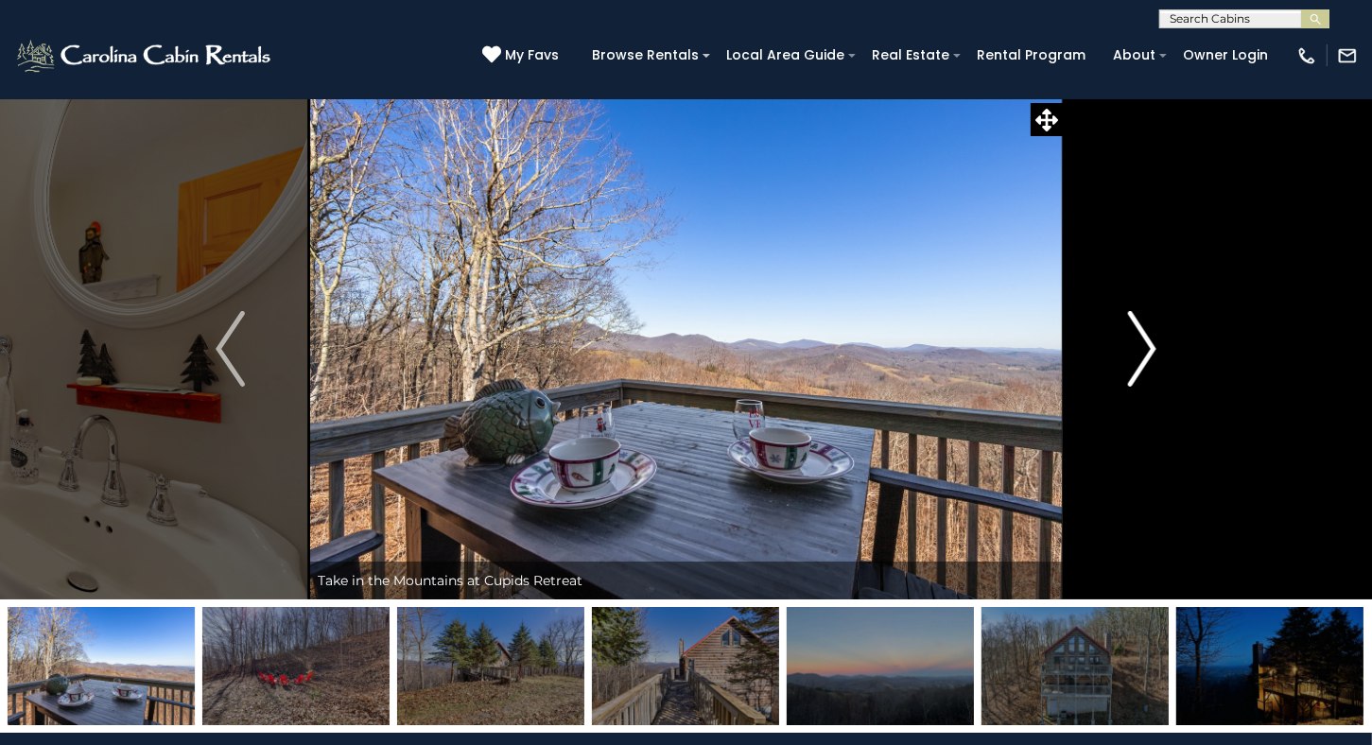
click at [1149, 344] on img "Next" at bounding box center [1141, 349] width 28 height 76
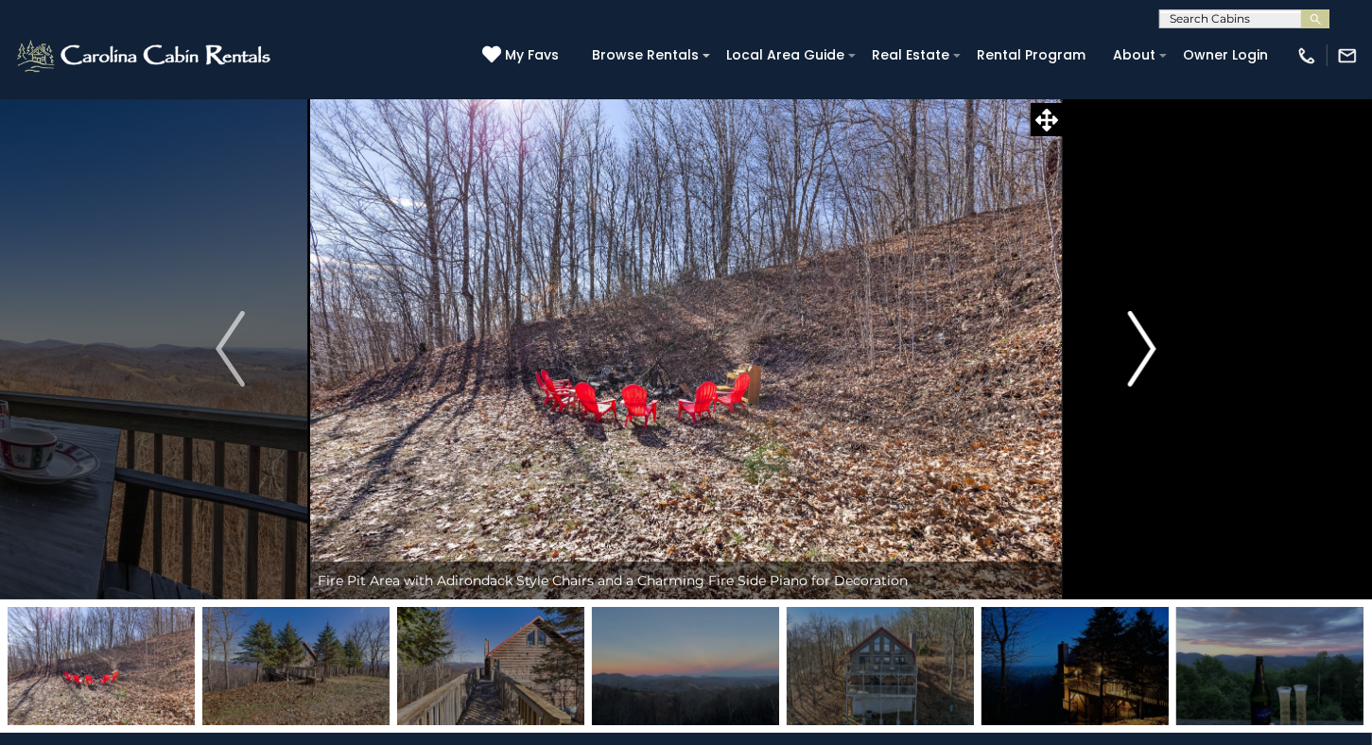
click at [1149, 344] on img "Next" at bounding box center [1141, 349] width 28 height 76
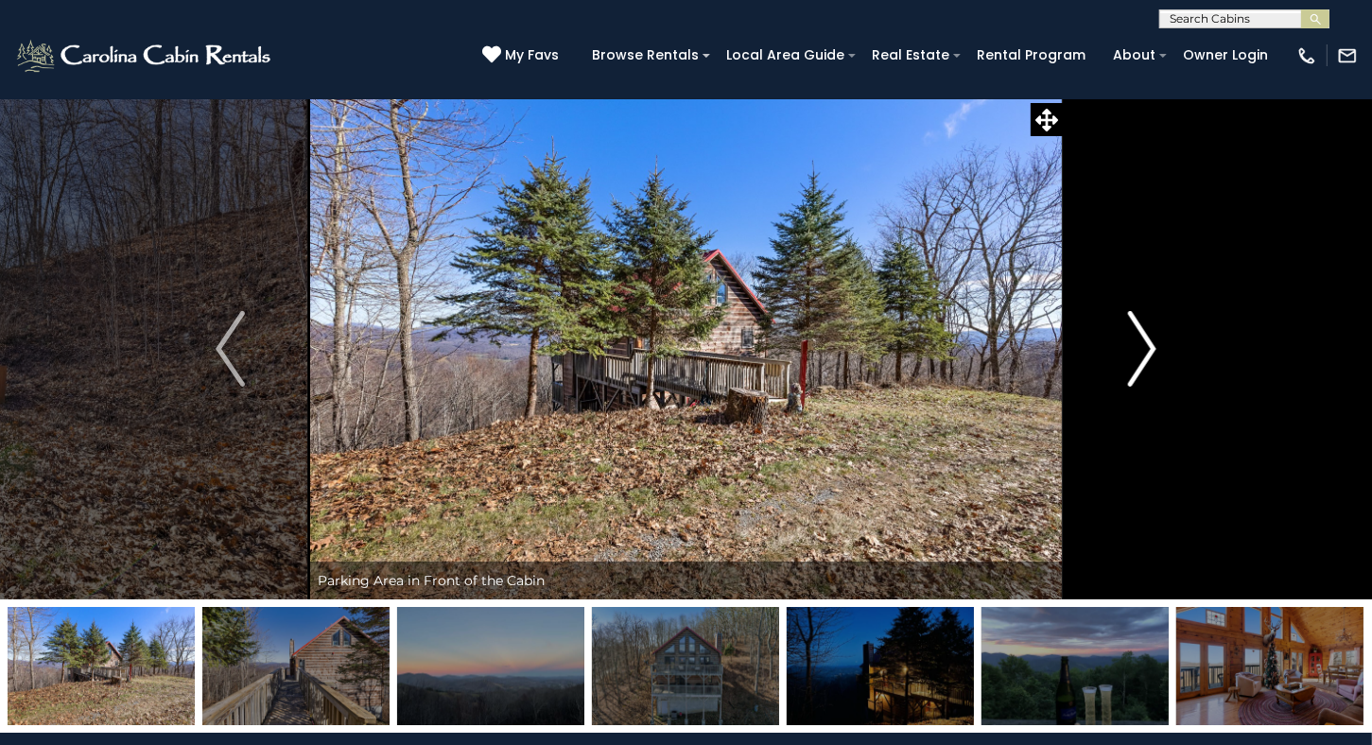
click at [1149, 344] on img "Next" at bounding box center [1141, 349] width 28 height 76
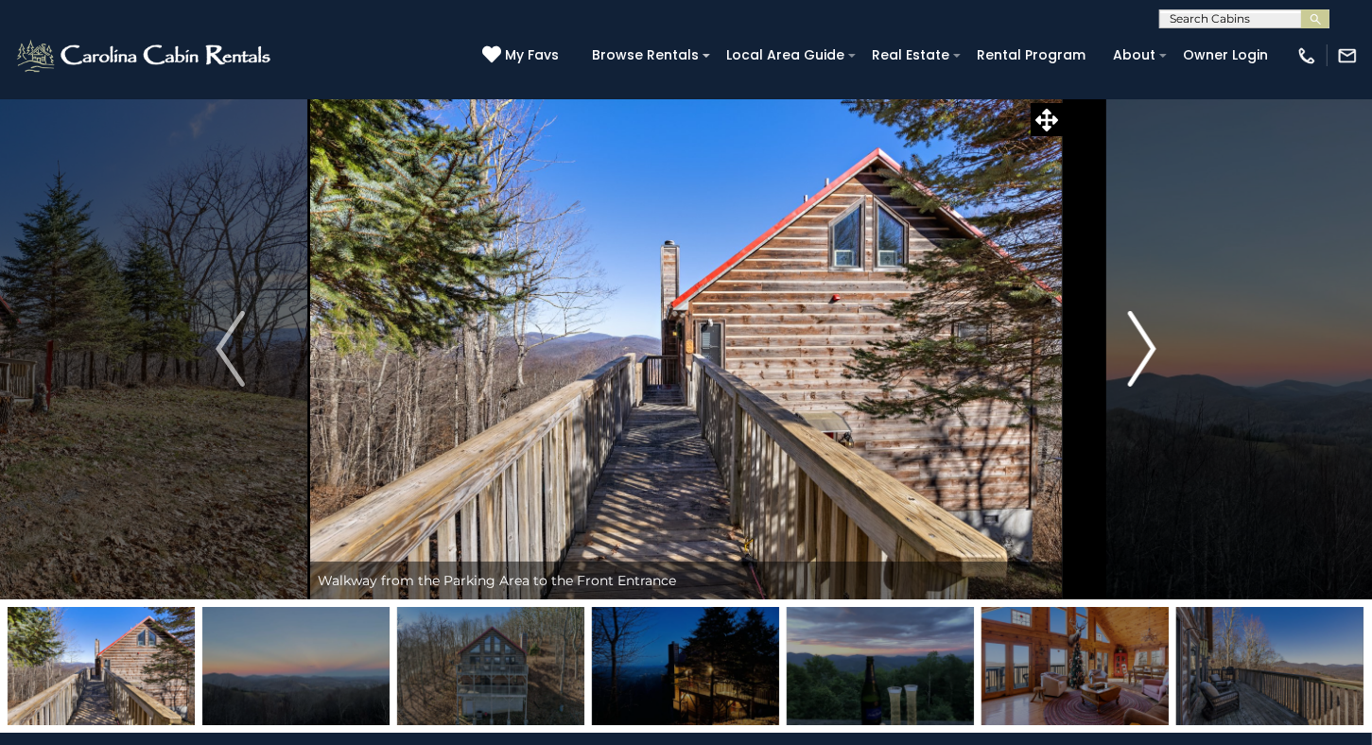
click at [1149, 344] on img "Next" at bounding box center [1141, 349] width 28 height 76
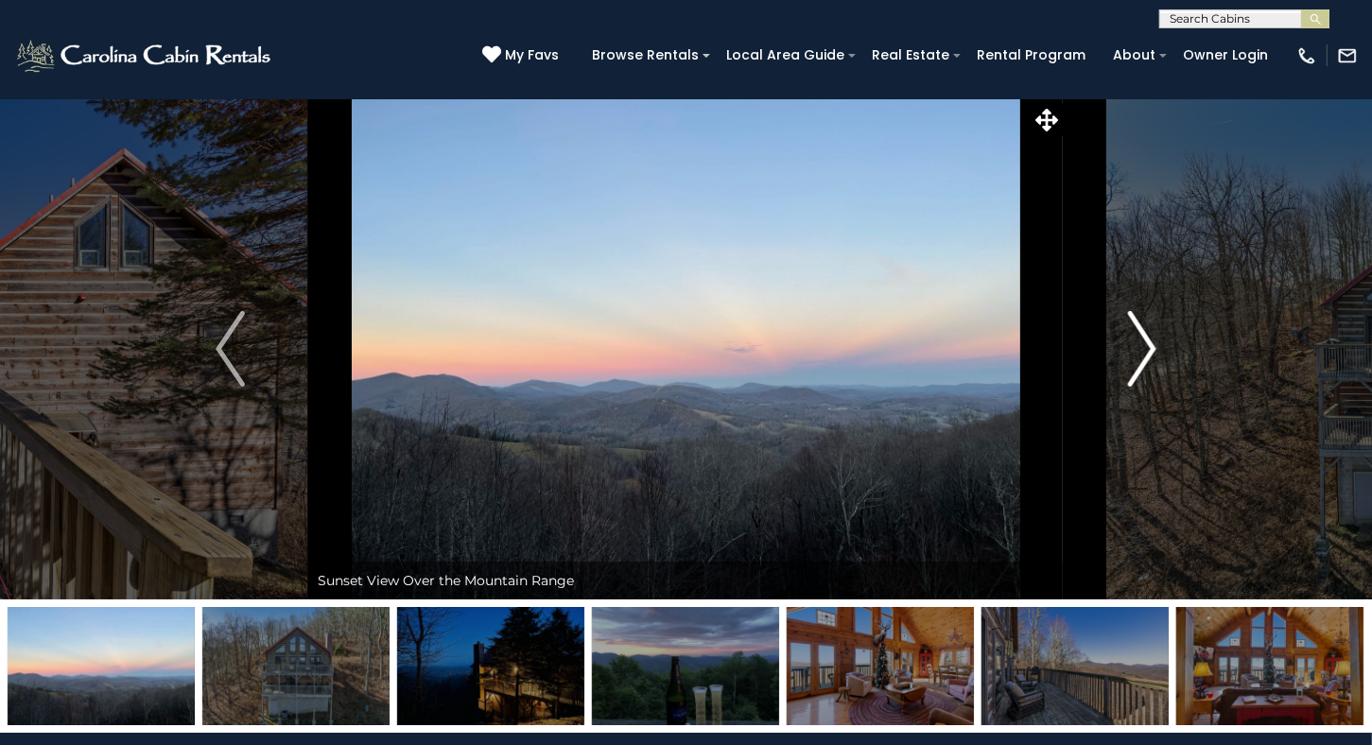
click at [1149, 346] on img "Next" at bounding box center [1141, 349] width 28 height 76
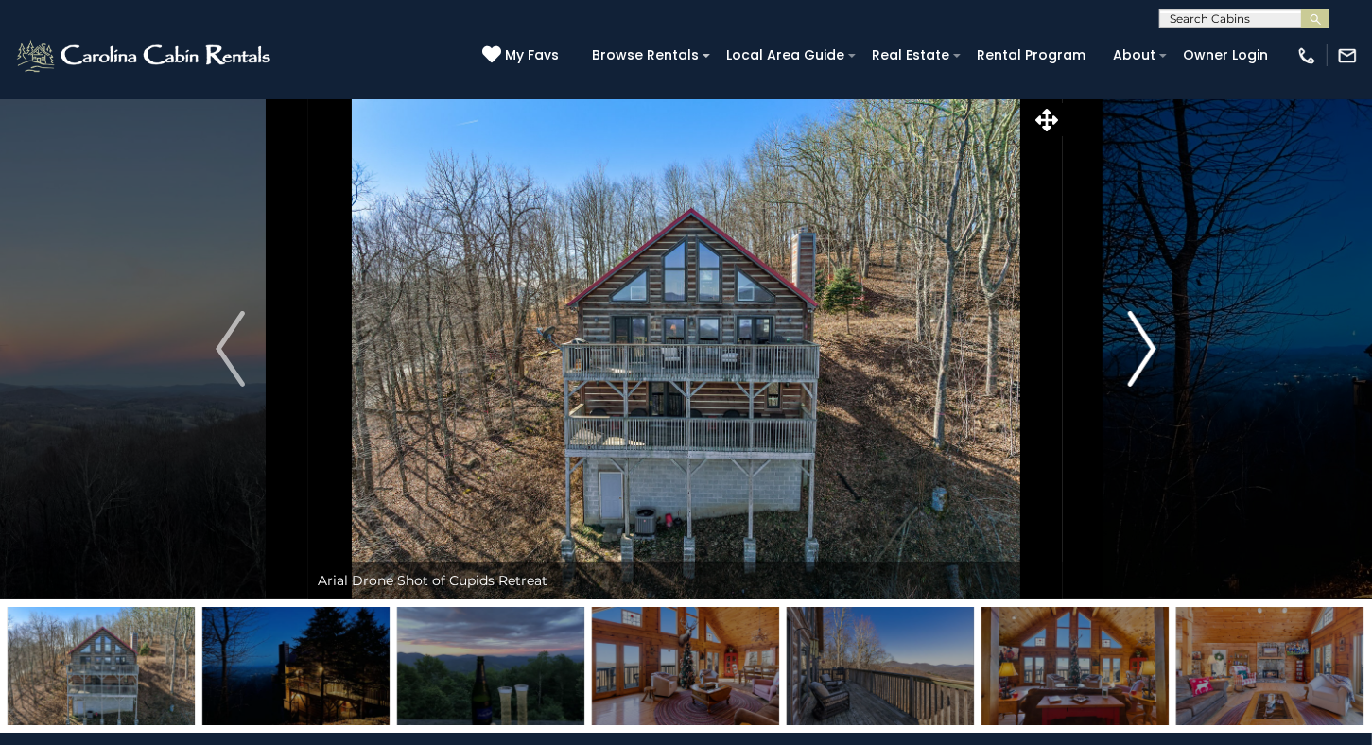
click at [1149, 346] on img "Next" at bounding box center [1141, 349] width 28 height 76
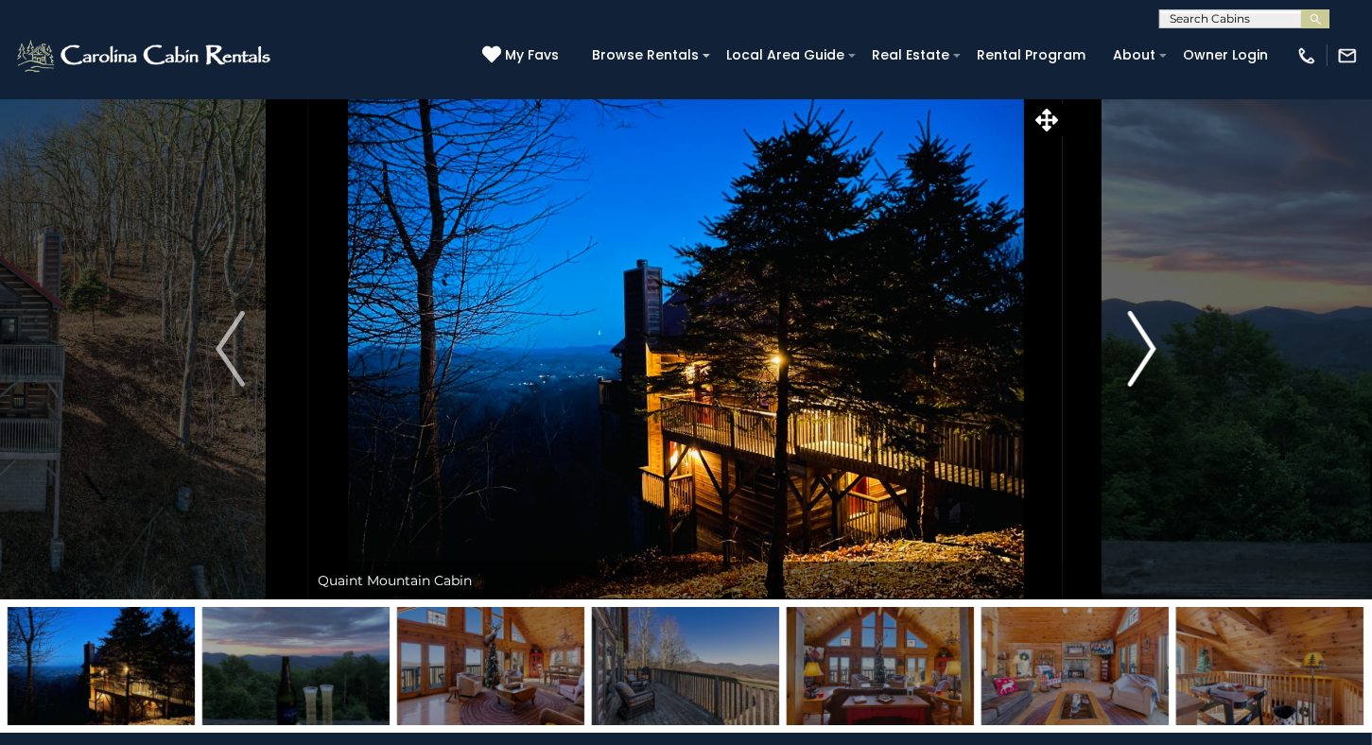
click at [1149, 346] on img "Next" at bounding box center [1141, 349] width 28 height 76
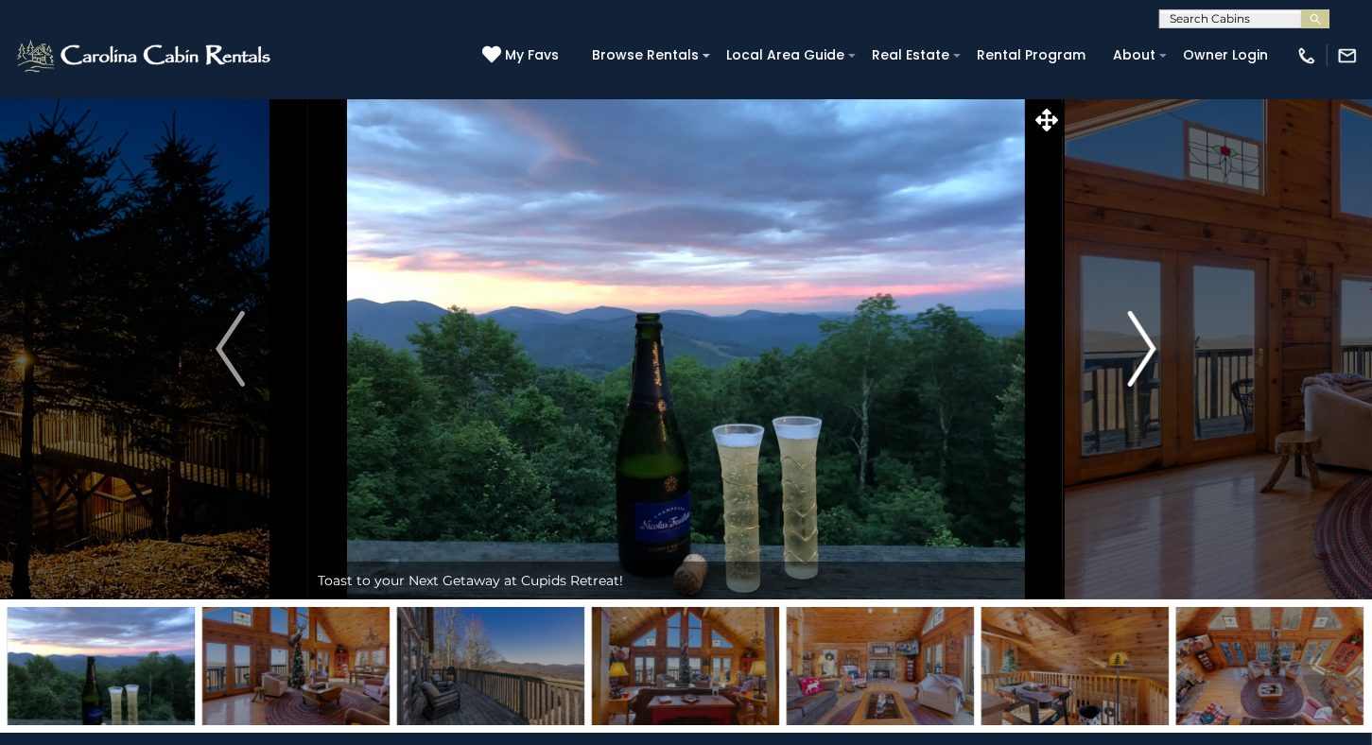
click at [1149, 346] on img "Next" at bounding box center [1141, 349] width 28 height 76
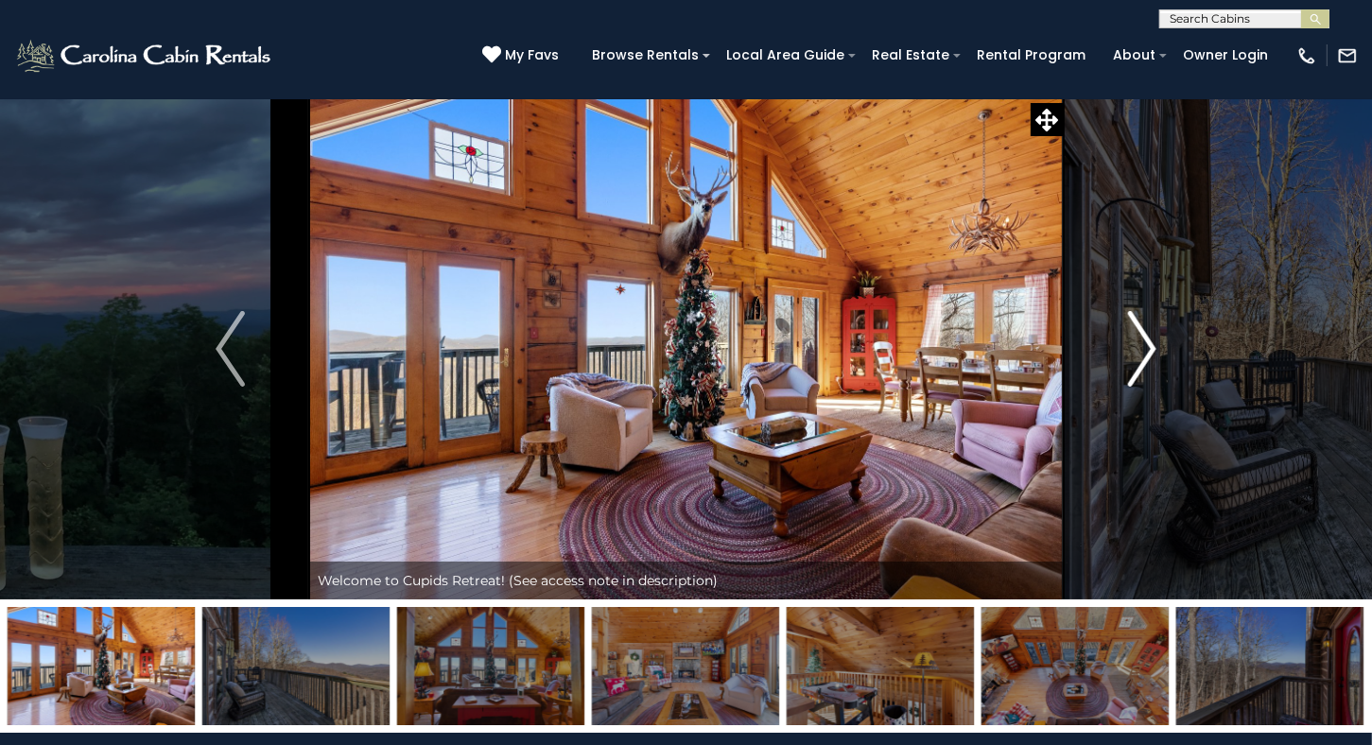
click at [1149, 346] on img "Next" at bounding box center [1141, 349] width 28 height 76
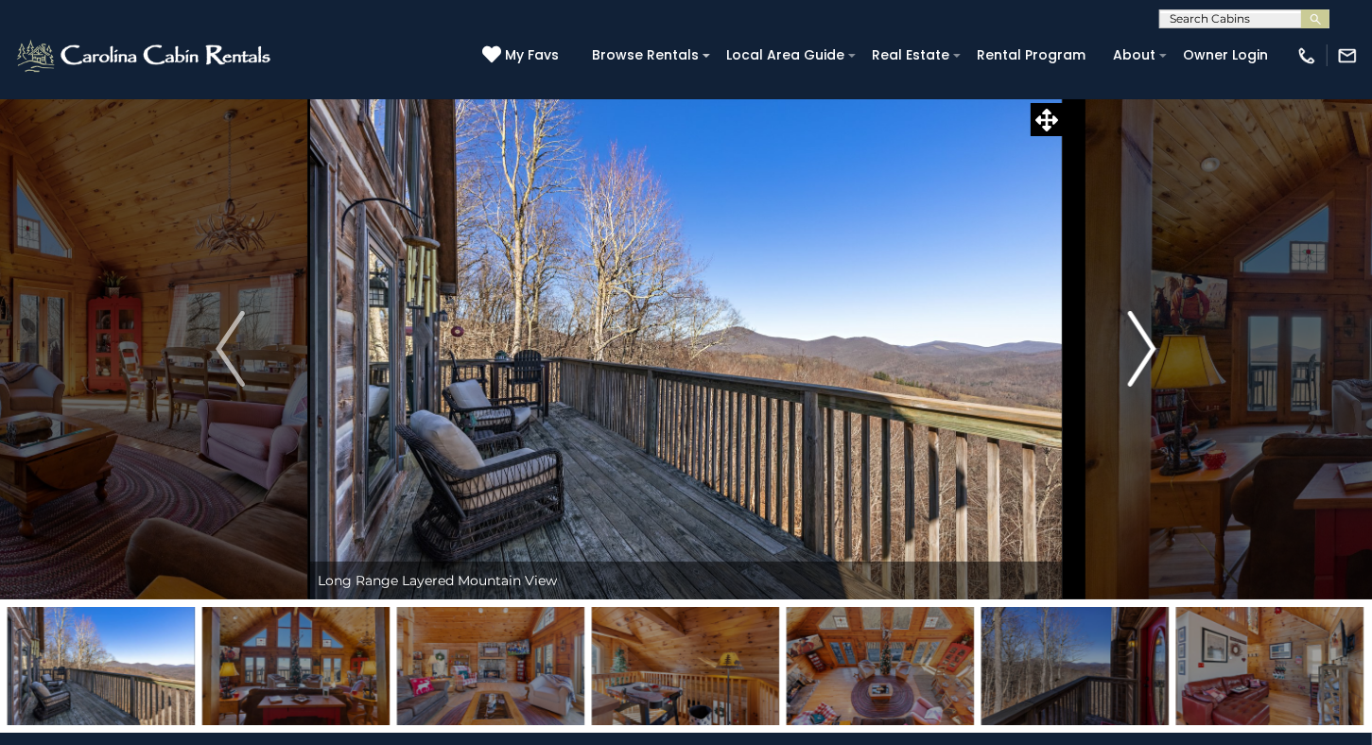
click at [1149, 346] on img "Next" at bounding box center [1141, 349] width 28 height 76
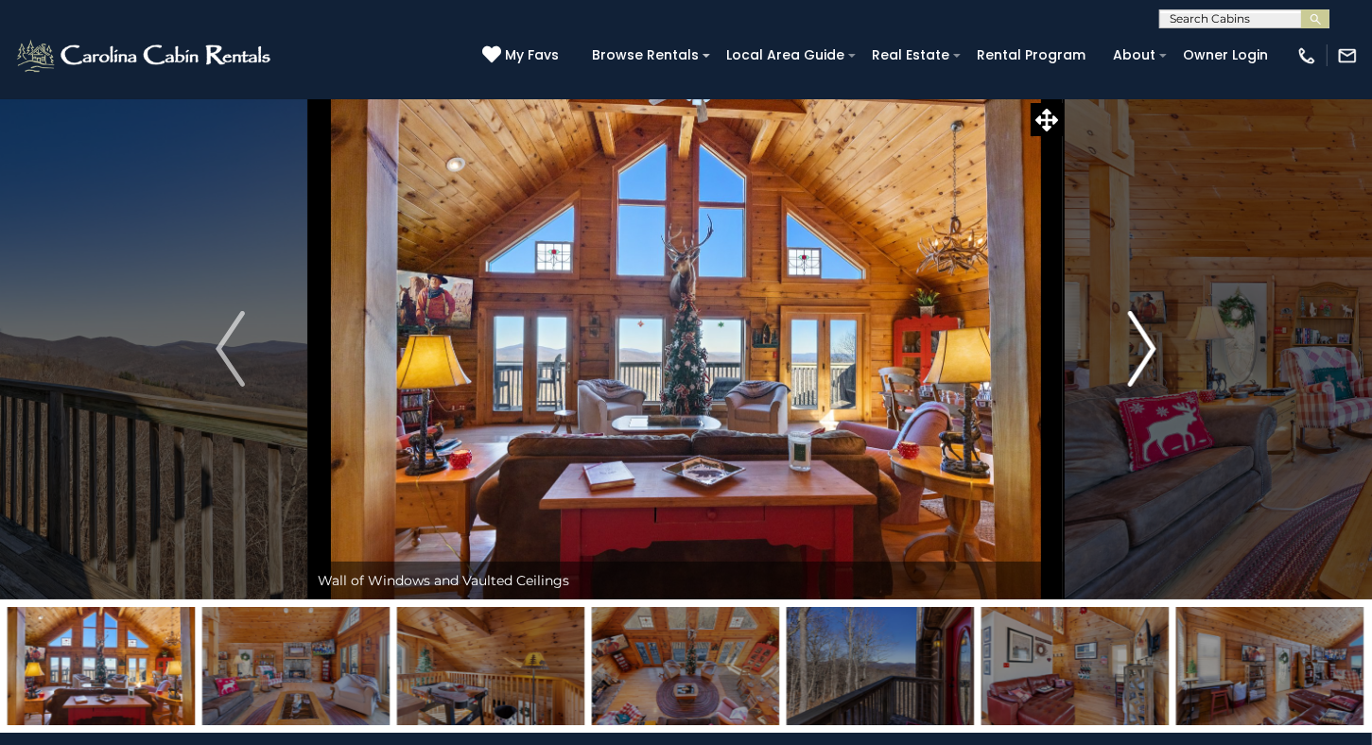
click at [1149, 346] on img "Next" at bounding box center [1141, 349] width 28 height 76
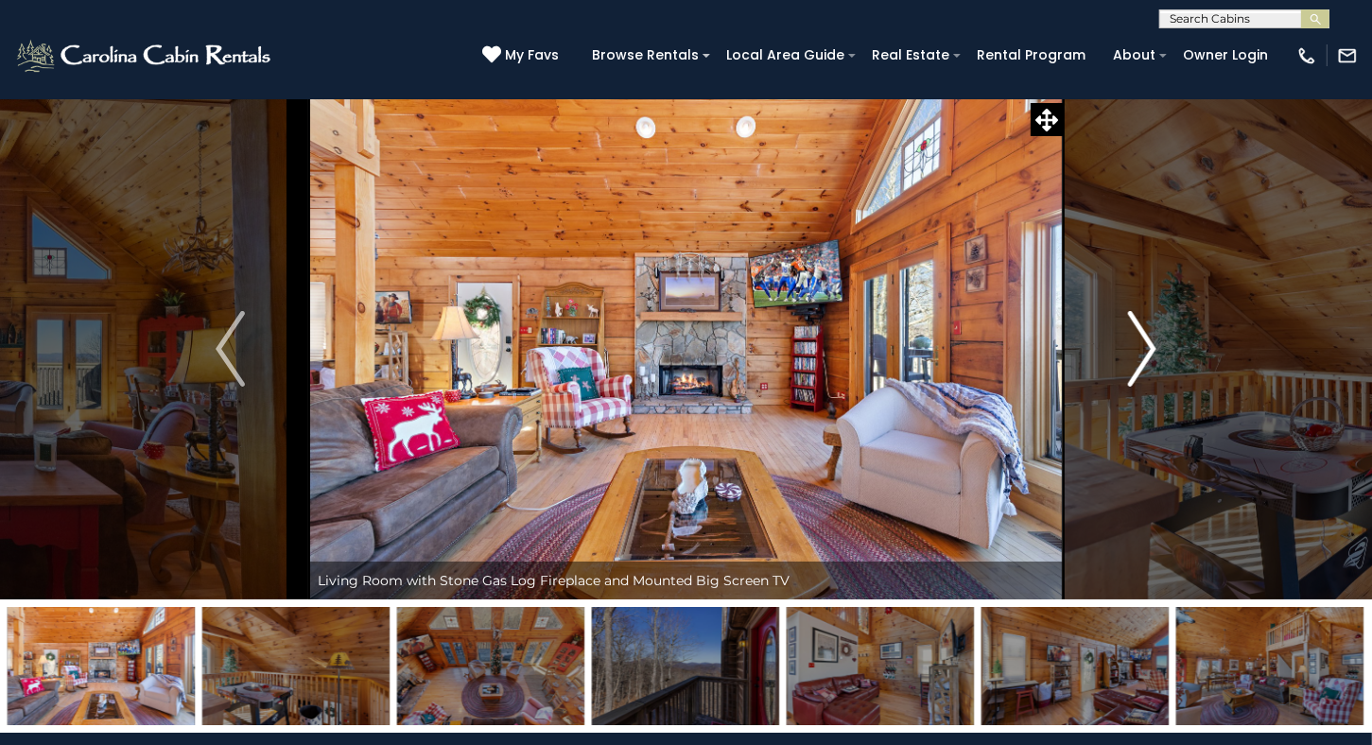
click at [1149, 346] on img "Next" at bounding box center [1141, 349] width 28 height 76
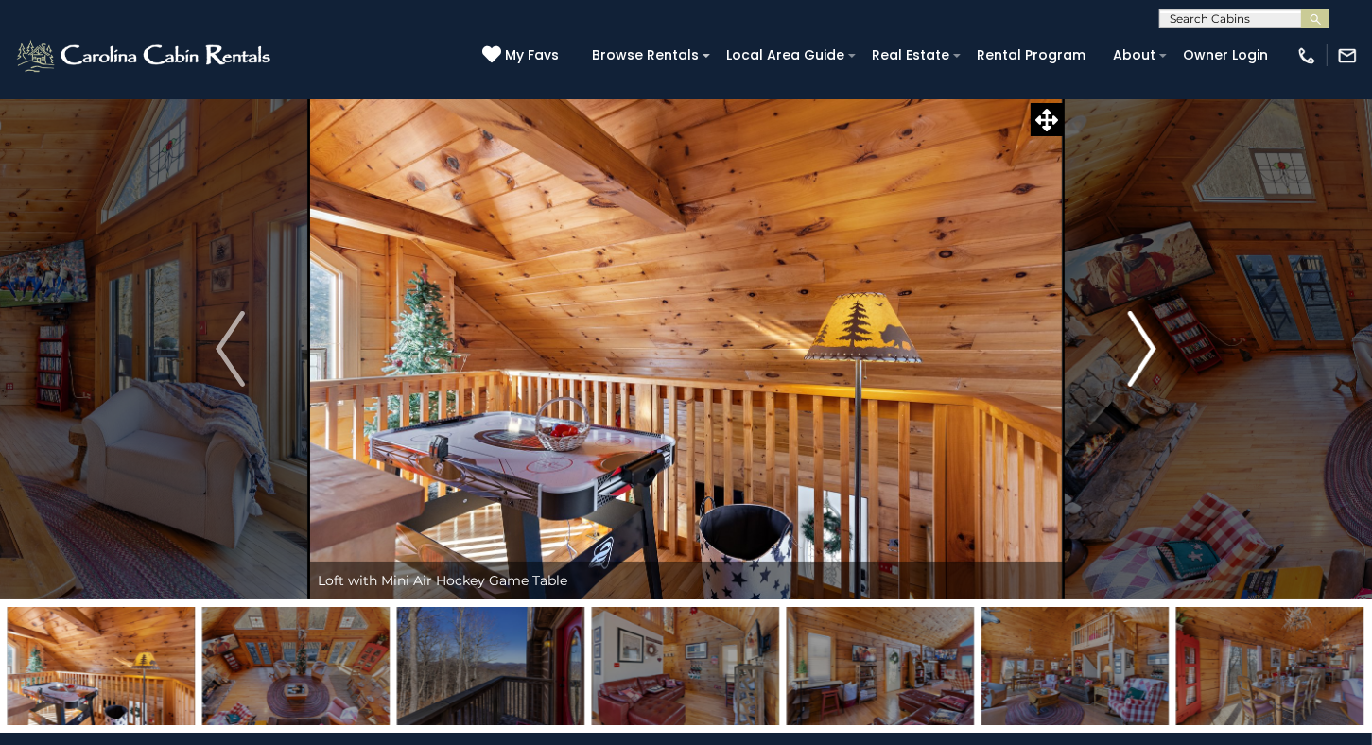
click at [1149, 346] on img "Next" at bounding box center [1141, 349] width 28 height 76
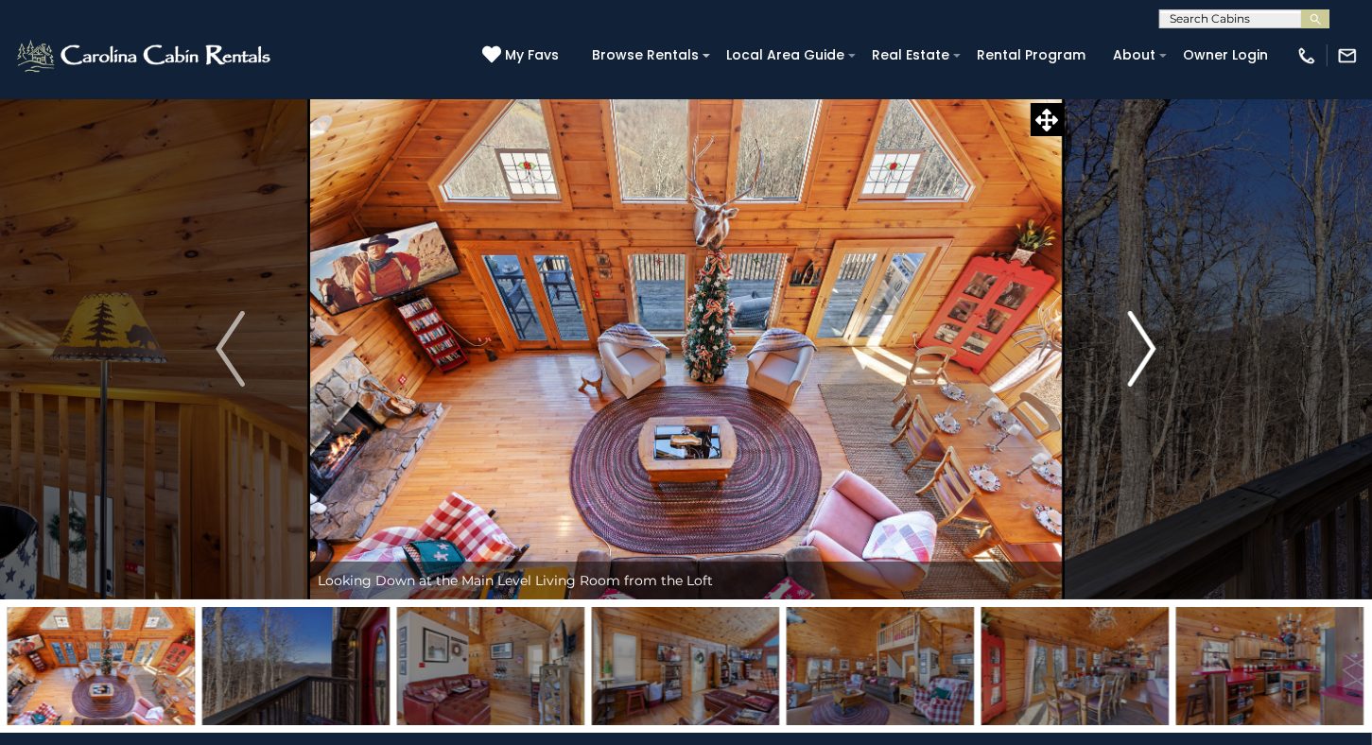
click at [1149, 348] on img "Next" at bounding box center [1141, 349] width 28 height 76
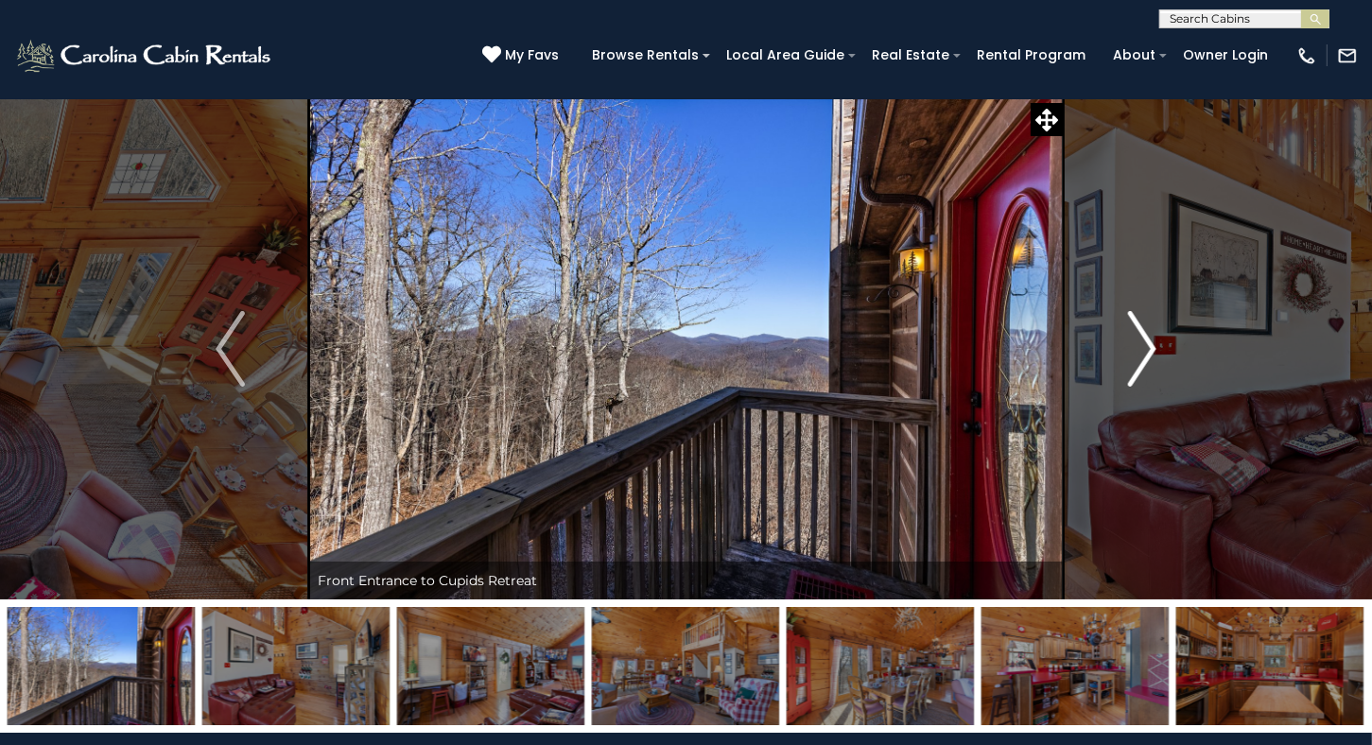
click at [1149, 348] on img "Next" at bounding box center [1141, 349] width 28 height 76
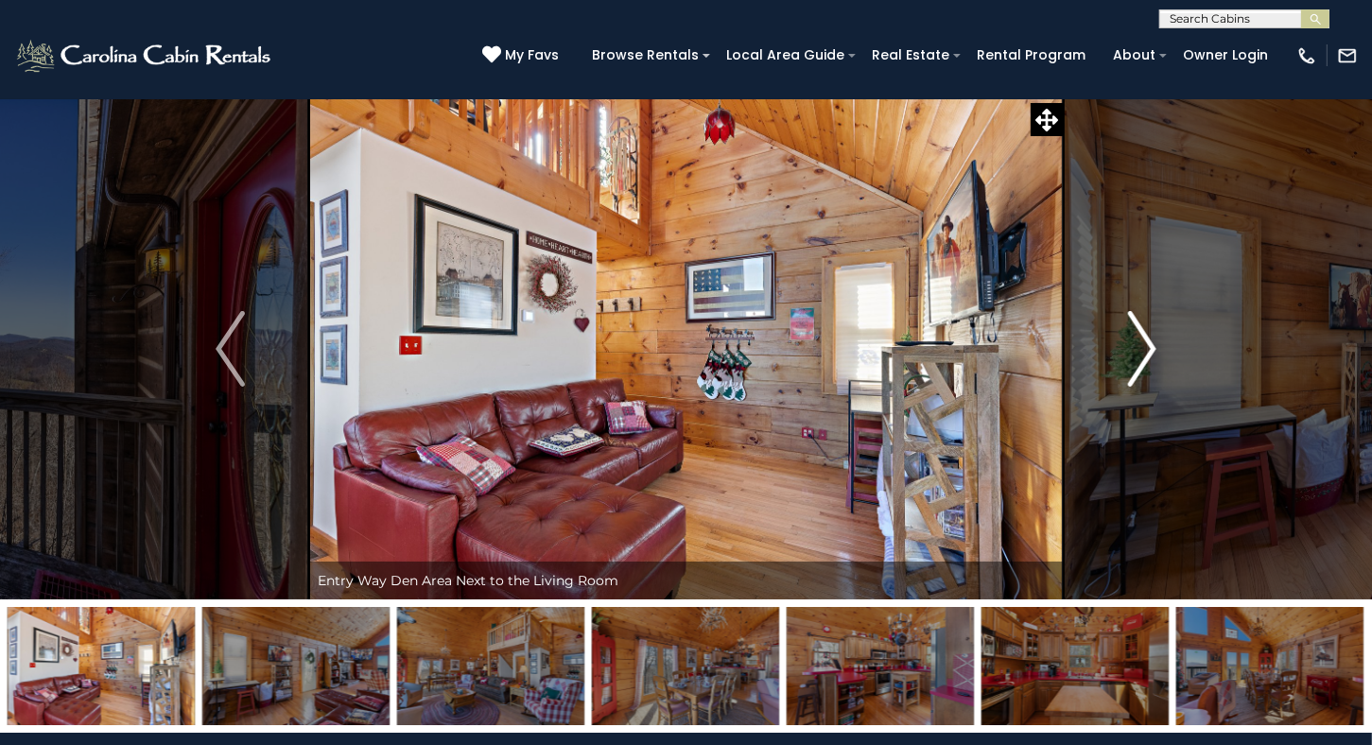
click at [1149, 348] on img "Next" at bounding box center [1141, 349] width 28 height 76
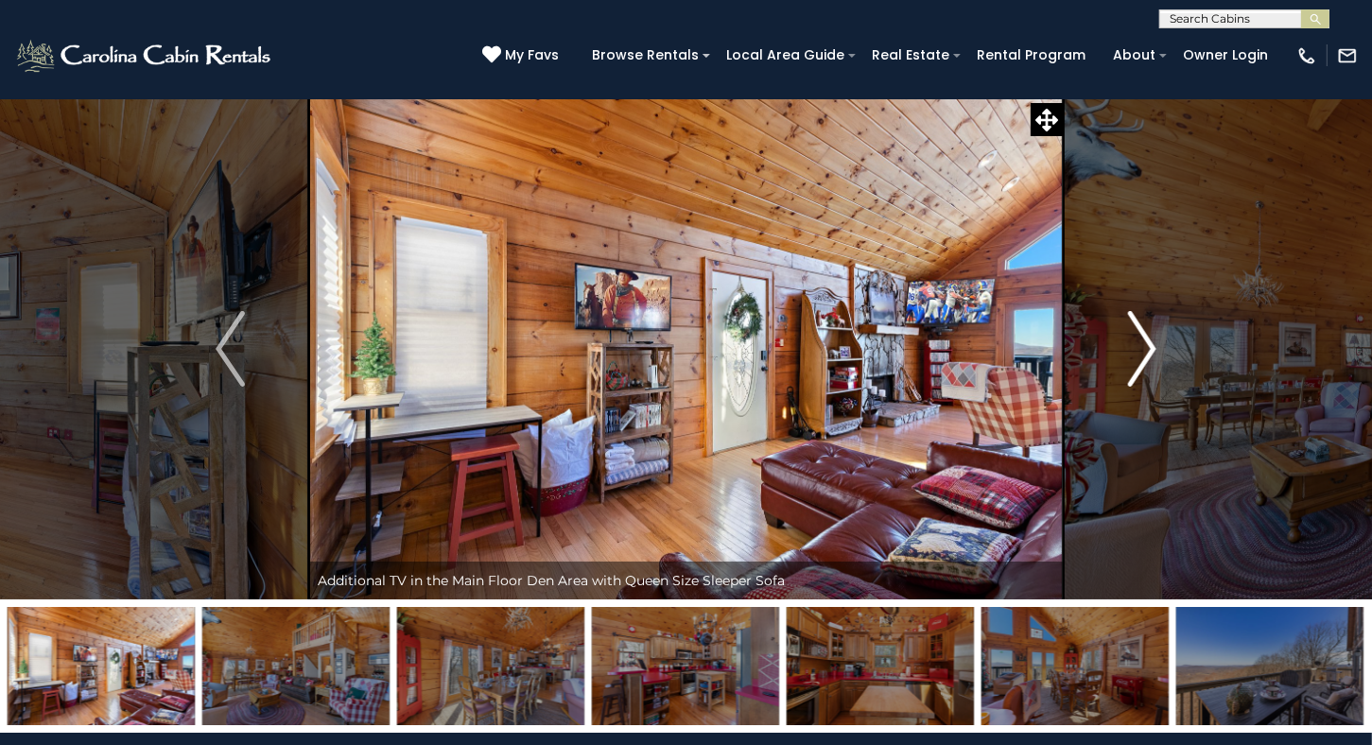
click at [1149, 348] on img "Next" at bounding box center [1141, 349] width 28 height 76
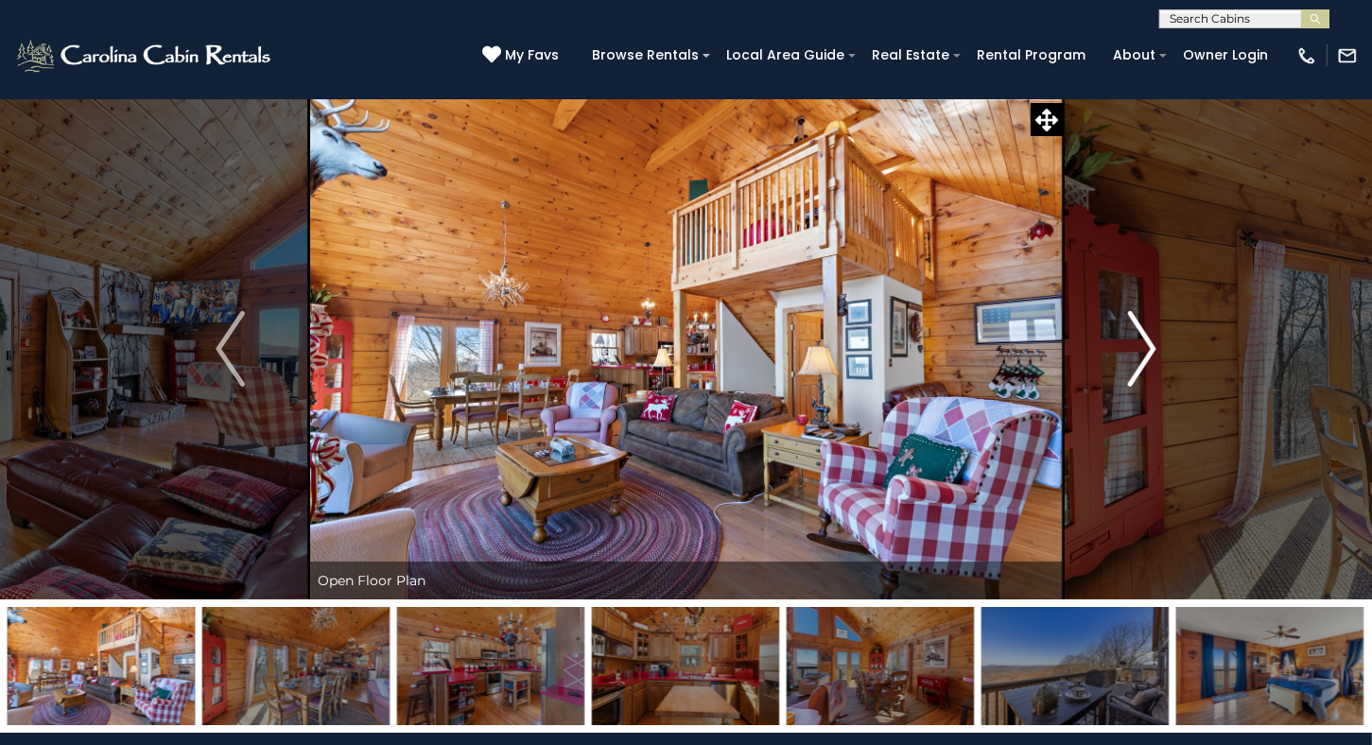
click at [1149, 348] on img "Next" at bounding box center [1141, 349] width 28 height 76
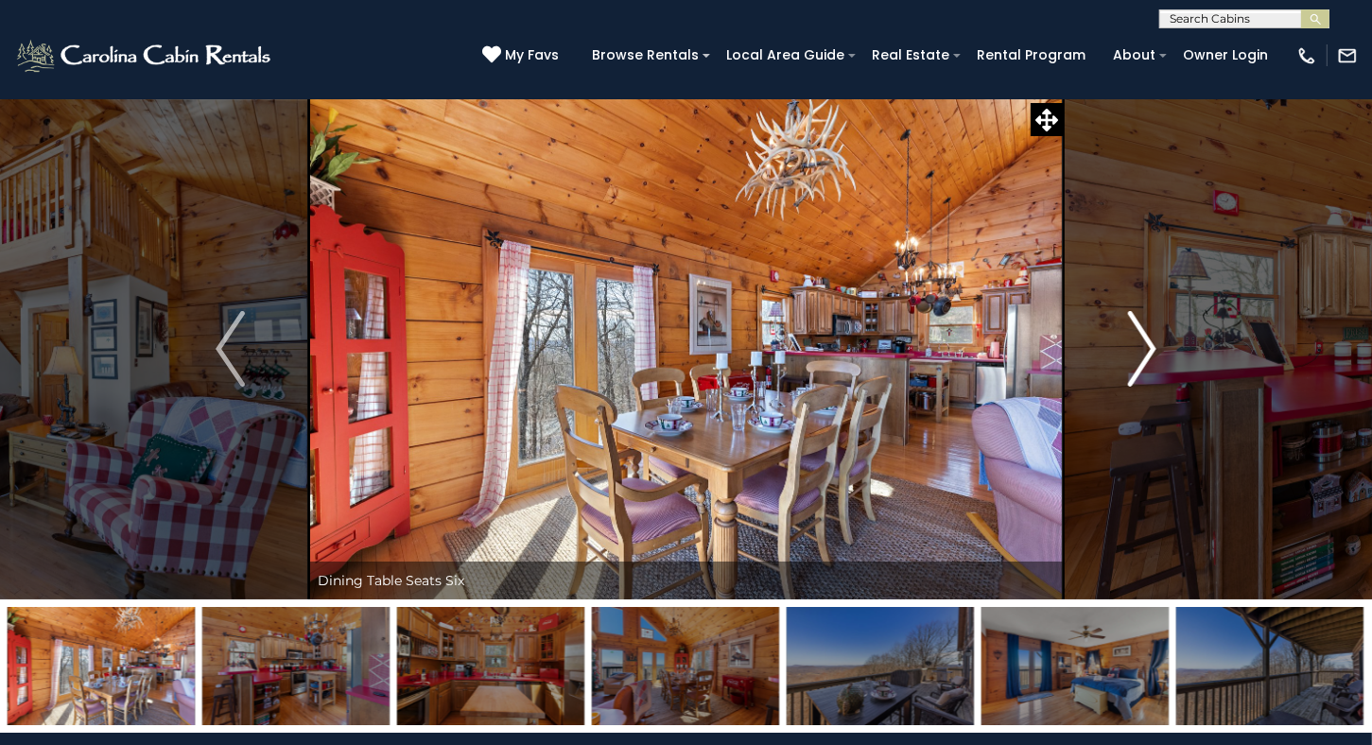
click at [1149, 348] on img "Next" at bounding box center [1141, 349] width 28 height 76
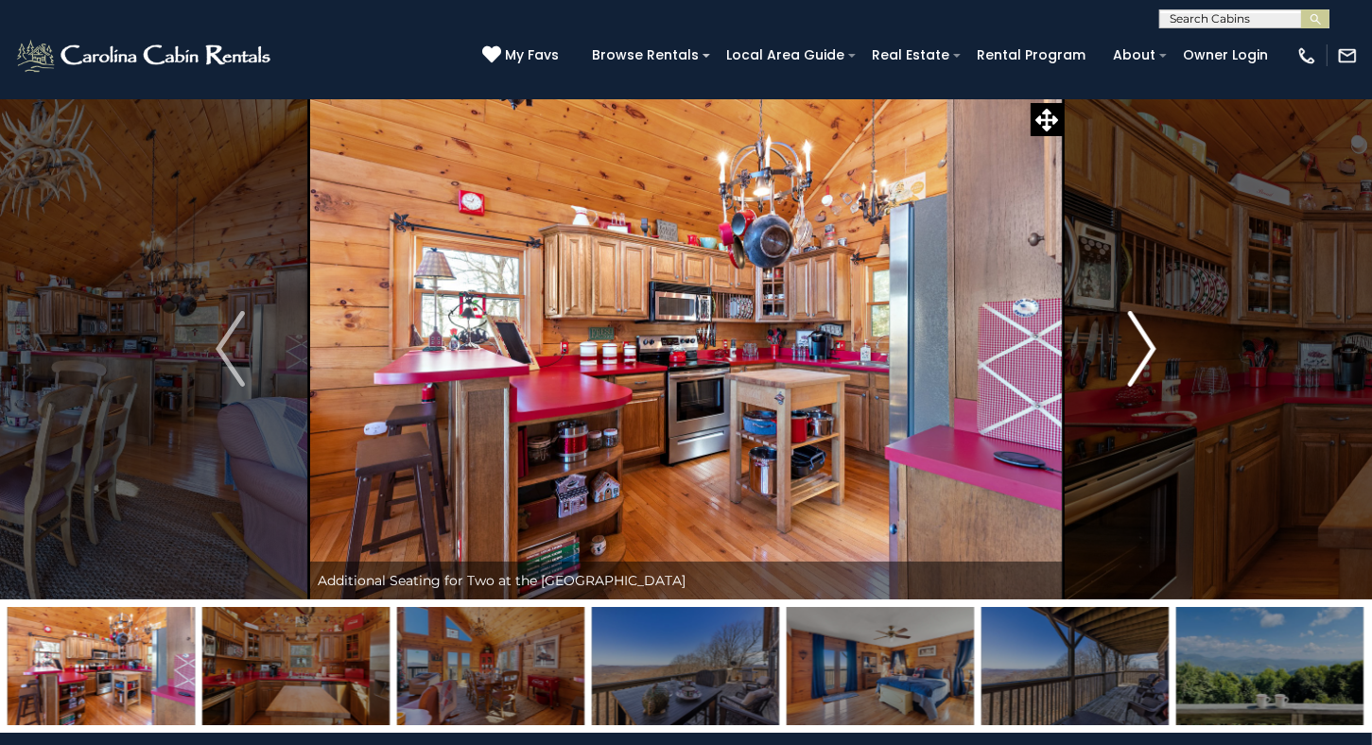
click at [1131, 343] on img "Next" at bounding box center [1141, 349] width 28 height 76
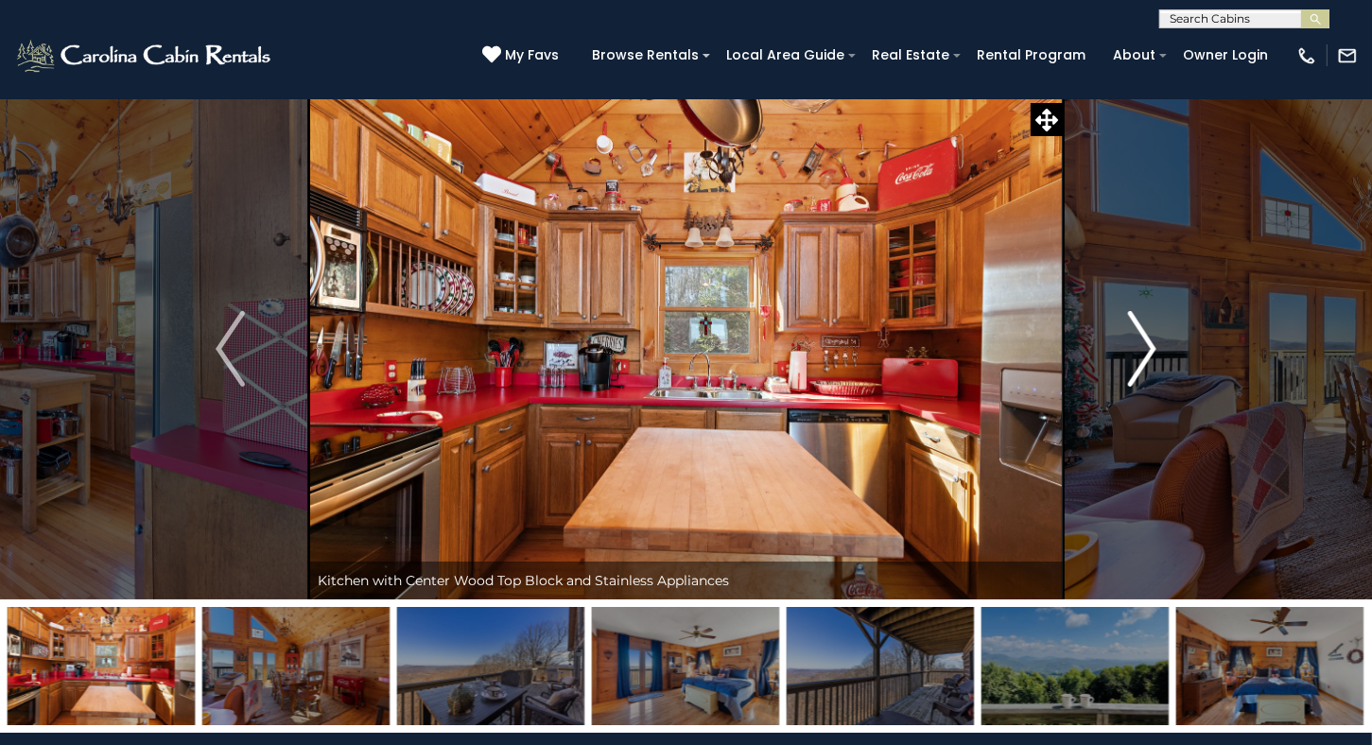
click at [1131, 343] on img "Next" at bounding box center [1141, 349] width 28 height 76
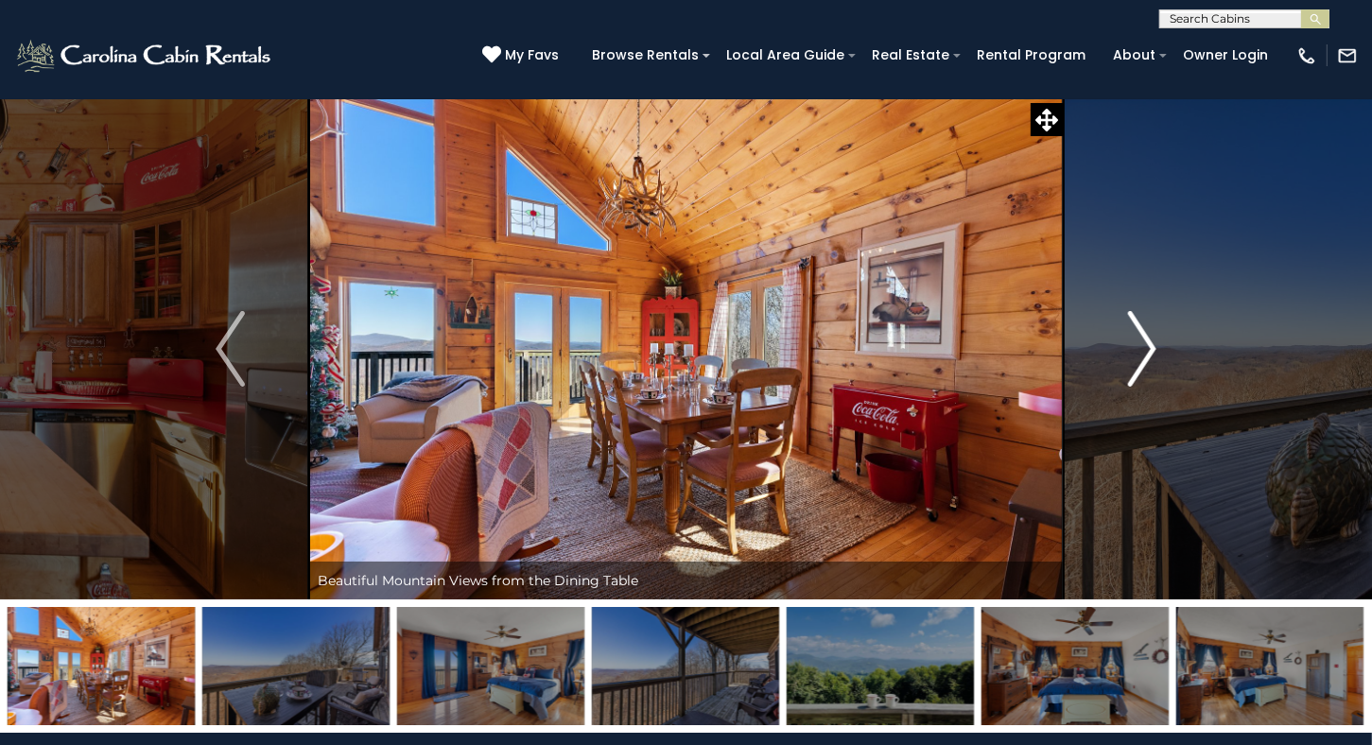
click at [1131, 343] on img "Next" at bounding box center [1141, 349] width 28 height 76
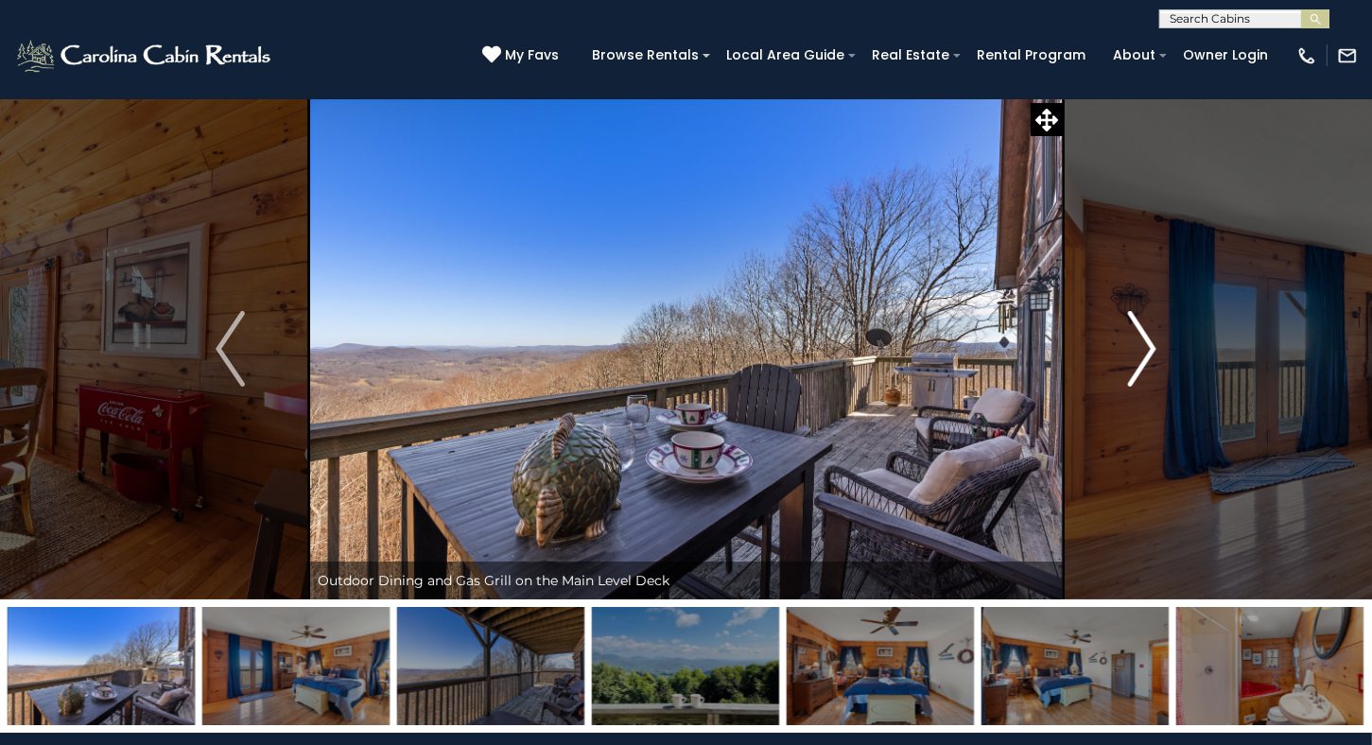
click at [1131, 343] on img "Next" at bounding box center [1141, 349] width 28 height 76
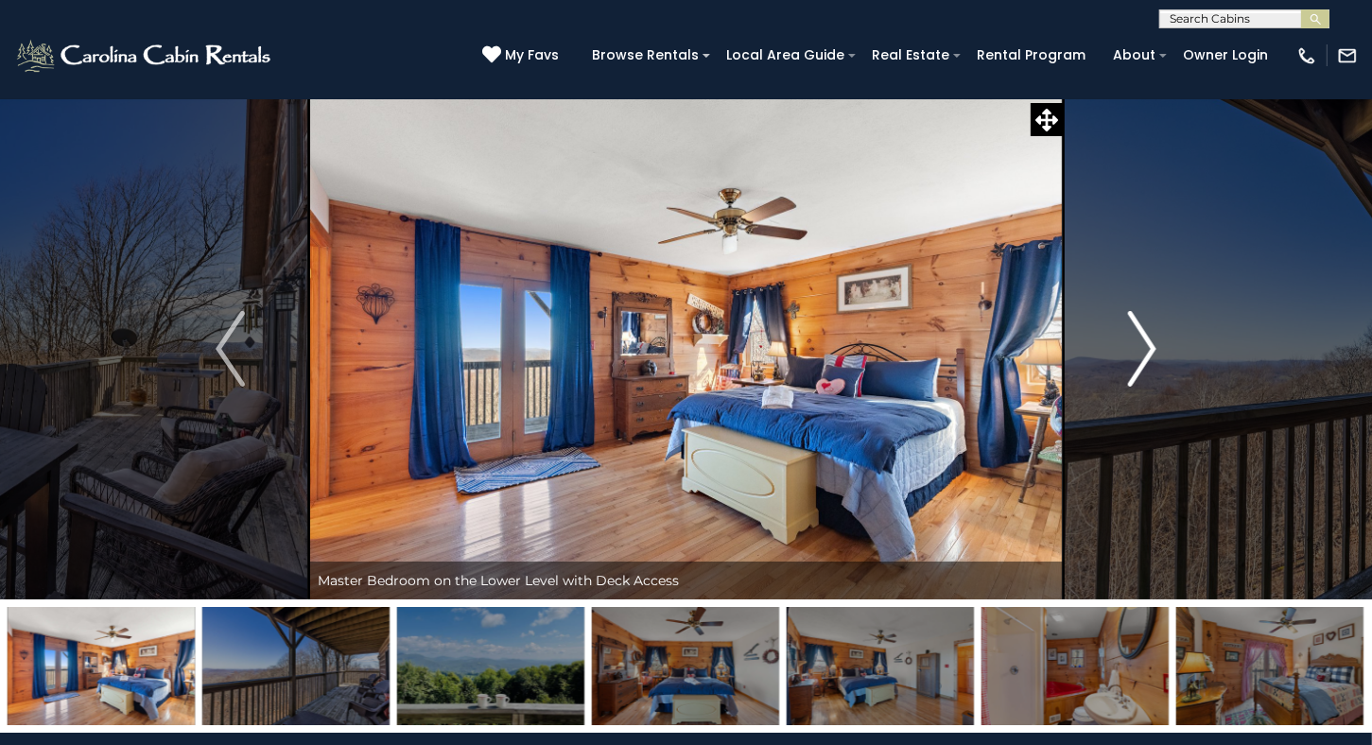
click at [1131, 343] on img "Next" at bounding box center [1141, 349] width 28 height 76
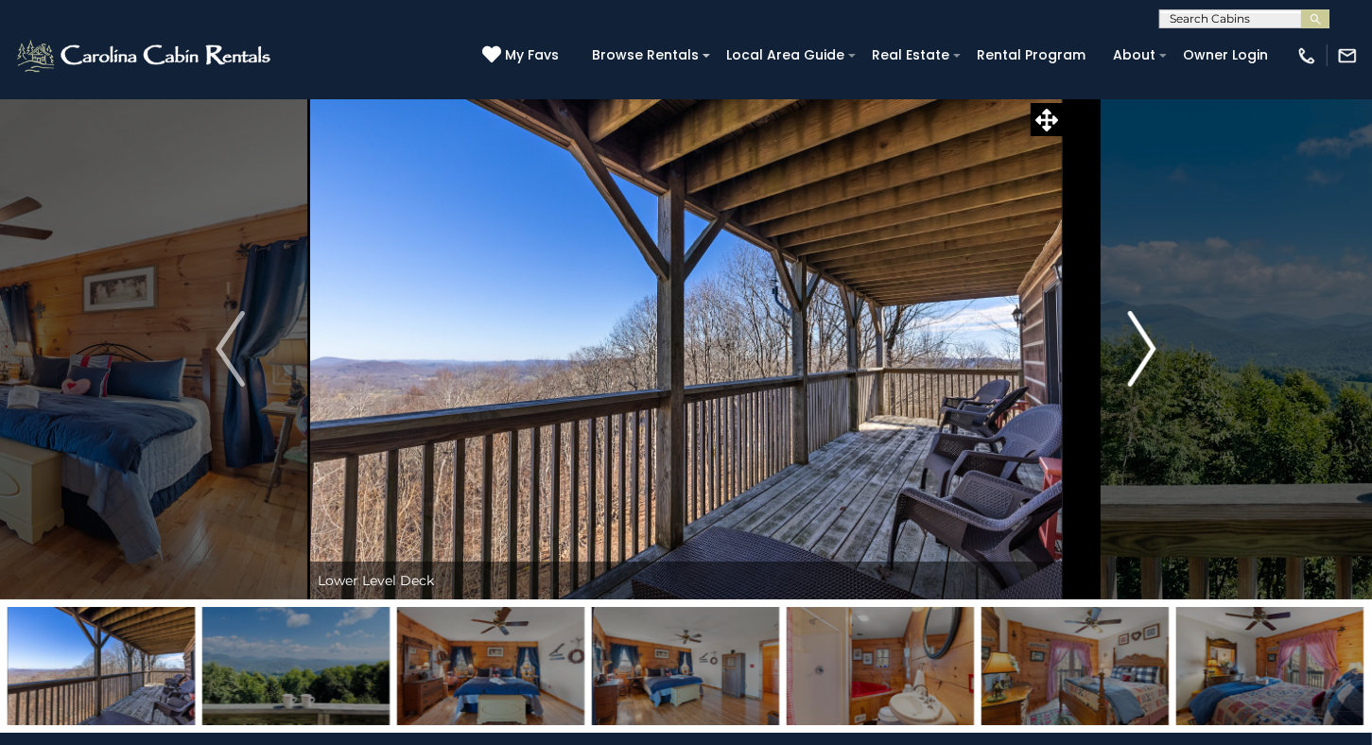
click at [1142, 342] on img "Next" at bounding box center [1141, 349] width 28 height 76
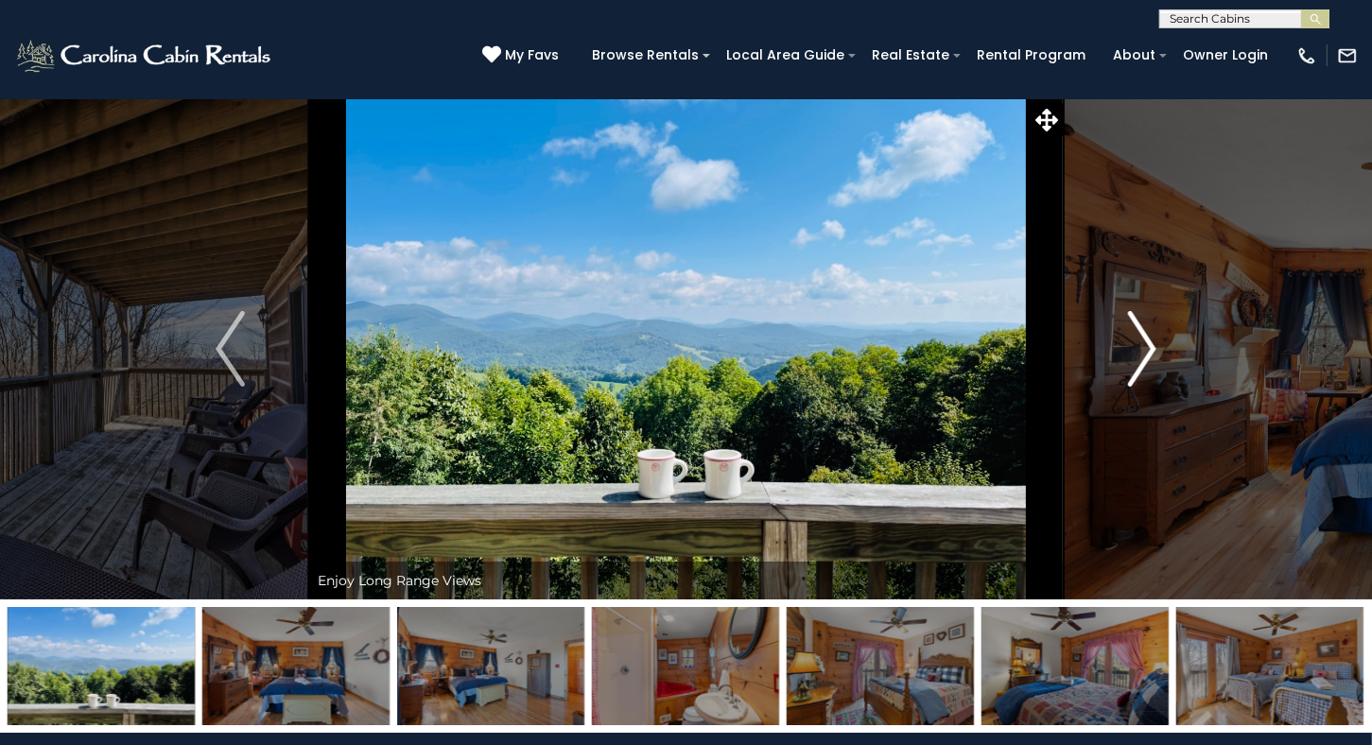
click at [1142, 342] on img "Next" at bounding box center [1141, 349] width 28 height 76
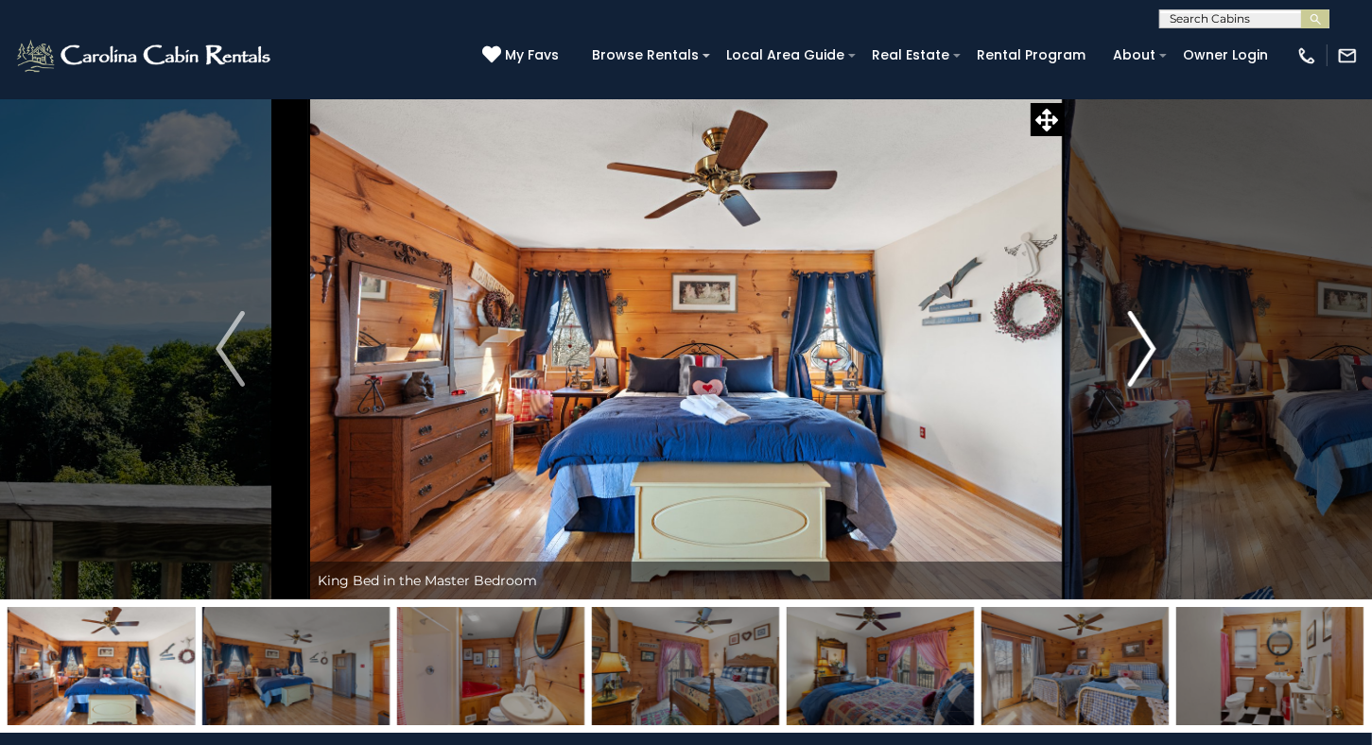
click at [1142, 342] on img "Next" at bounding box center [1141, 349] width 28 height 76
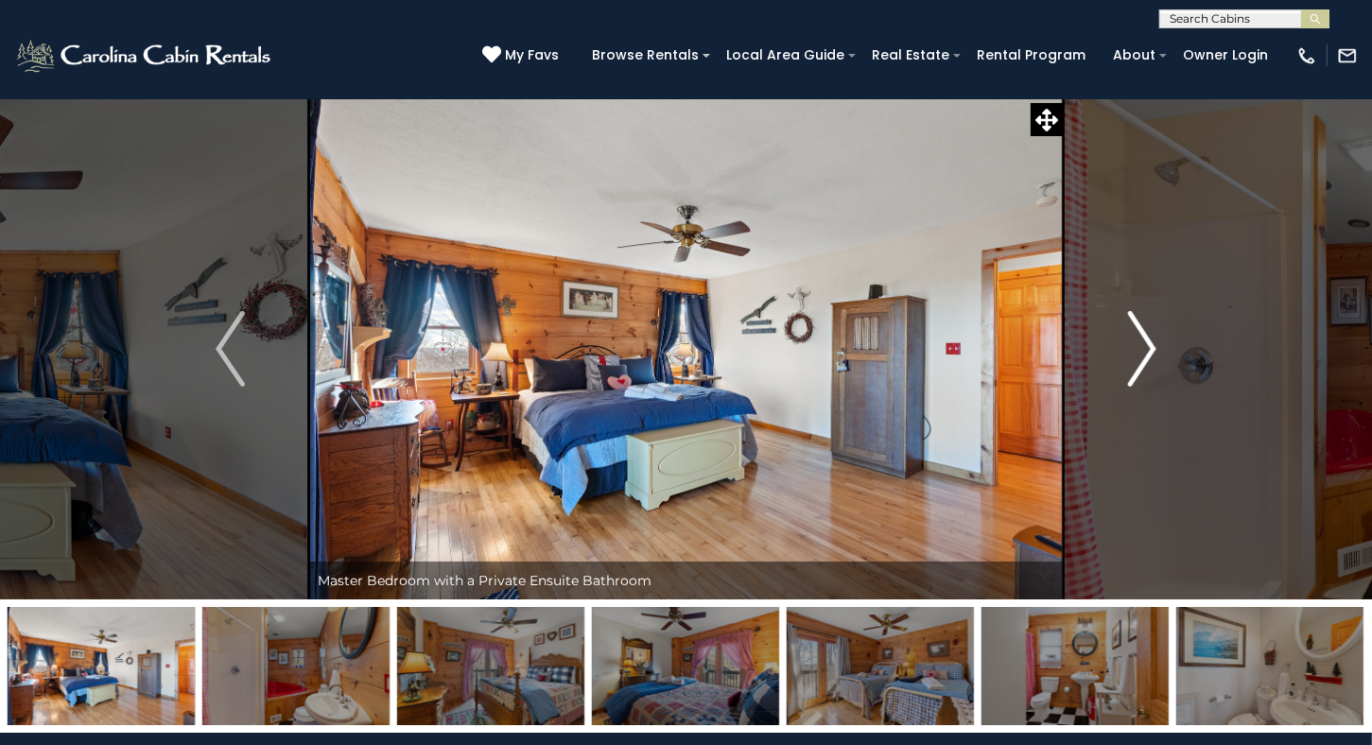
click at [1142, 342] on img "Next" at bounding box center [1141, 349] width 28 height 76
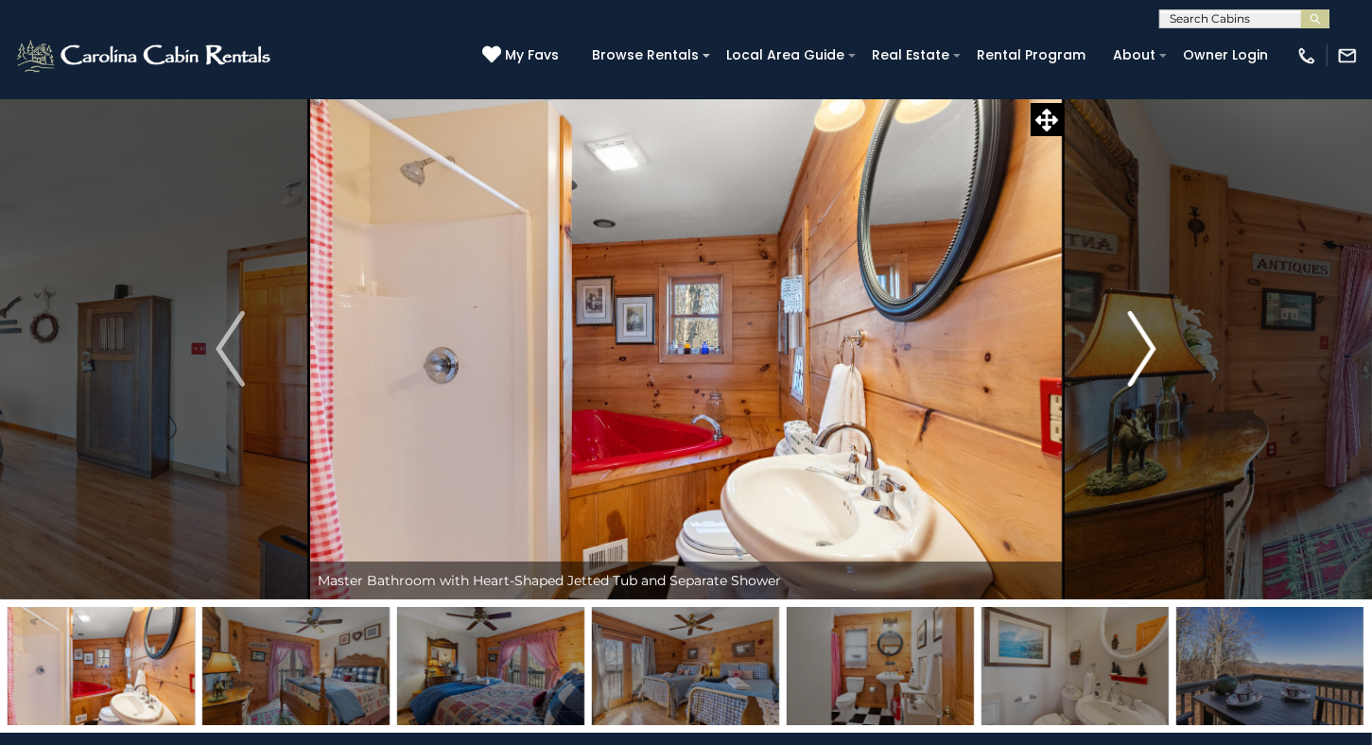
click at [1142, 342] on img "Next" at bounding box center [1141, 349] width 28 height 76
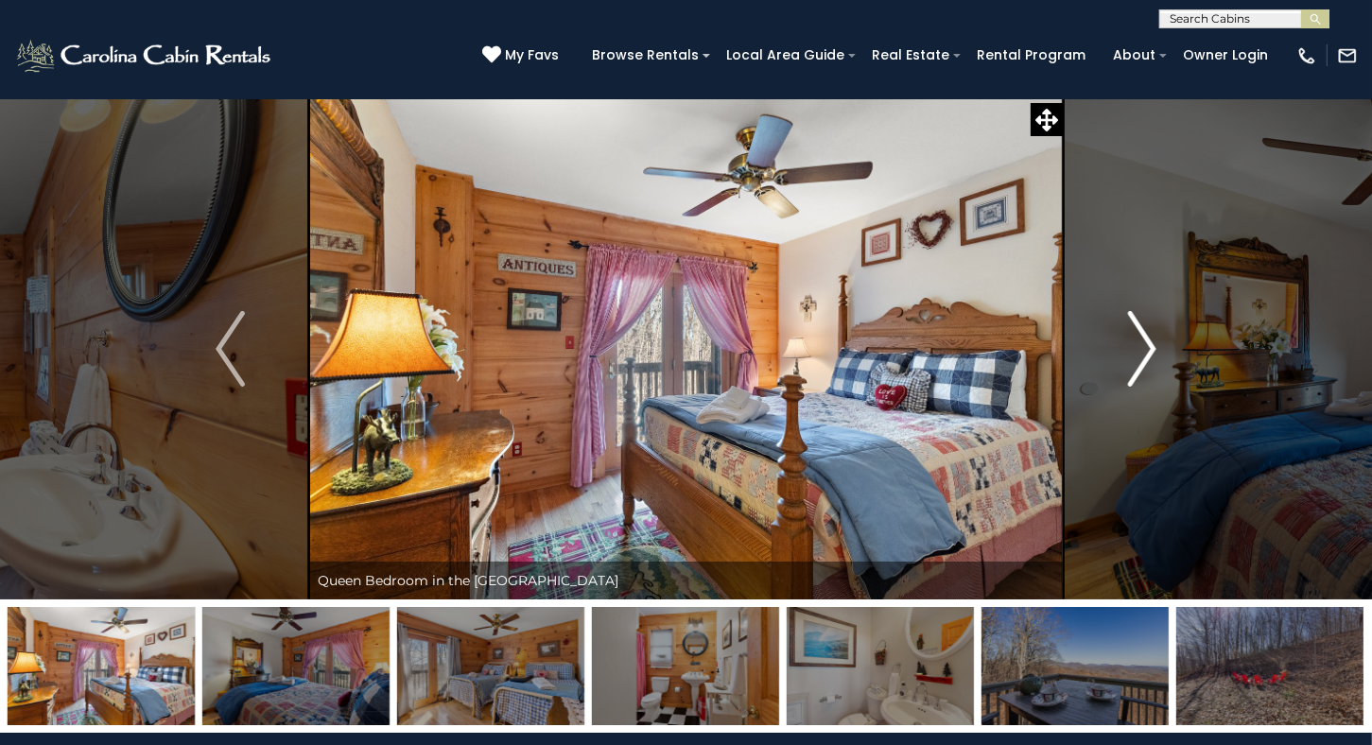
click at [1142, 342] on img "Next" at bounding box center [1141, 349] width 28 height 76
